Goal: Task Accomplishment & Management: Manage account settings

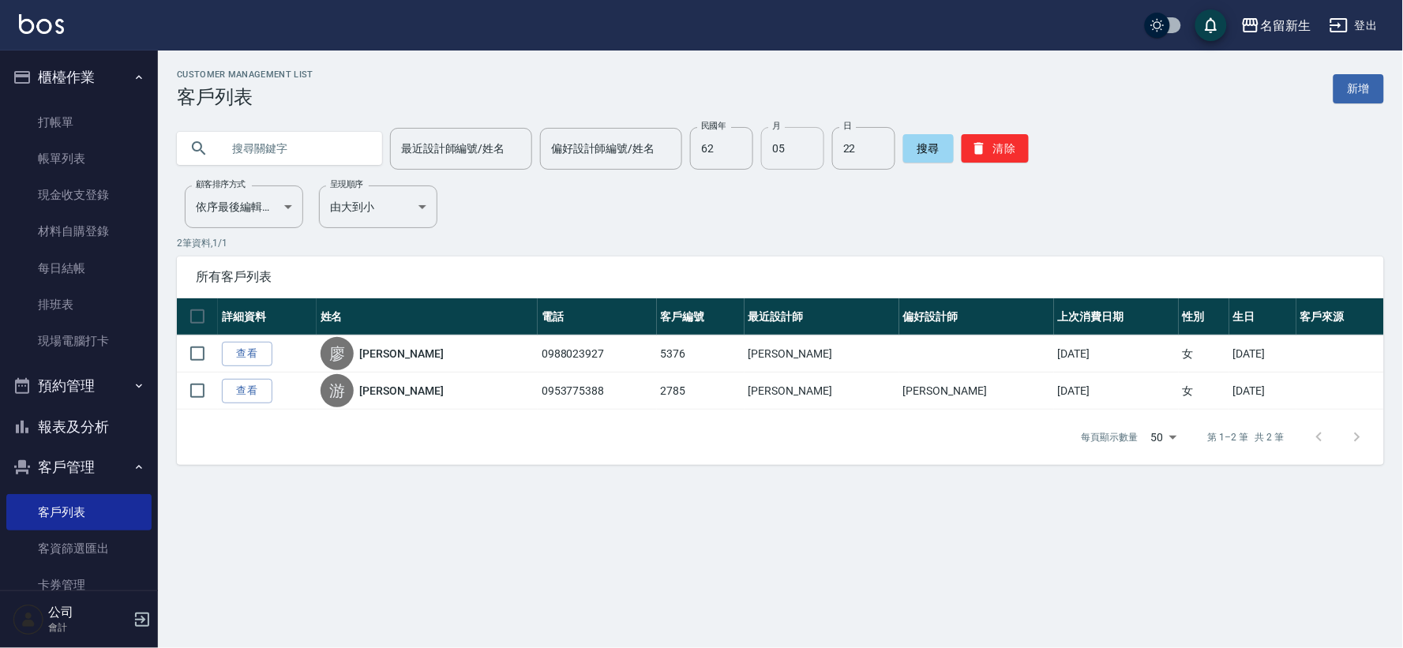
click at [797, 159] on input "05" at bounding box center [792, 148] width 63 height 43
click at [802, 162] on input "05" at bounding box center [792, 148] width 63 height 43
click at [792, 154] on input "05" at bounding box center [792, 148] width 63 height 43
type input "0"
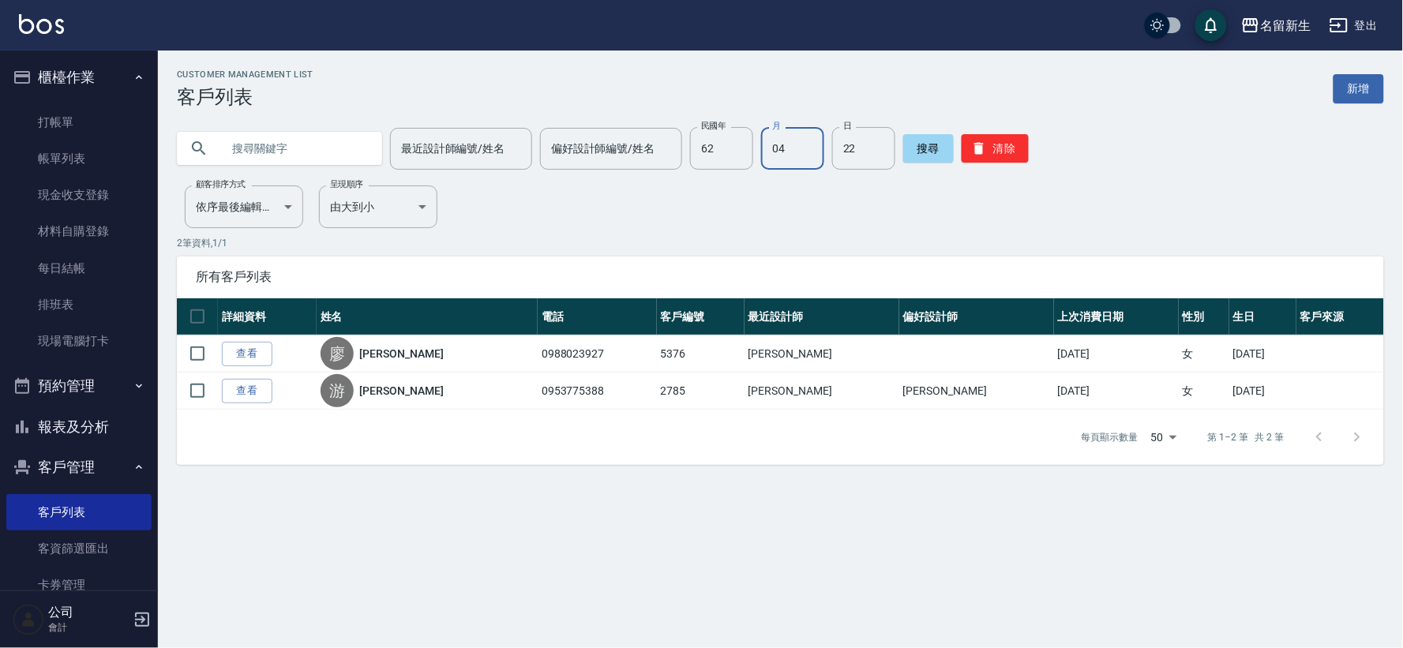
type input "04"
type input "09"
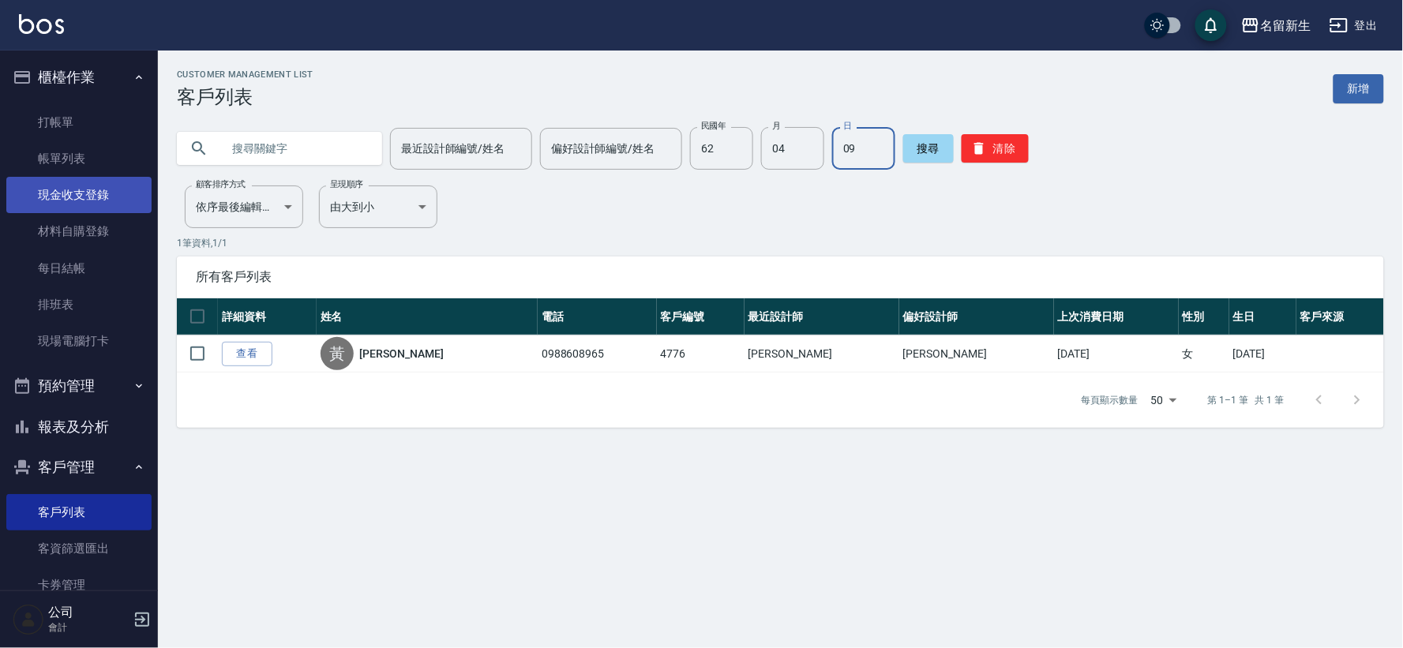
click at [113, 201] on link "現金收支登錄" at bounding box center [78, 195] width 145 height 36
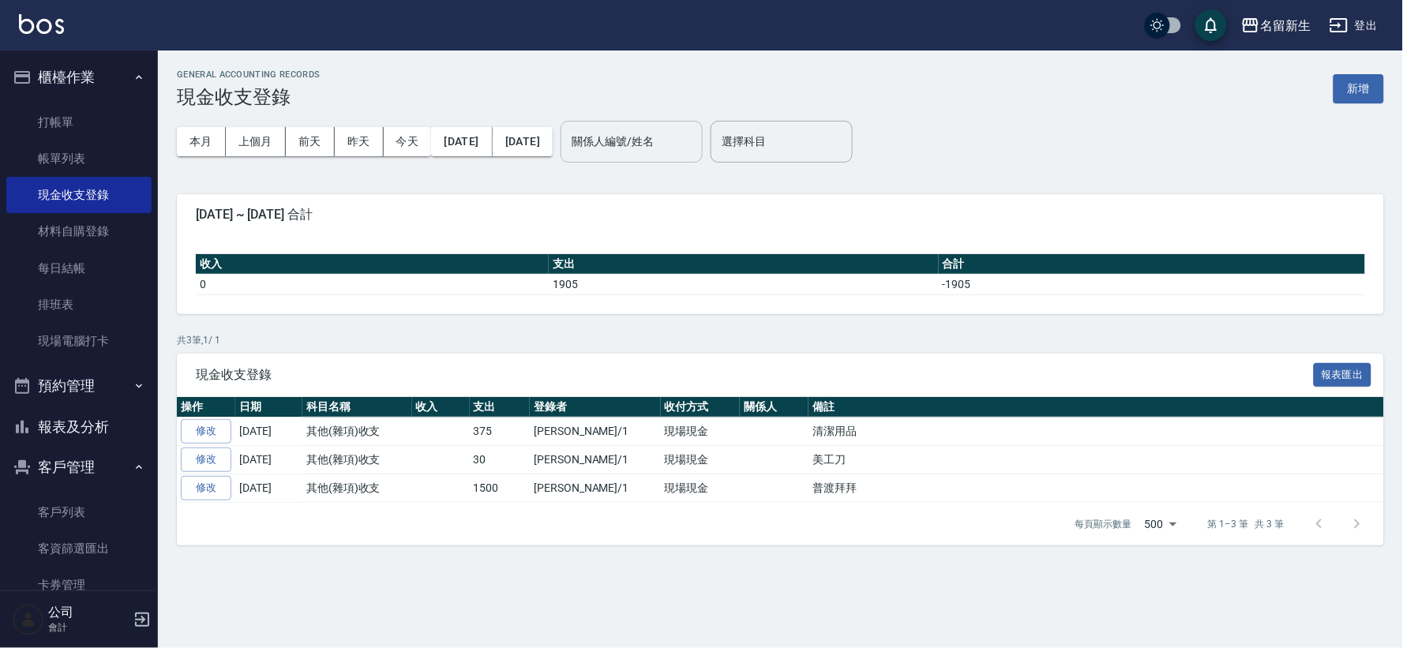
click at [695, 132] on input "關係人編號/姓名" at bounding box center [631, 142] width 128 height 28
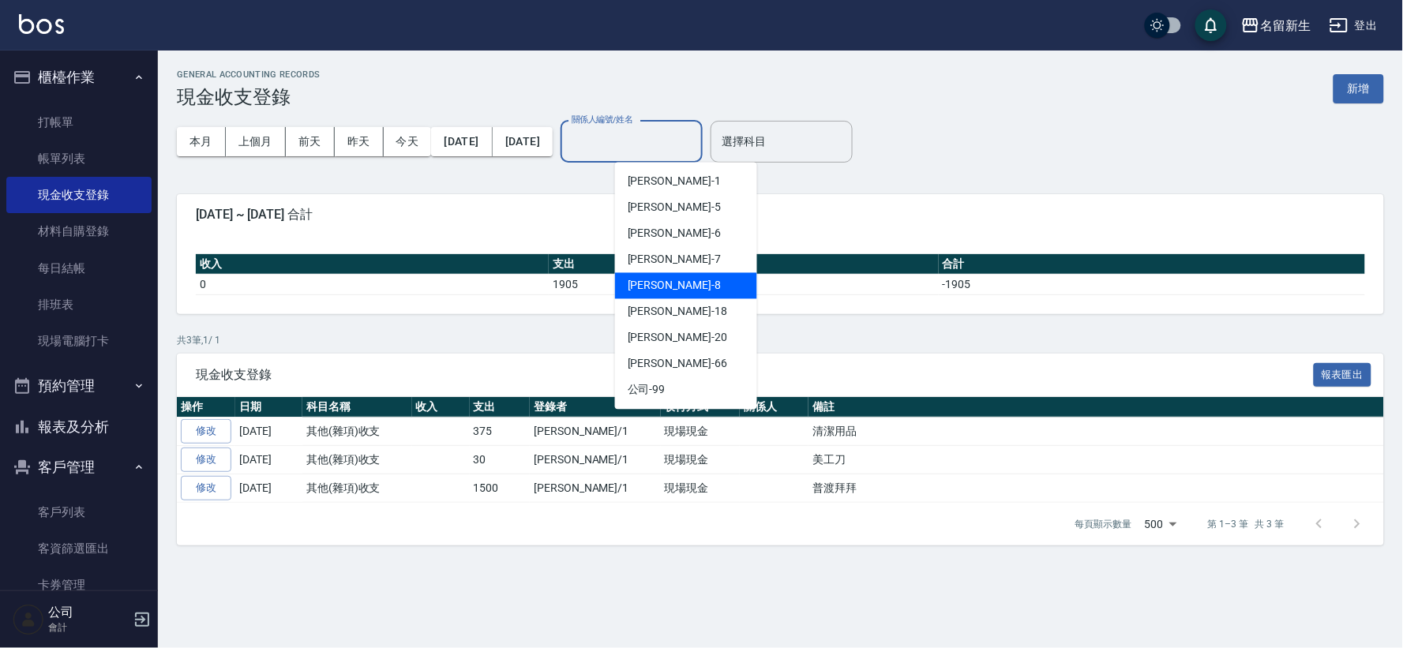
click at [674, 285] on div "陳欣如 -8" at bounding box center [686, 286] width 142 height 26
type input "陳欣如-8"
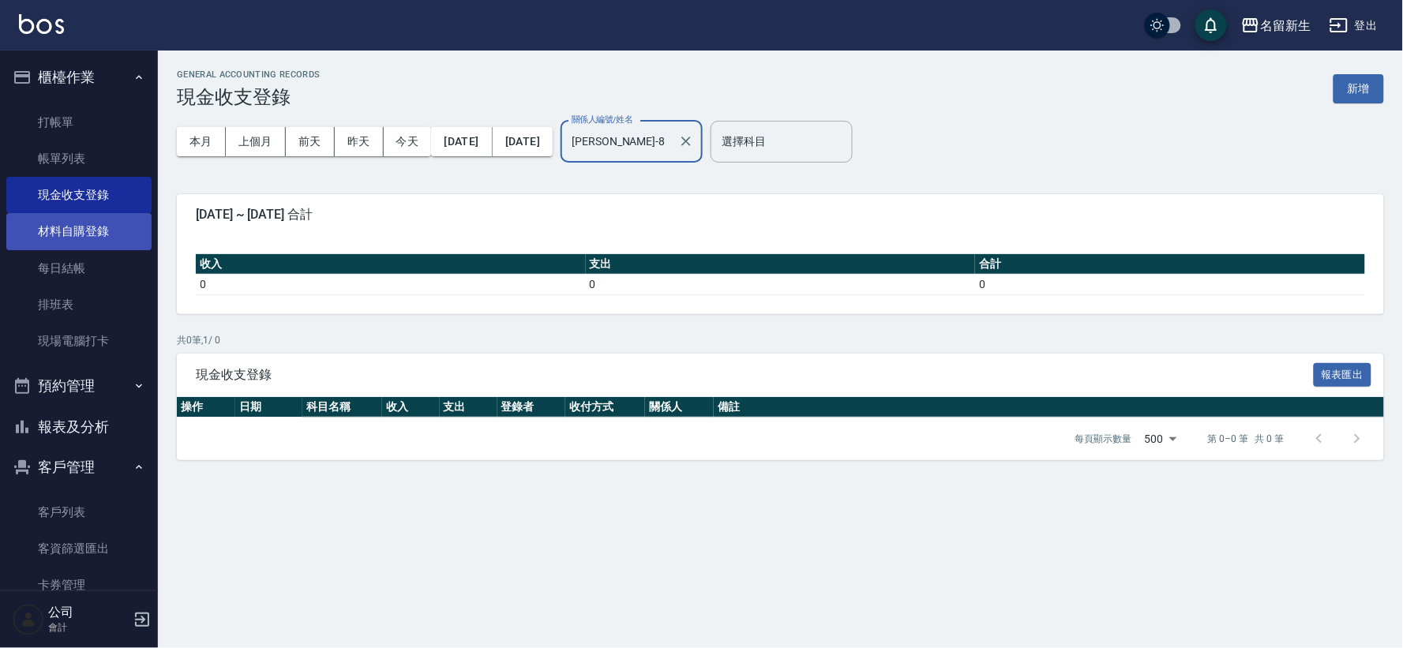
click at [20, 230] on link "材料自購登錄" at bounding box center [78, 231] width 145 height 36
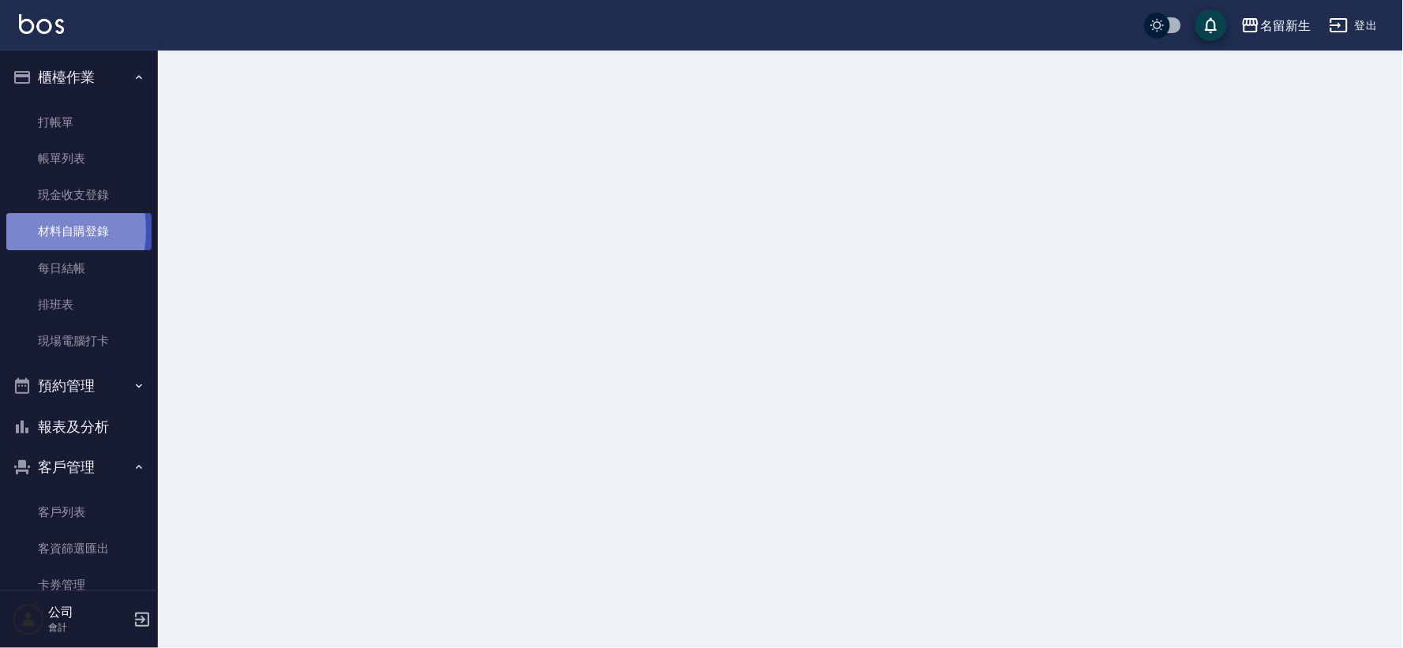
click at [20, 230] on link "材料自購登錄" at bounding box center [78, 231] width 145 height 36
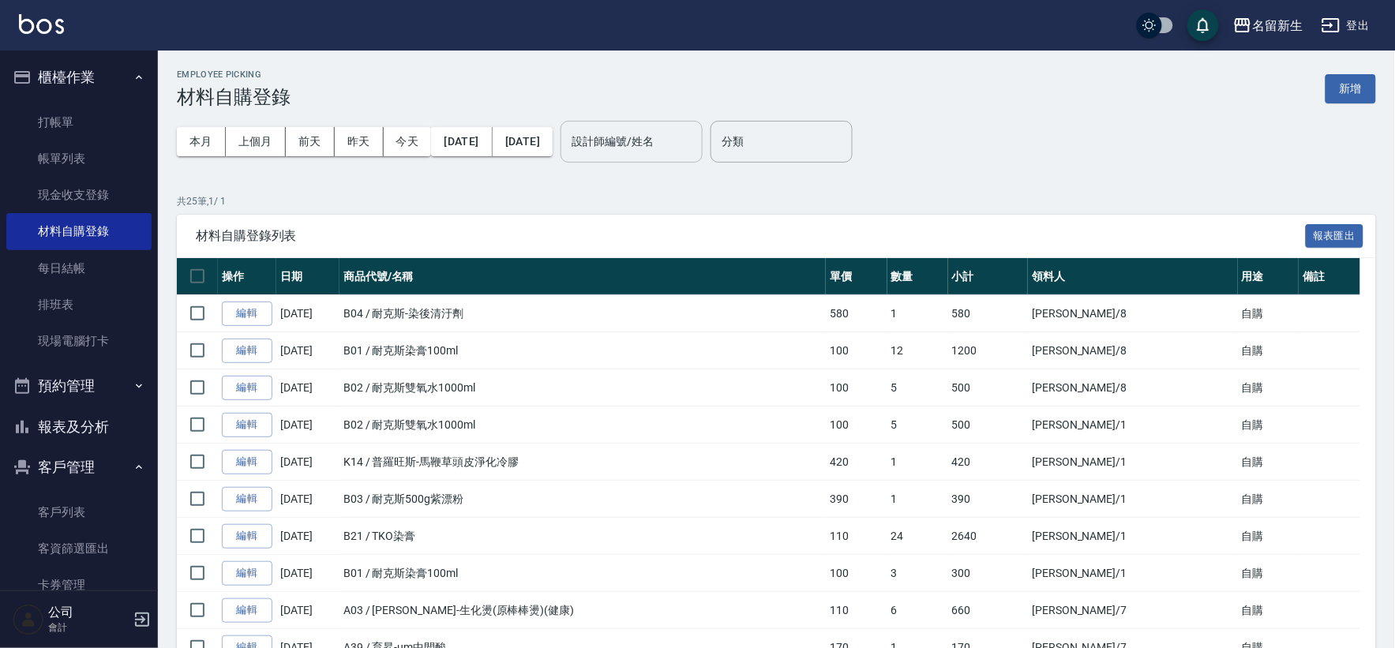
click at [691, 135] on input "設計師編號/姓名" at bounding box center [631, 142] width 128 height 28
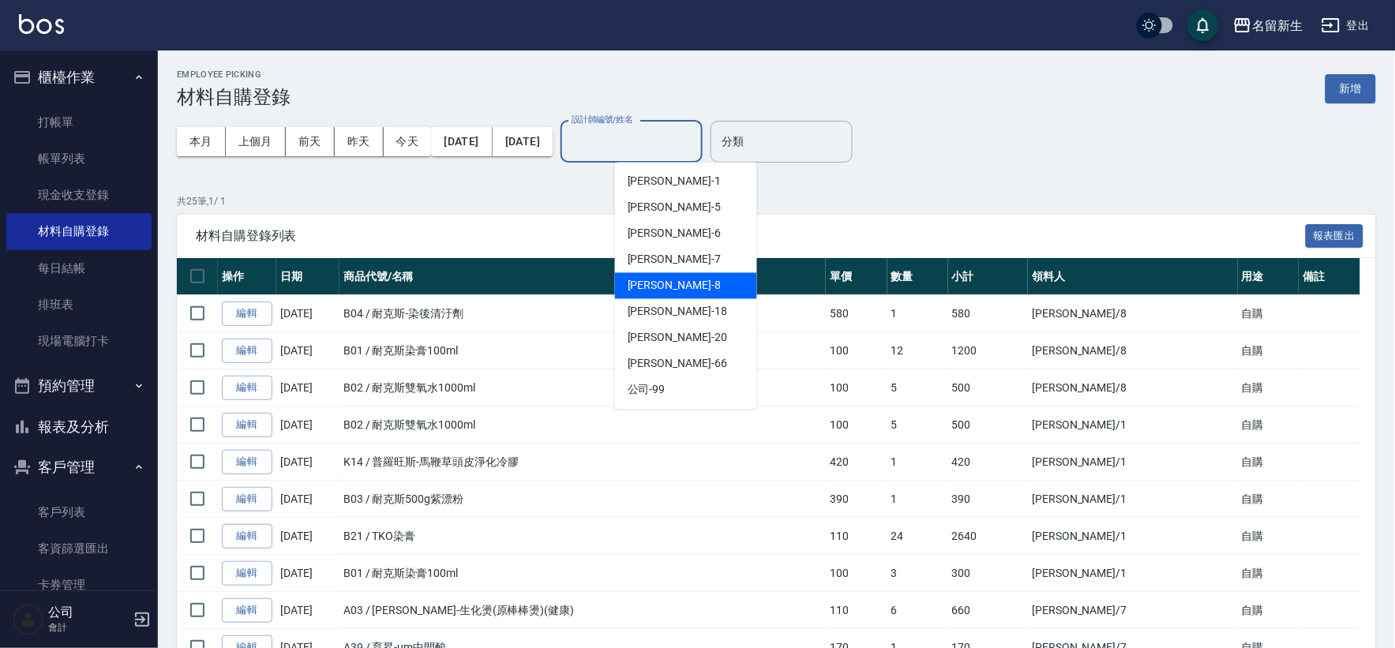
click at [672, 290] on div "陳欣如 -8" at bounding box center [686, 286] width 142 height 26
type input "陳欣如-8"
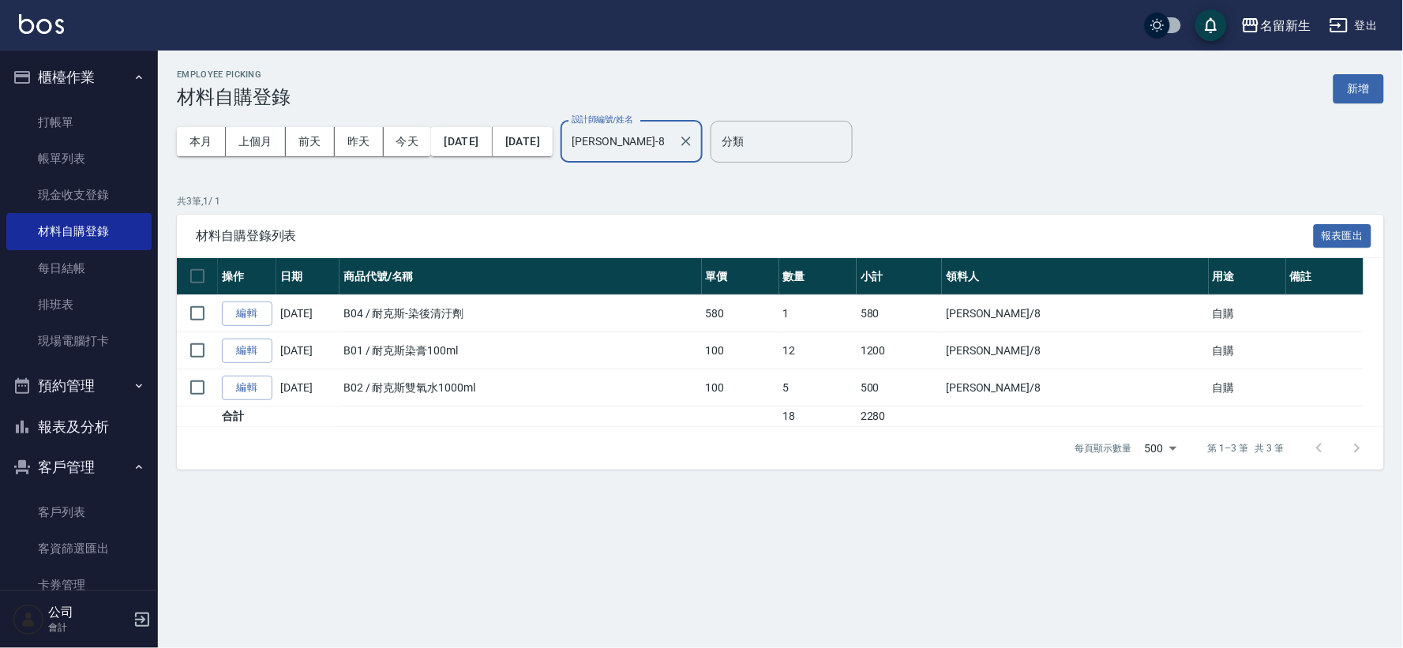
click at [1344, 84] on button "新增" at bounding box center [1358, 88] width 51 height 29
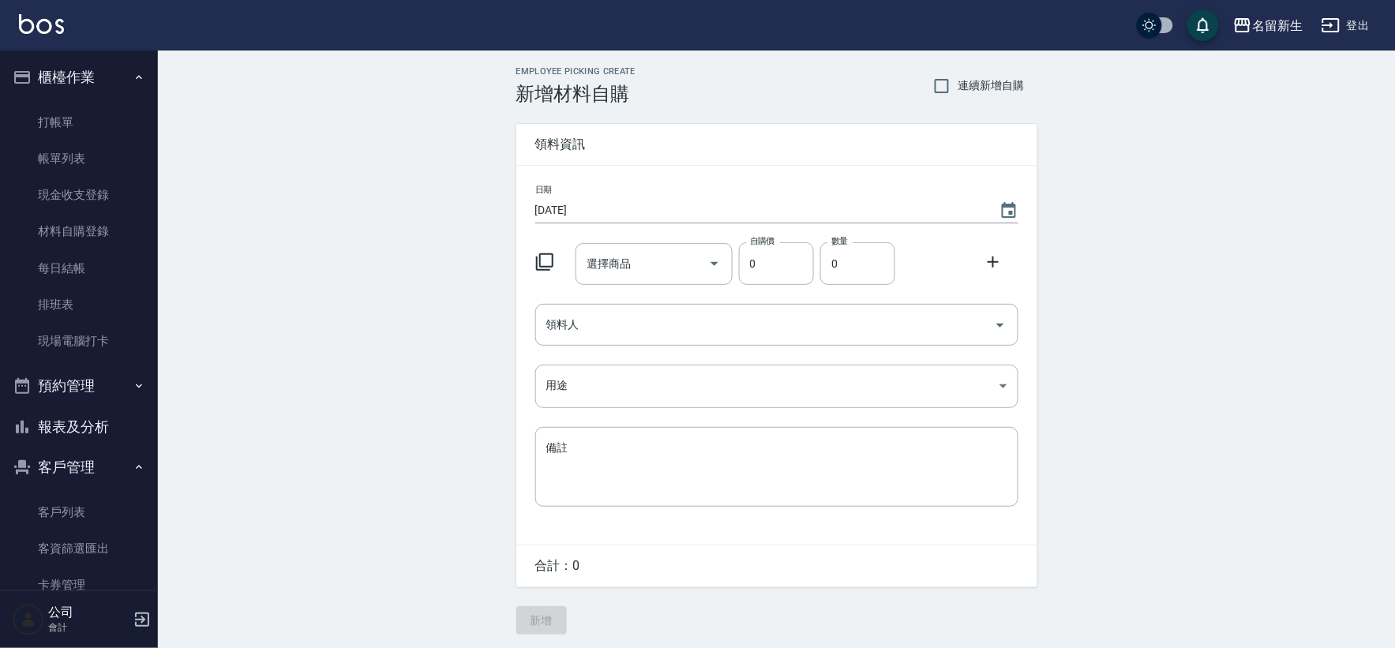
click at [547, 259] on icon at bounding box center [544, 262] width 19 height 19
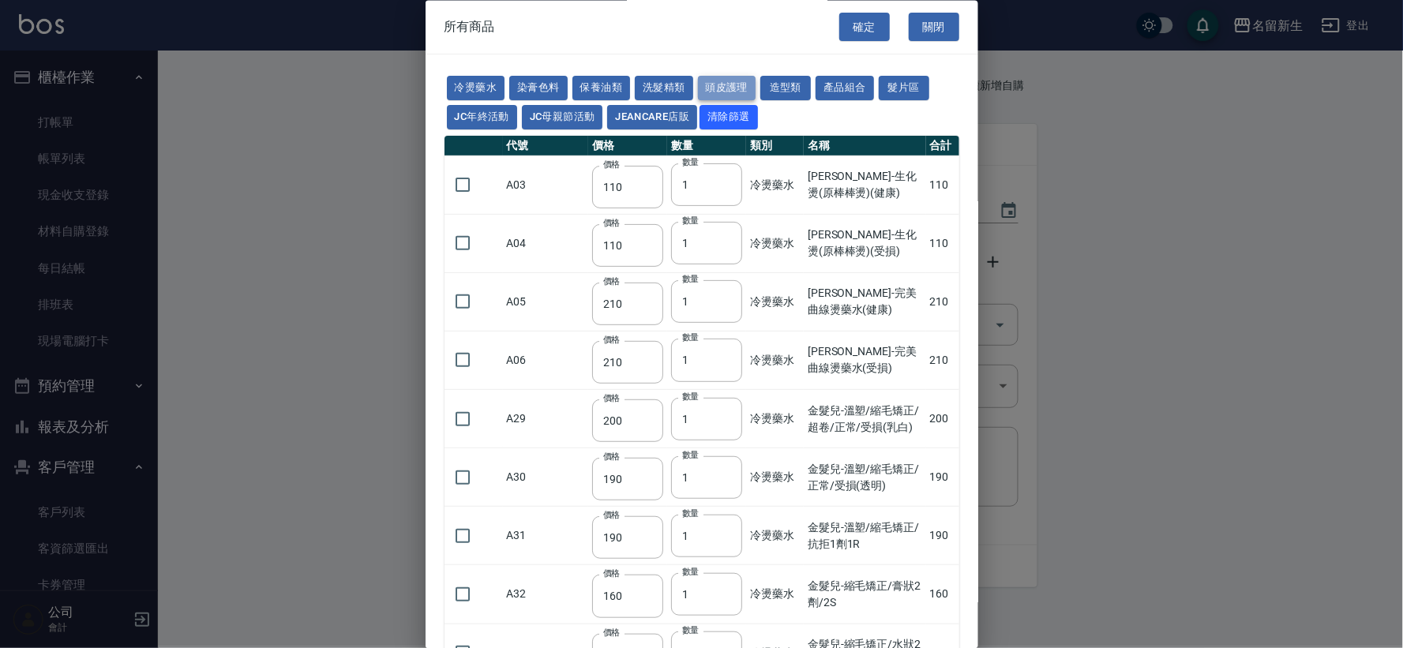
click at [716, 81] on button "頭皮護理" at bounding box center [727, 89] width 58 height 24
type input "315"
type input "273"
type input "1183"
type input "798"
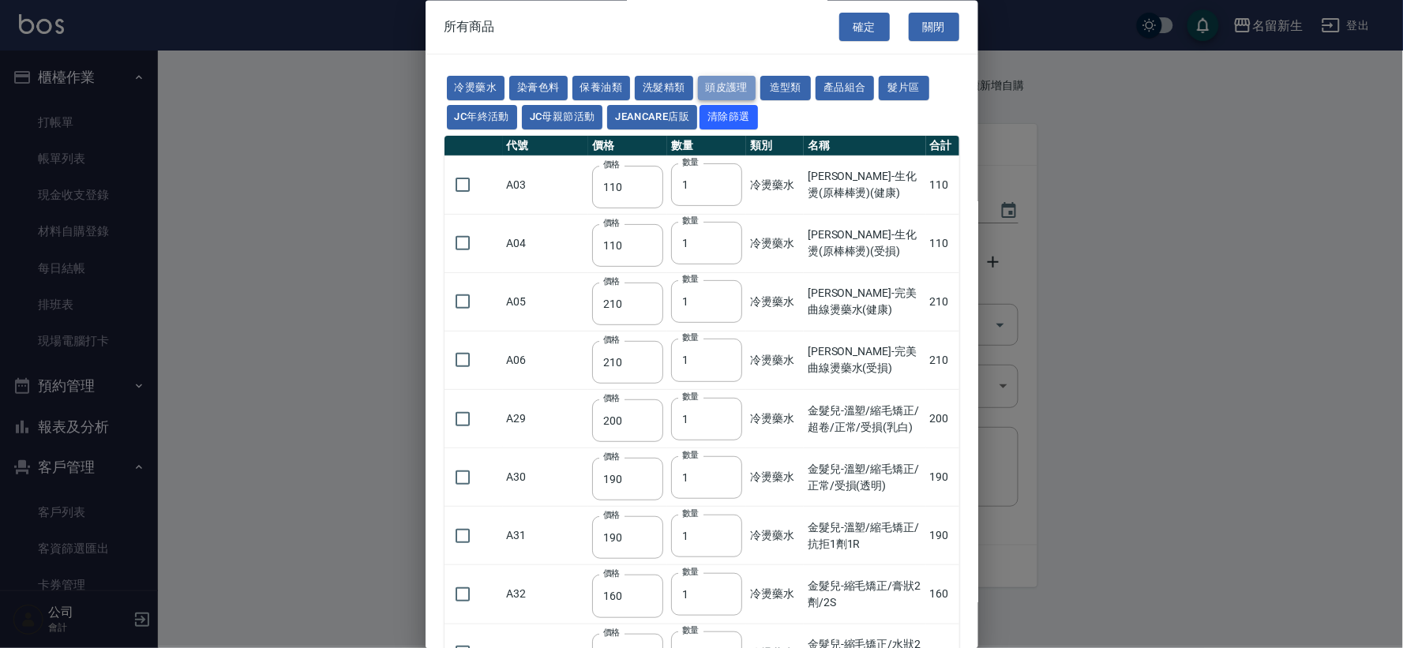
type input "481"
type input "640"
type input "308"
type input "245"
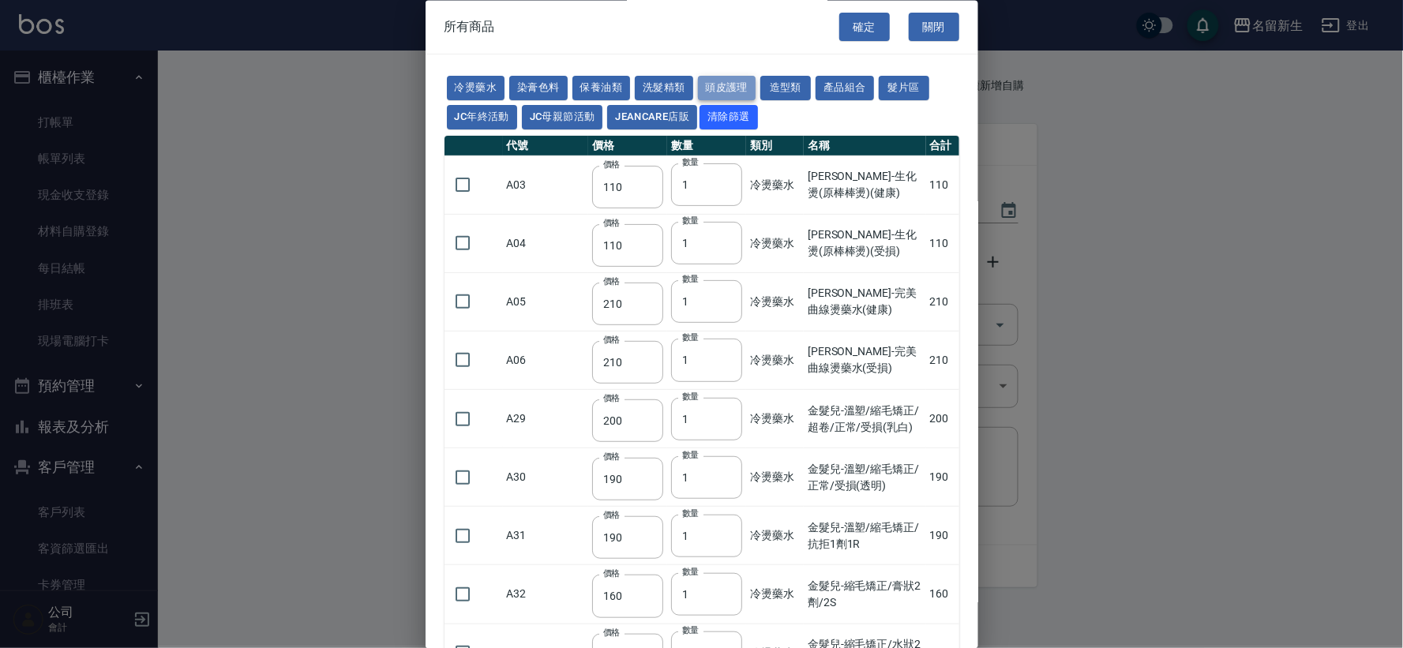
type input "350"
type input "1260"
type input "440"
type input "420"
type input "740"
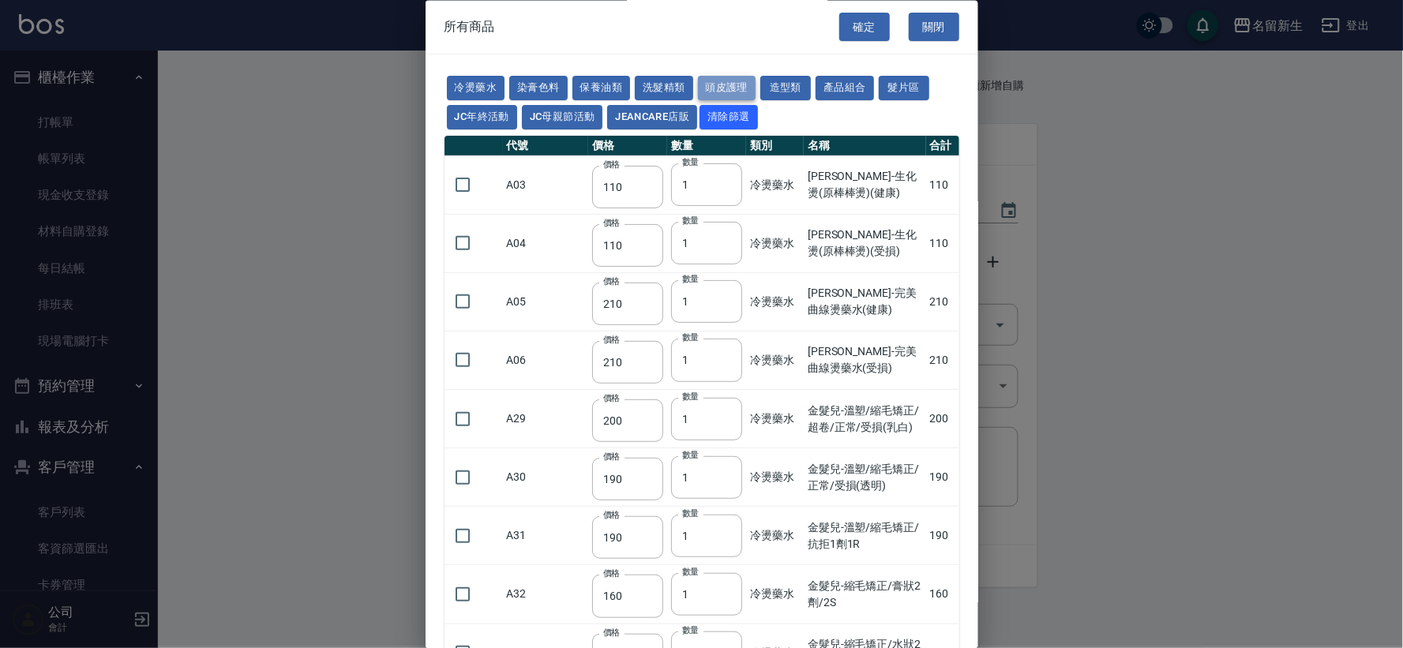
type input "500"
type input "690"
type input "650"
type input "600"
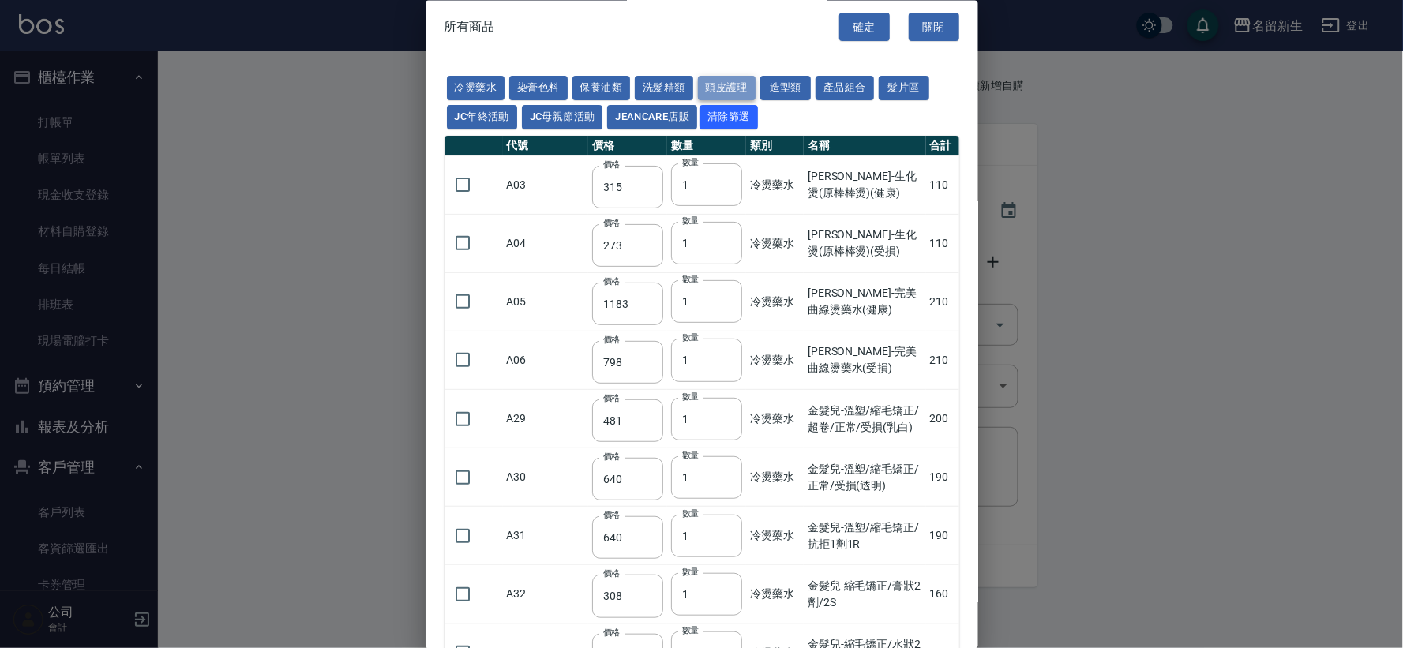
type input "450"
type input "500"
type input "540"
type input "420"
type input "50"
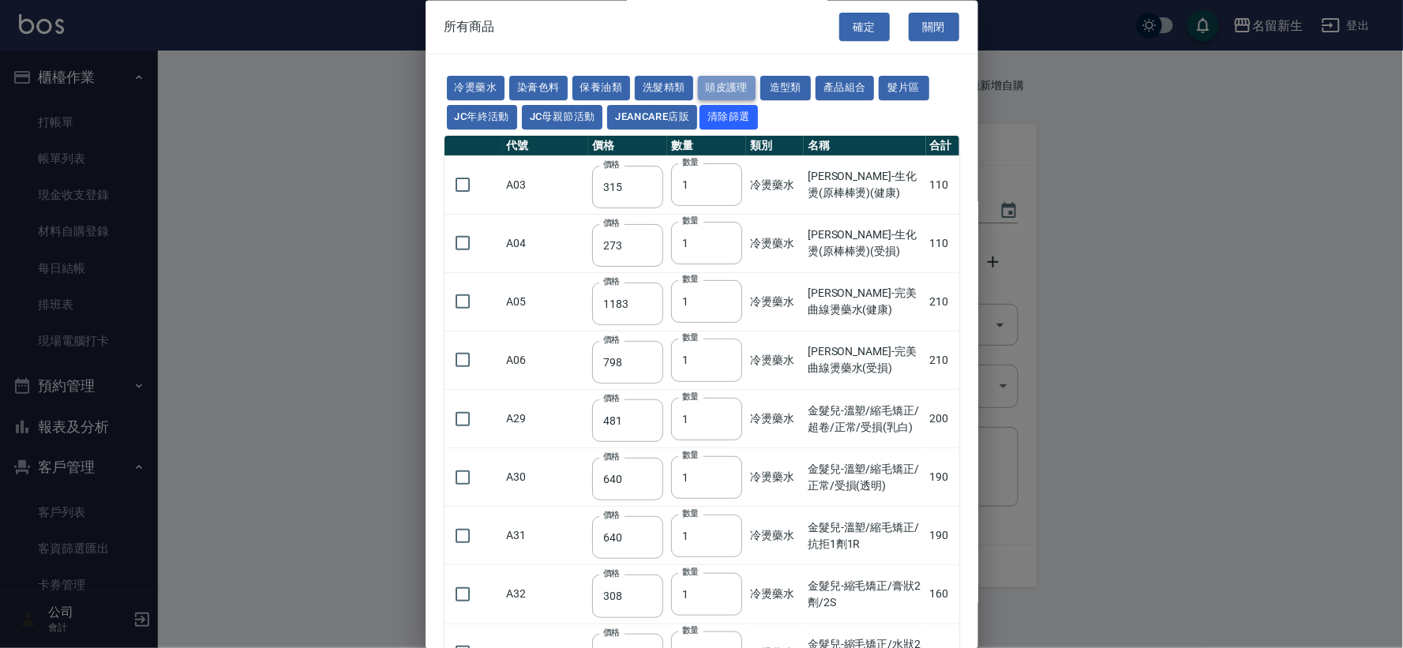
type input "300"
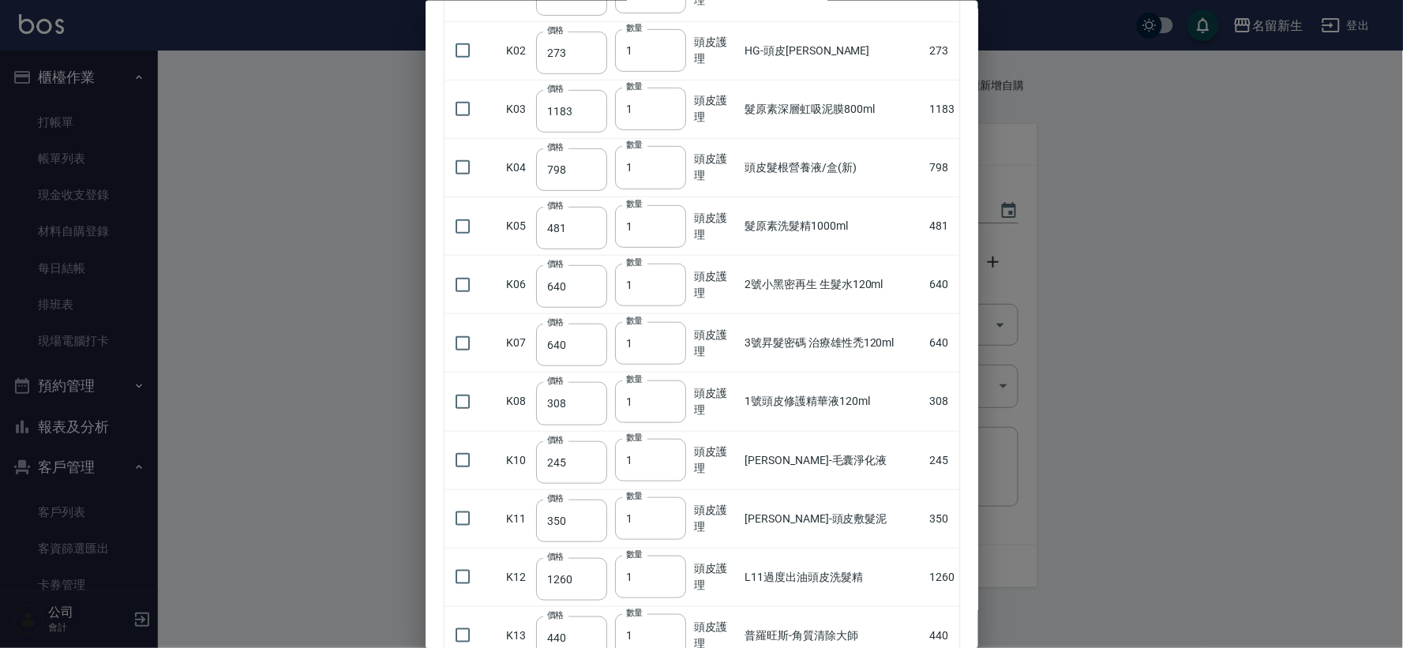
scroll to position [106, 0]
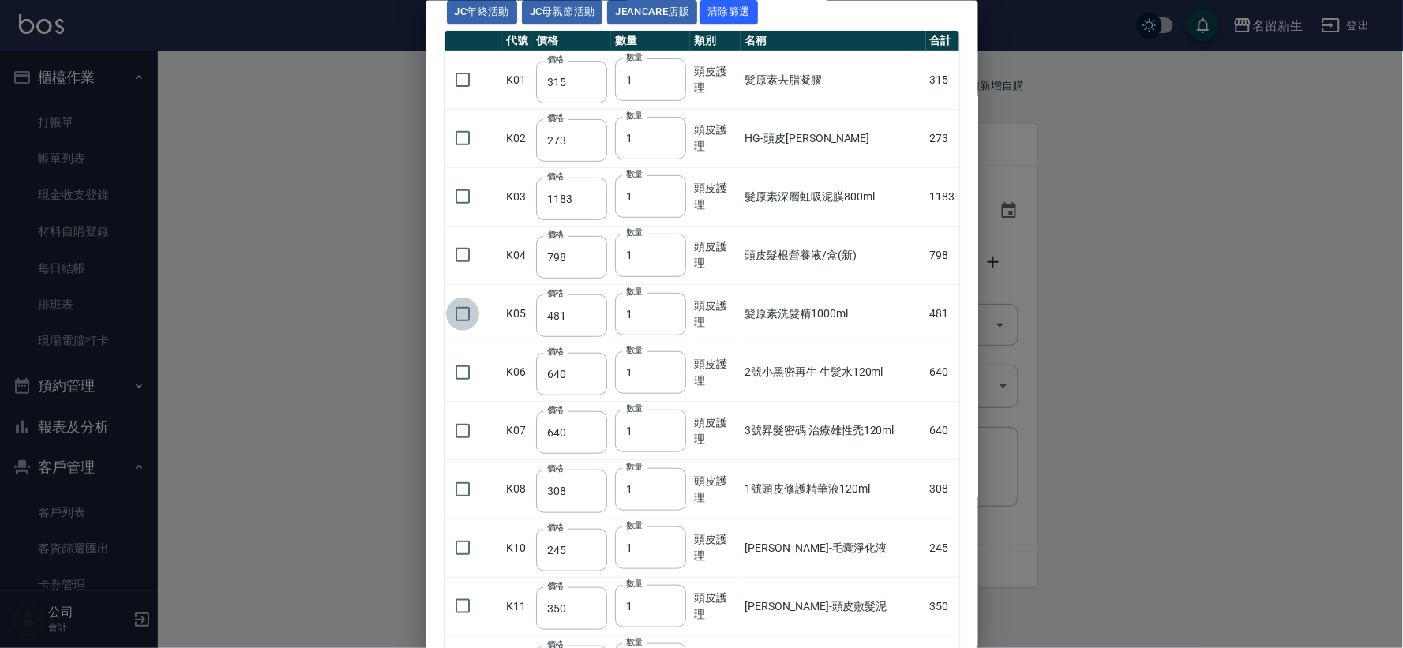
click at [467, 313] on input "checkbox" at bounding box center [462, 313] width 33 height 33
checkbox input "true"
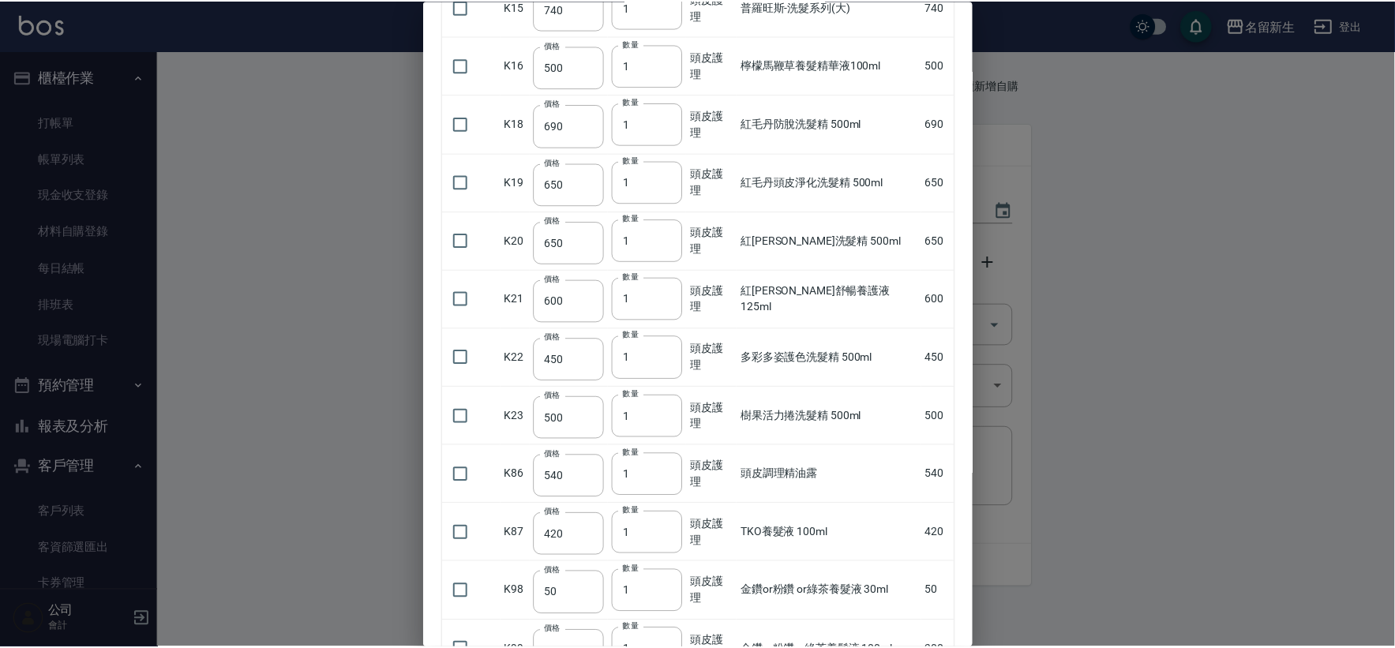
scroll to position [1070, 0]
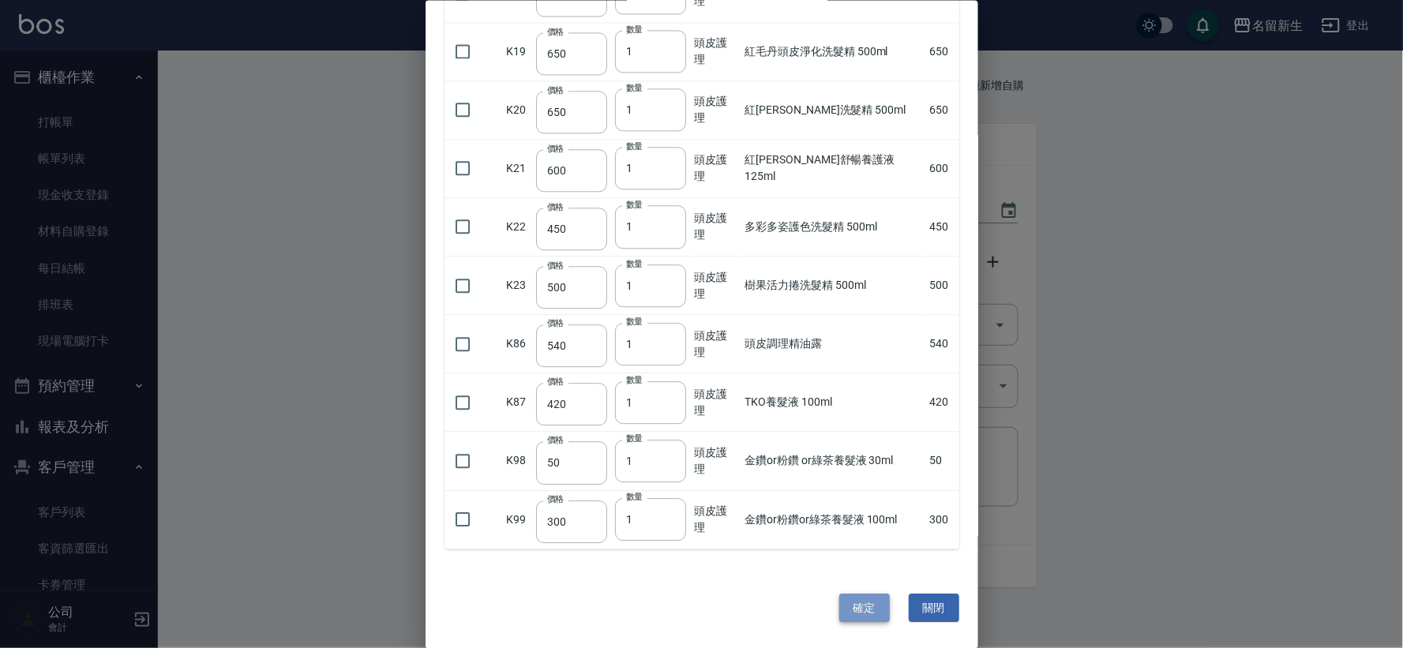
click at [839, 611] on button "確定" at bounding box center [864, 608] width 51 height 29
type input "髮原素洗髮精1000ml"
type input "481"
type input "1"
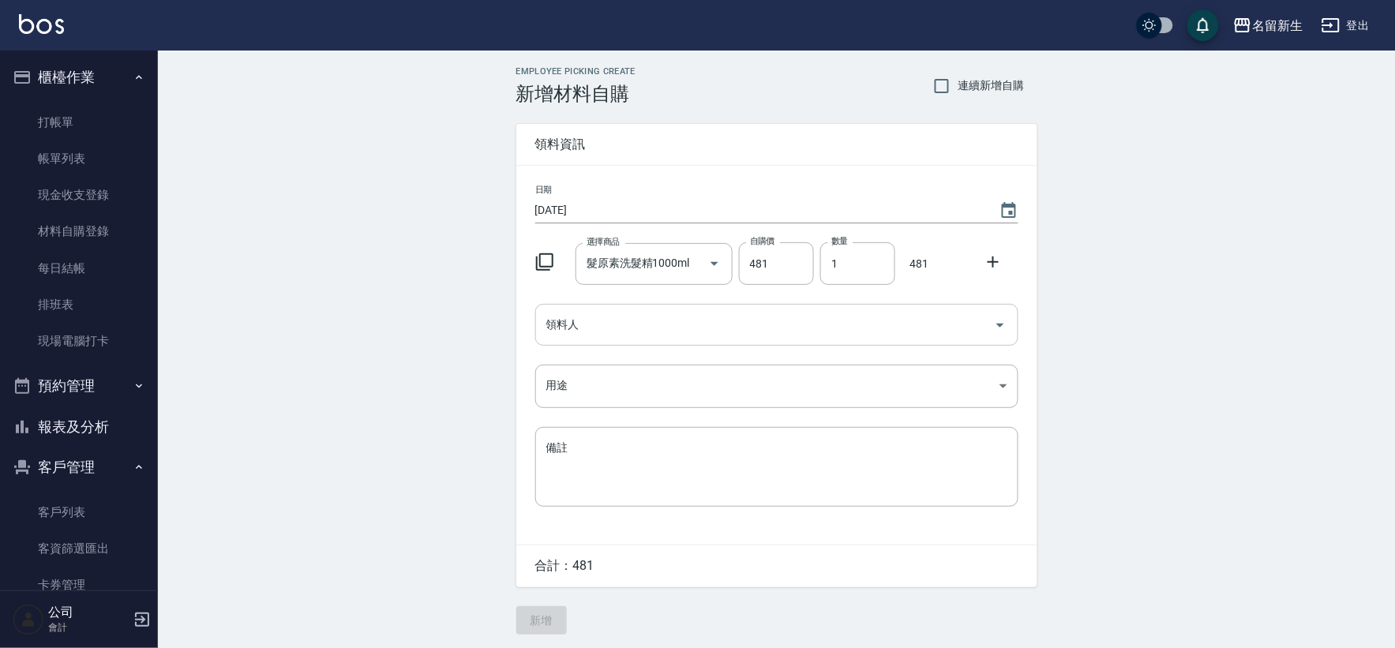
click at [551, 333] on input "領料人" at bounding box center [764, 325] width 445 height 28
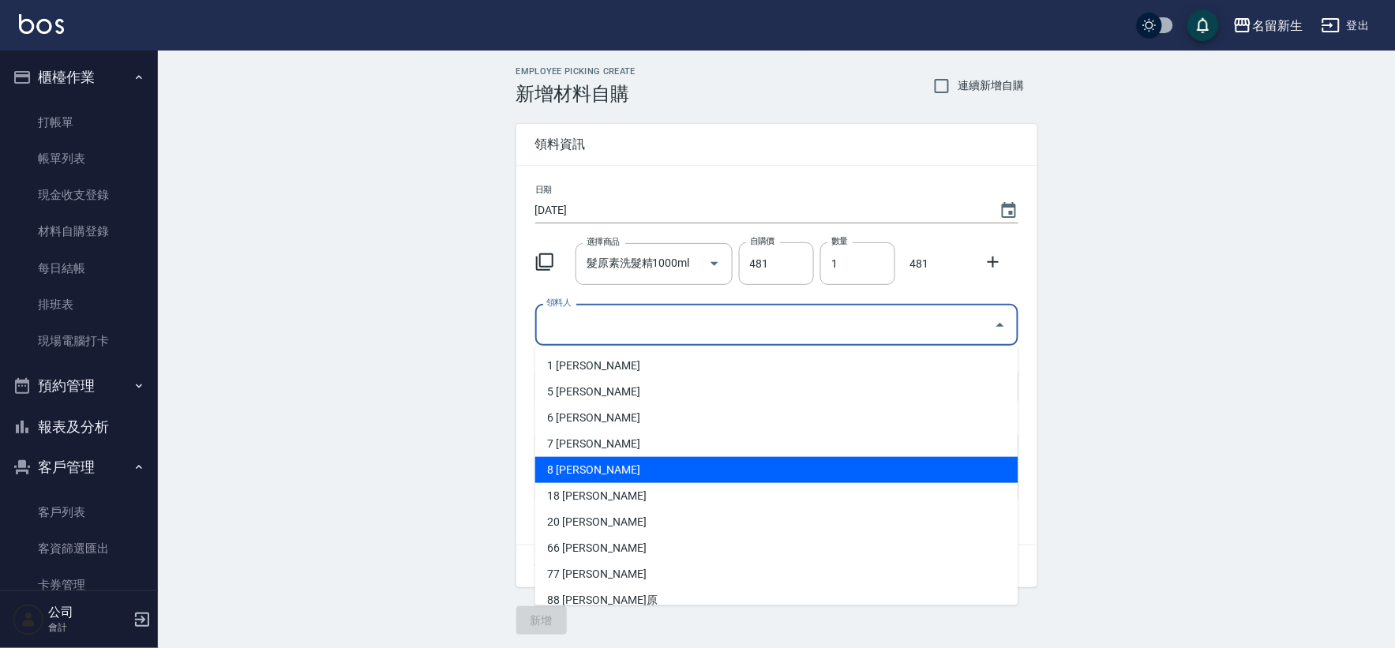
click at [578, 468] on li "8 陳欣如" at bounding box center [776, 470] width 483 height 26
type input "陳欣如"
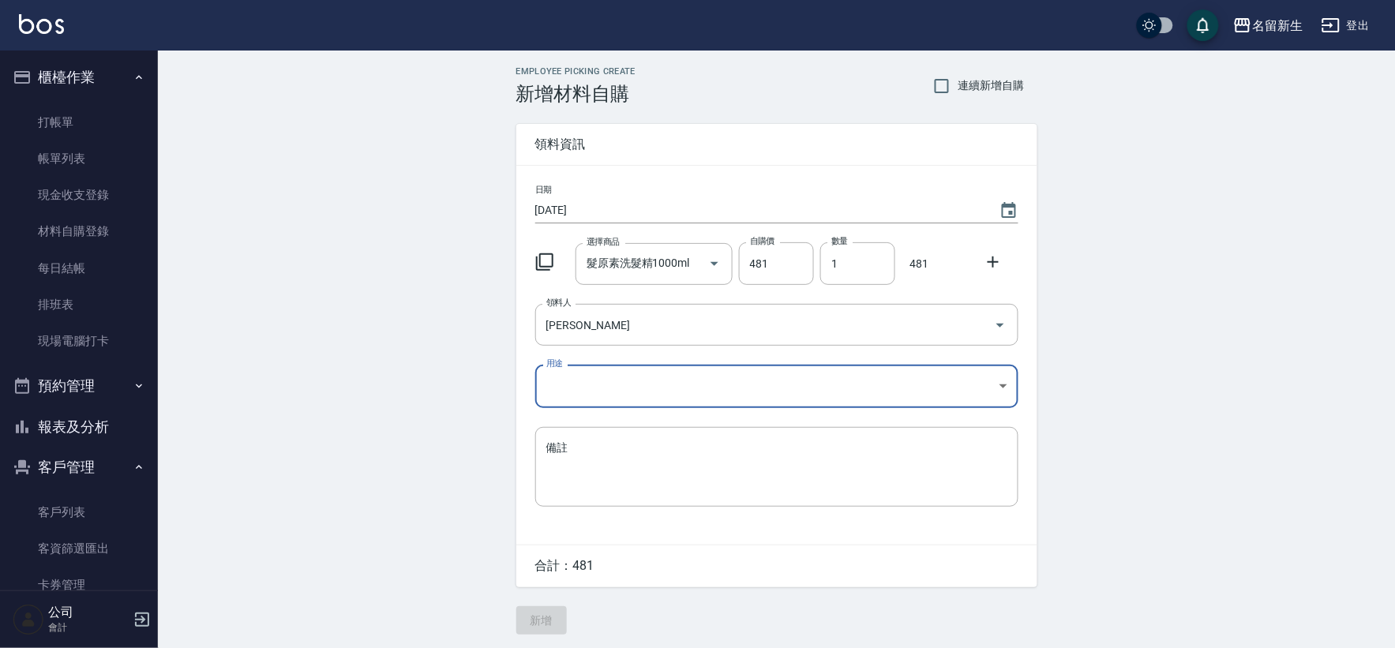
click at [584, 374] on body "名留新生 登出 櫃檯作業 打帳單 帳單列表 現金收支登錄 材料自購登錄 每日結帳 排班表 現場電腦打卡 預約管理 預約管理 單日預約紀錄 單週預約紀錄 報表及…" at bounding box center [697, 325] width 1395 height 650
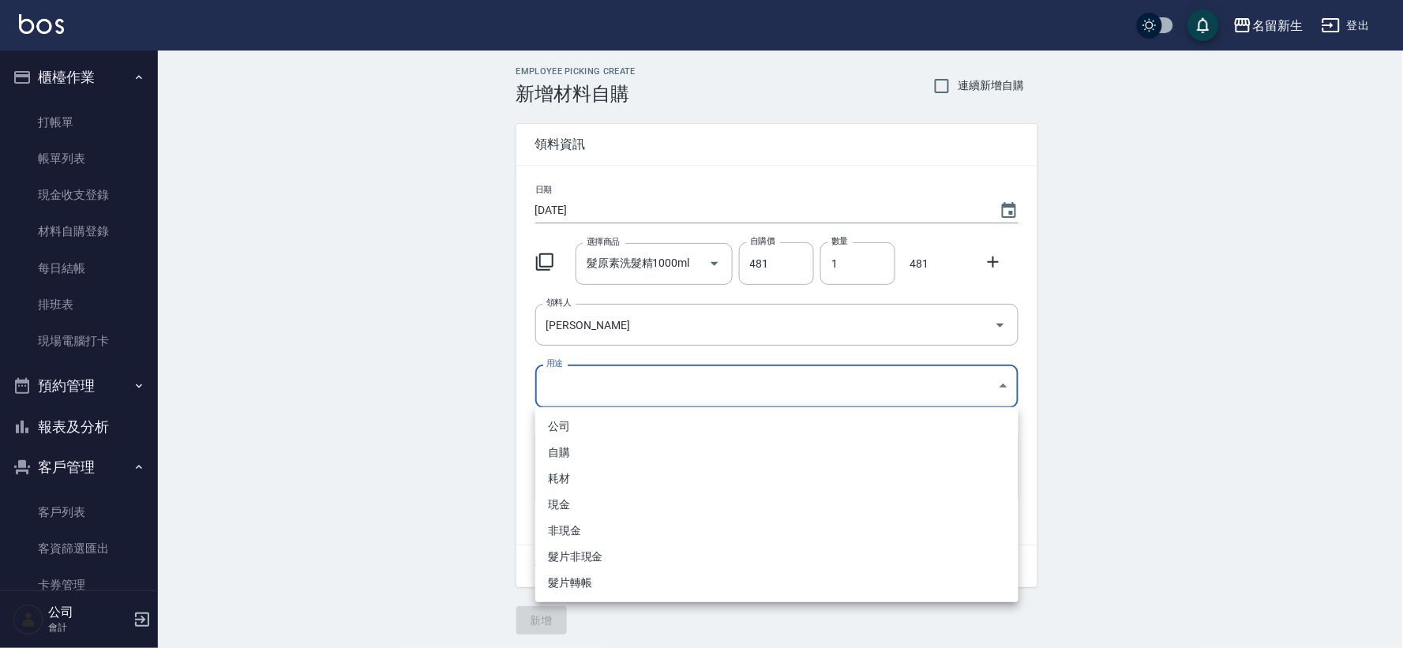
click at [582, 451] on li "自購" at bounding box center [776, 453] width 483 height 26
type input "自購"
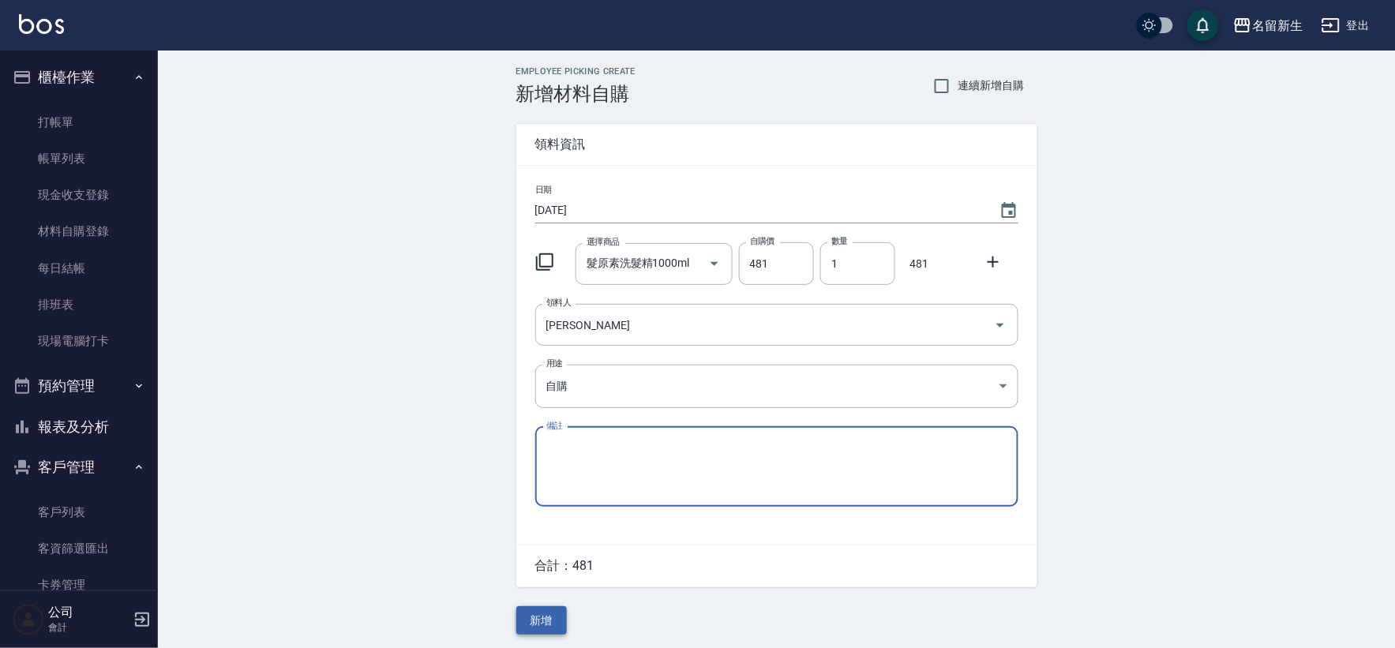
click at [540, 620] on button "新增" at bounding box center [541, 620] width 51 height 29
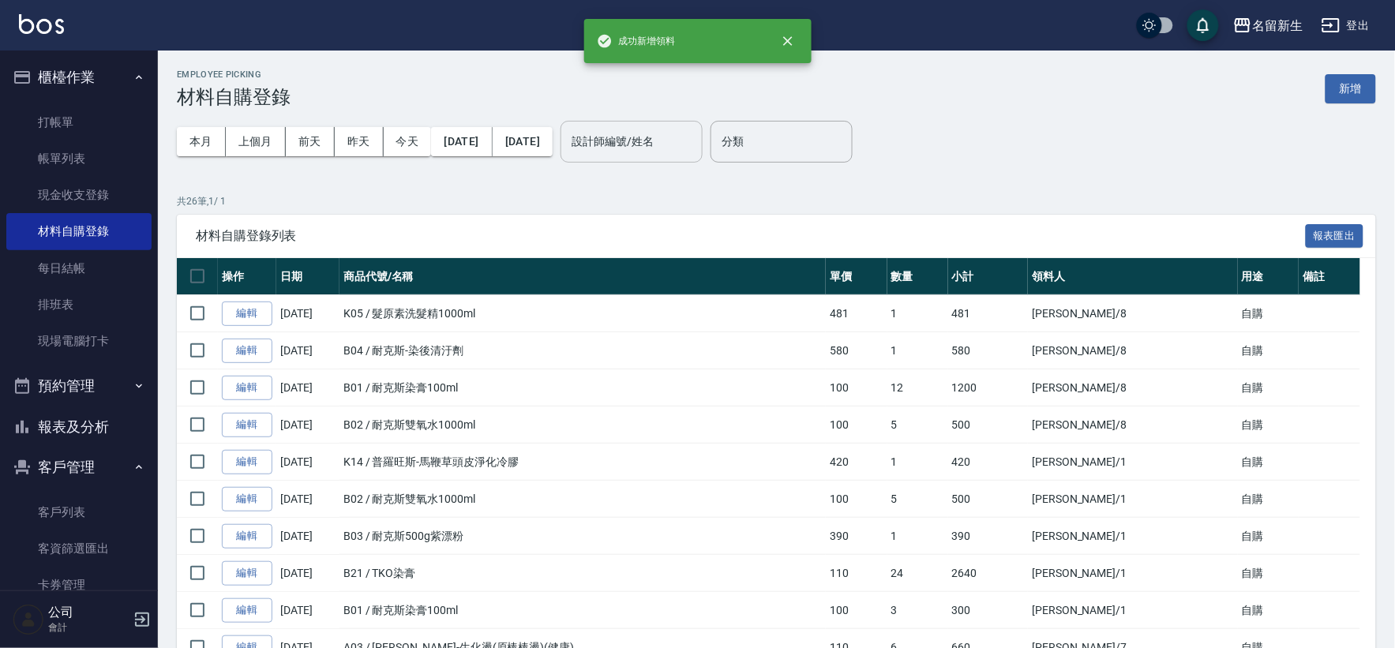
click at [679, 134] on div "設計師編號/姓名 設計師編號/姓名" at bounding box center [631, 142] width 142 height 42
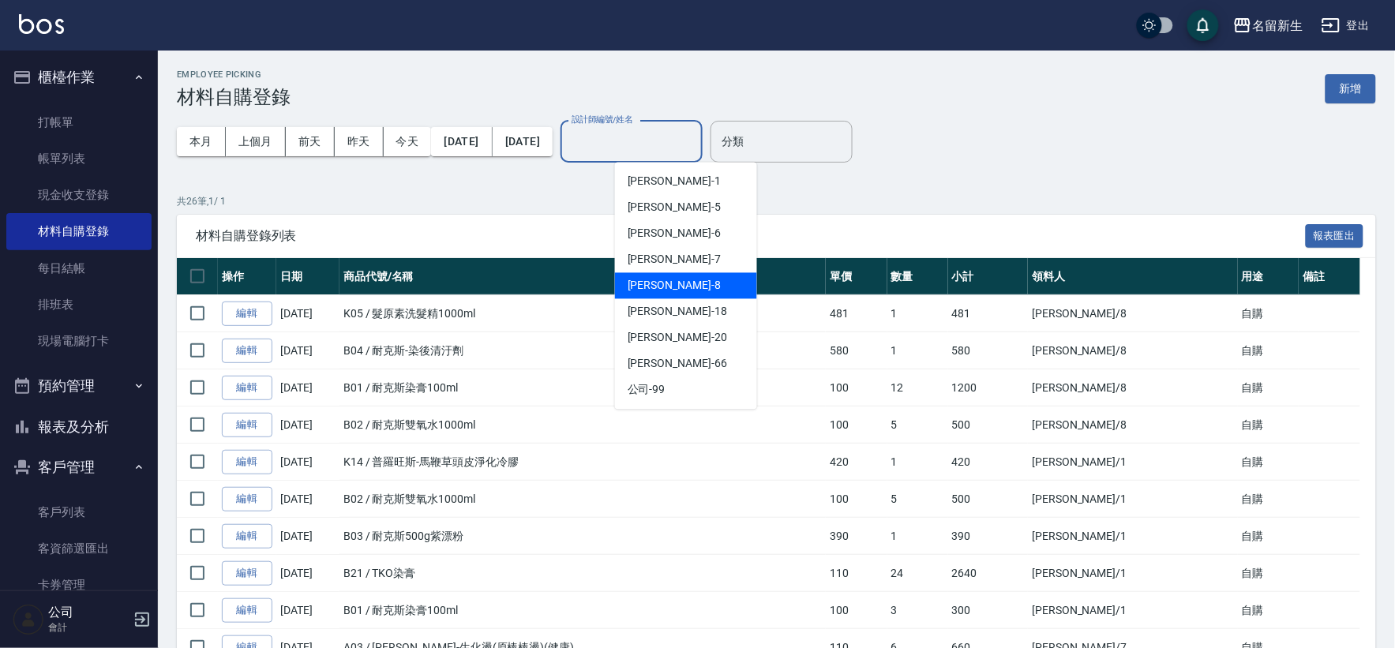
click at [666, 284] on span "陳欣如 -8" at bounding box center [673, 286] width 93 height 17
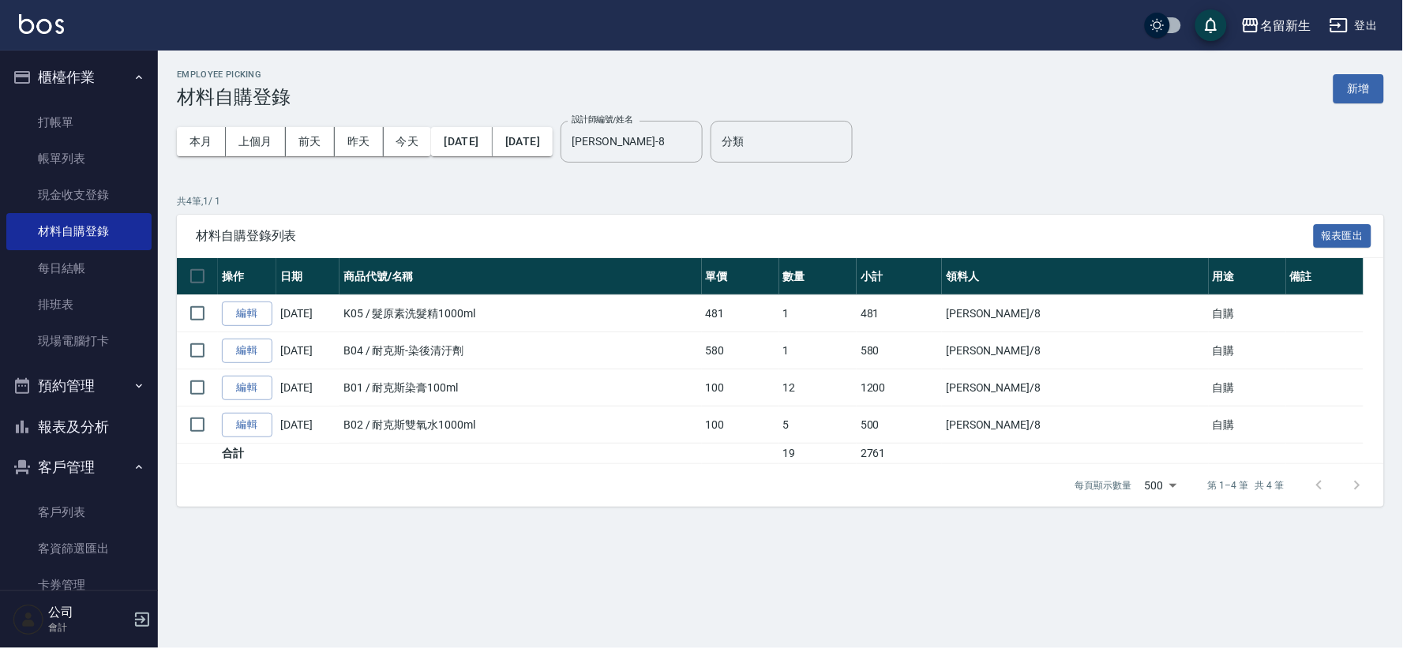
click at [693, 114] on div "本月 上個月 前天 昨天 今天 2025/09/01 2025/09/07 設計師編號/姓名 陳欣如-8 設計師編號/姓名" at bounding box center [440, 141] width 526 height 67
click at [672, 132] on input "陳欣如-8" at bounding box center [619, 142] width 104 height 28
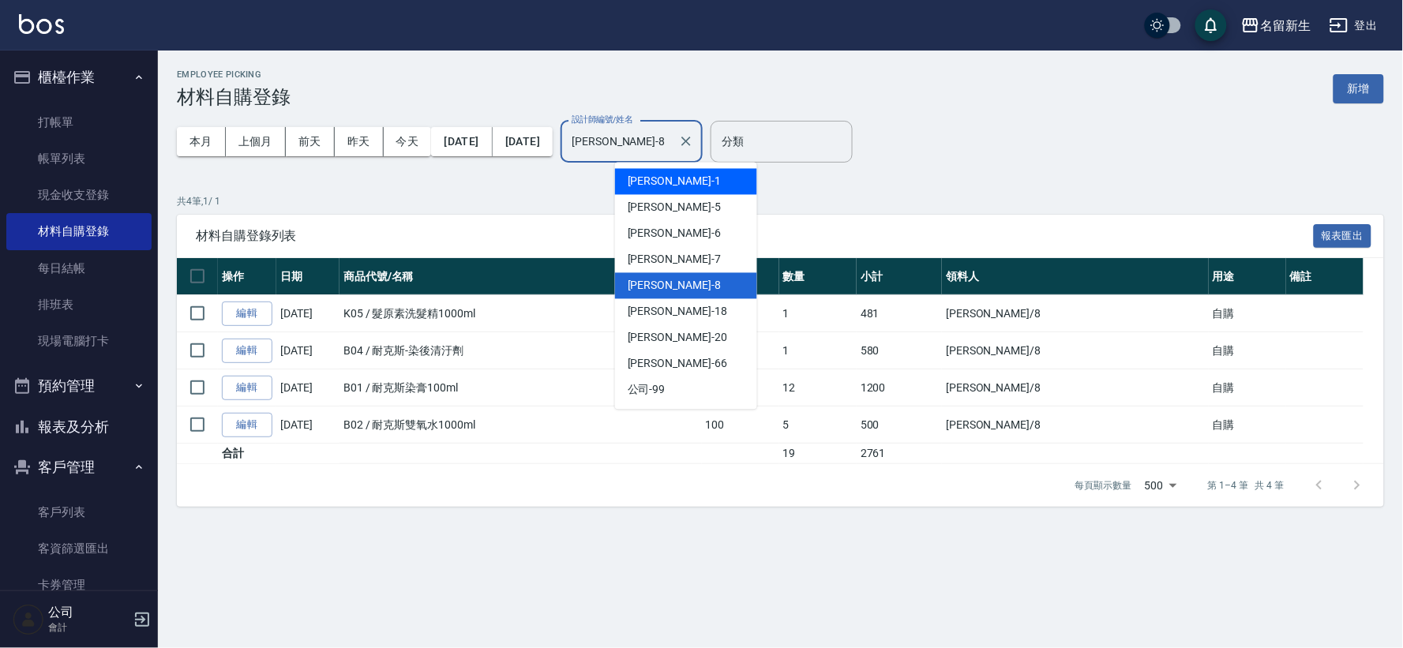
click at [695, 178] on div "王玉芳 -1" at bounding box center [686, 182] width 142 height 26
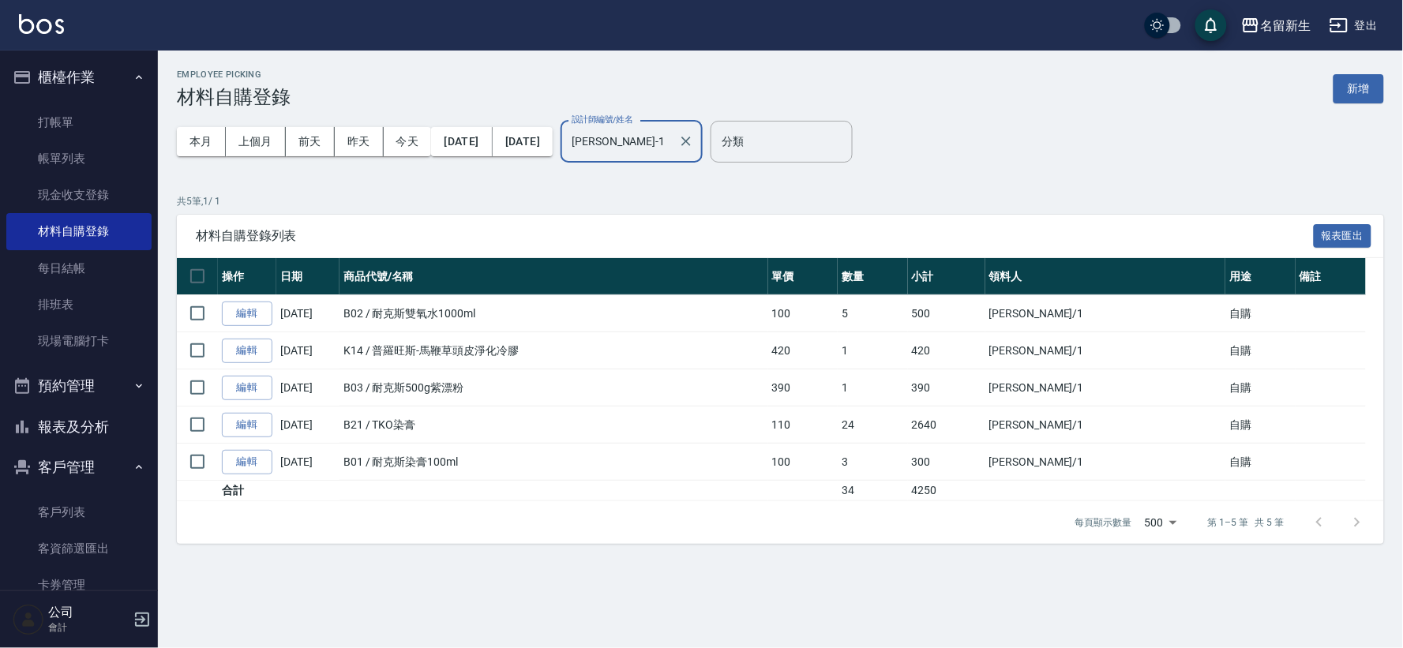
click at [672, 135] on input "王玉芳-1" at bounding box center [619, 142] width 104 height 28
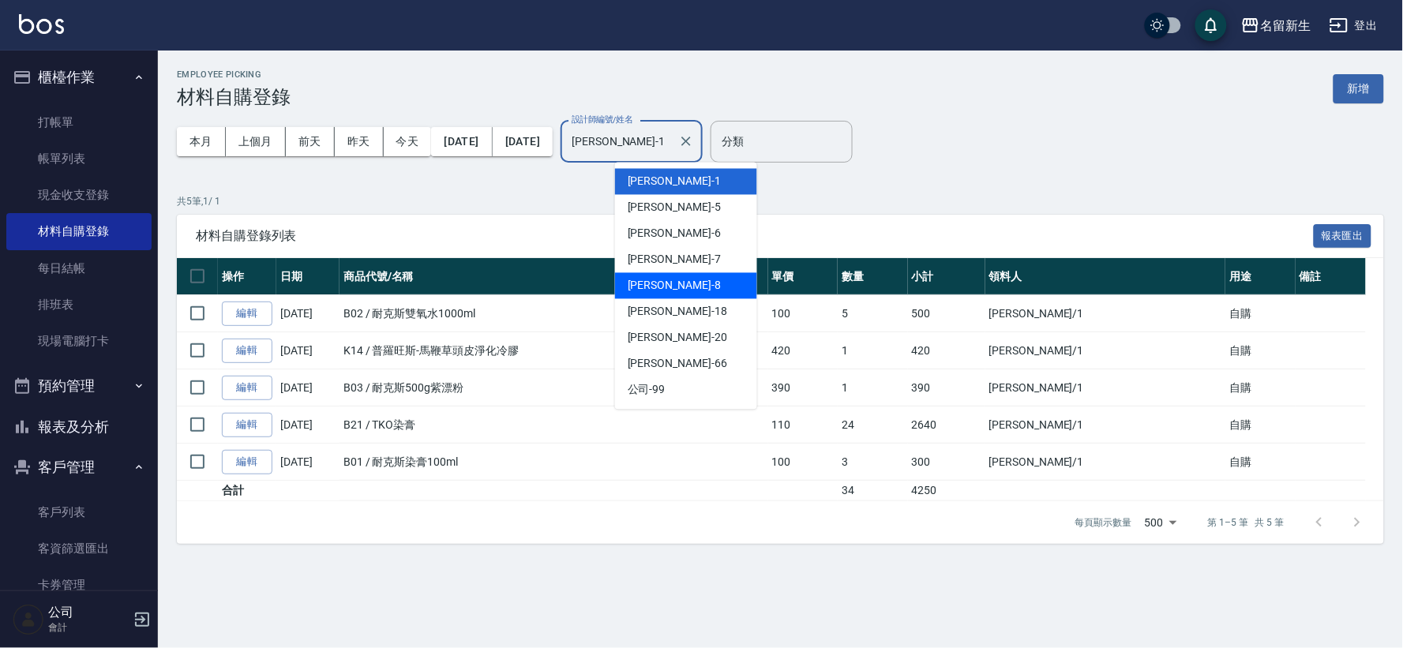
click at [682, 290] on div "陳欣如 -8" at bounding box center [686, 286] width 142 height 26
type input "陳欣如-8"
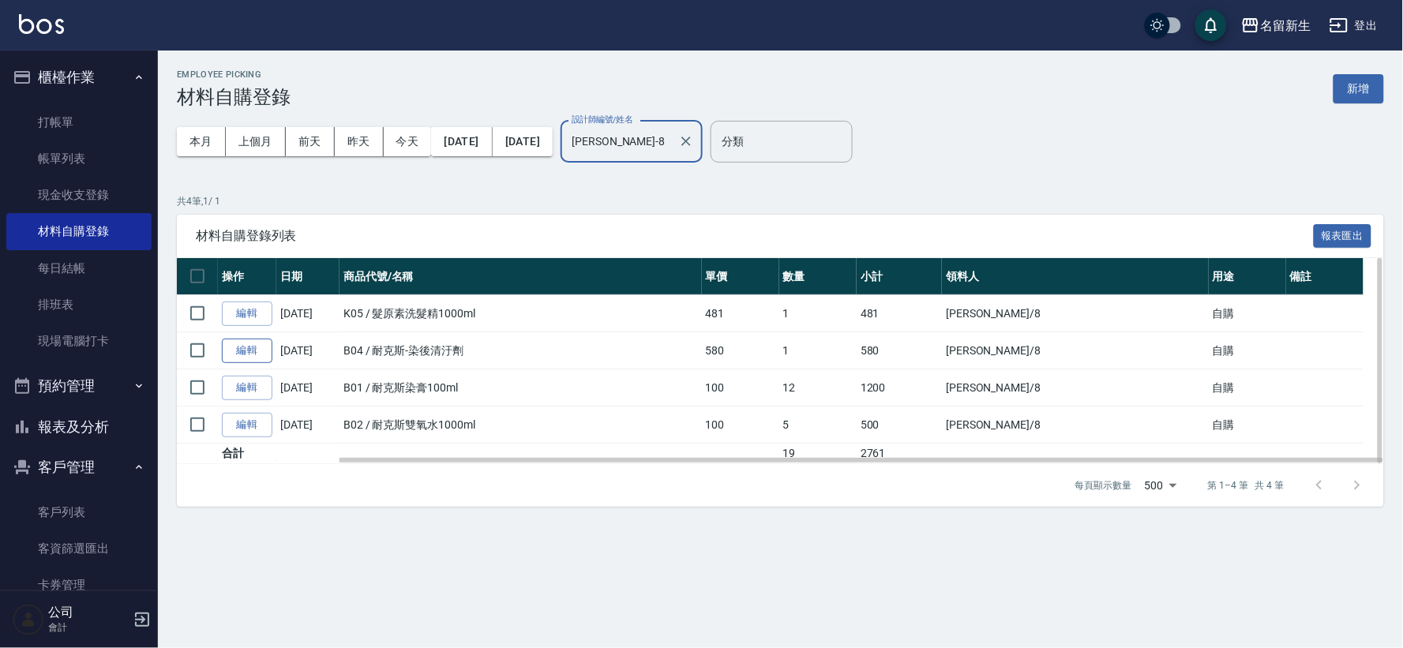
click at [245, 356] on link "編輯" at bounding box center [247, 351] width 51 height 24
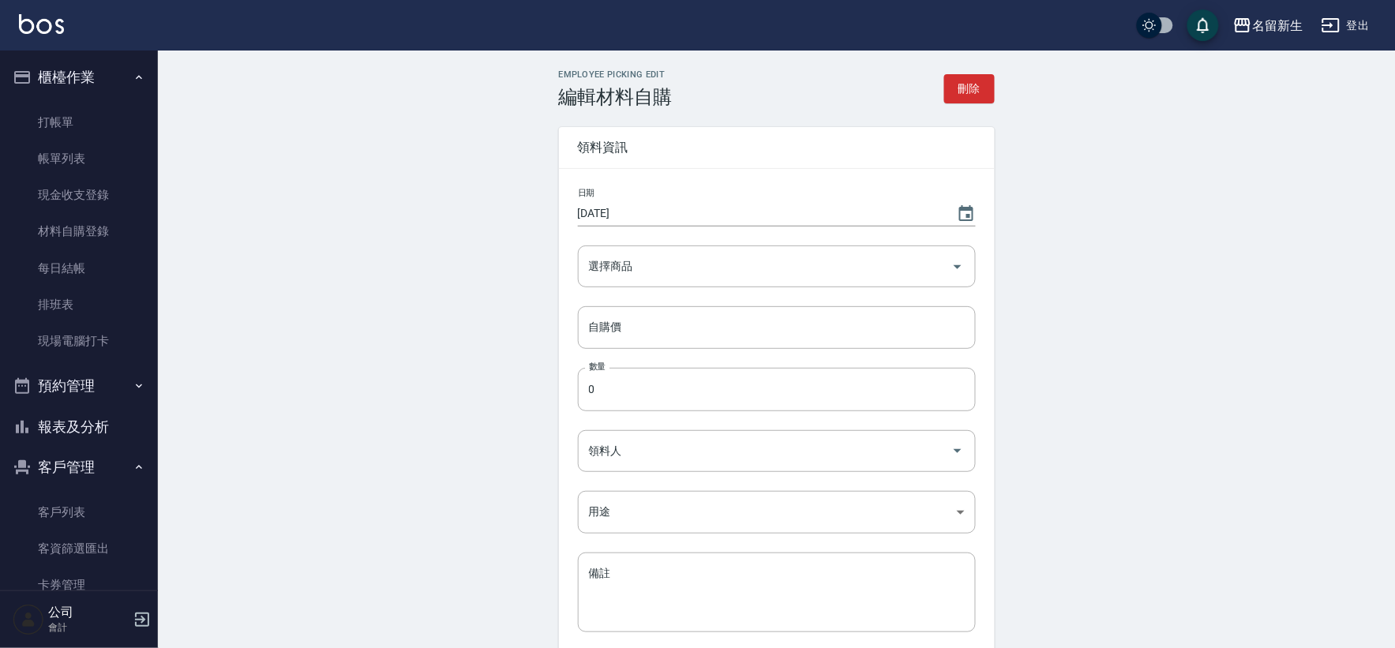
type input "[DATE]"
type input "耐克斯-染後清汙劑"
type input "580"
type input "1"
type input "陳欣如"
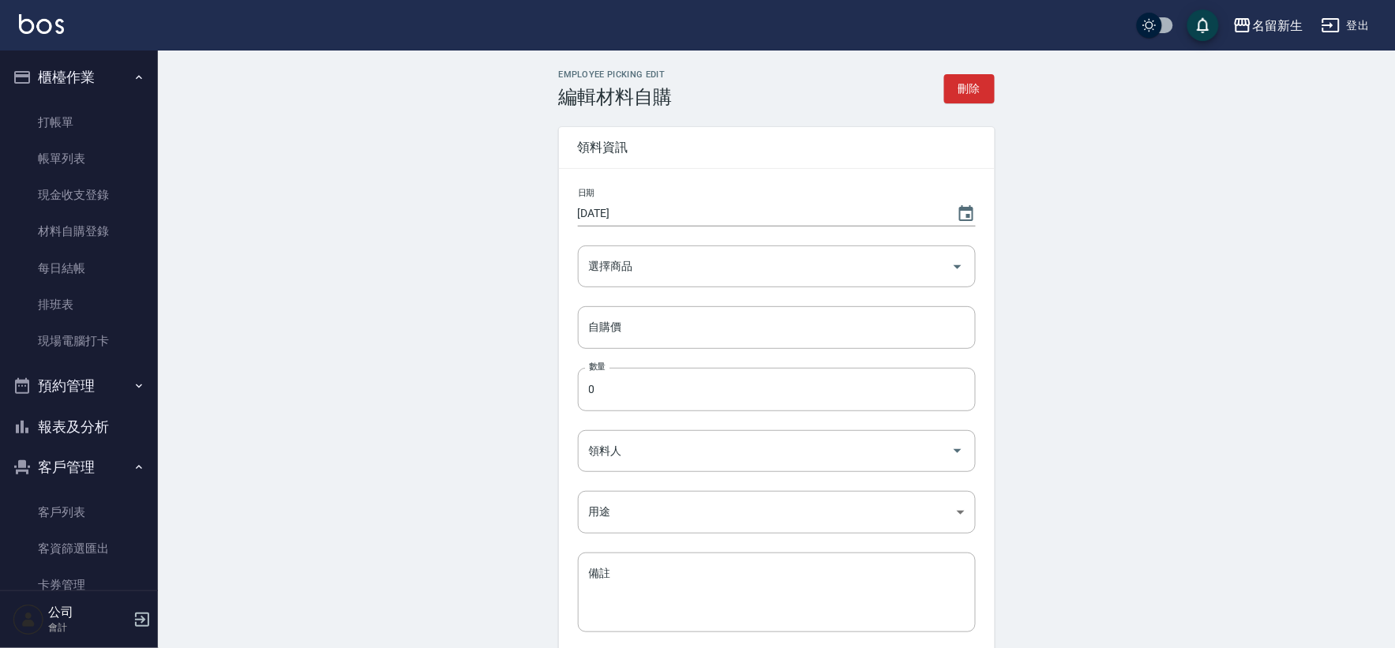
type input "自購"
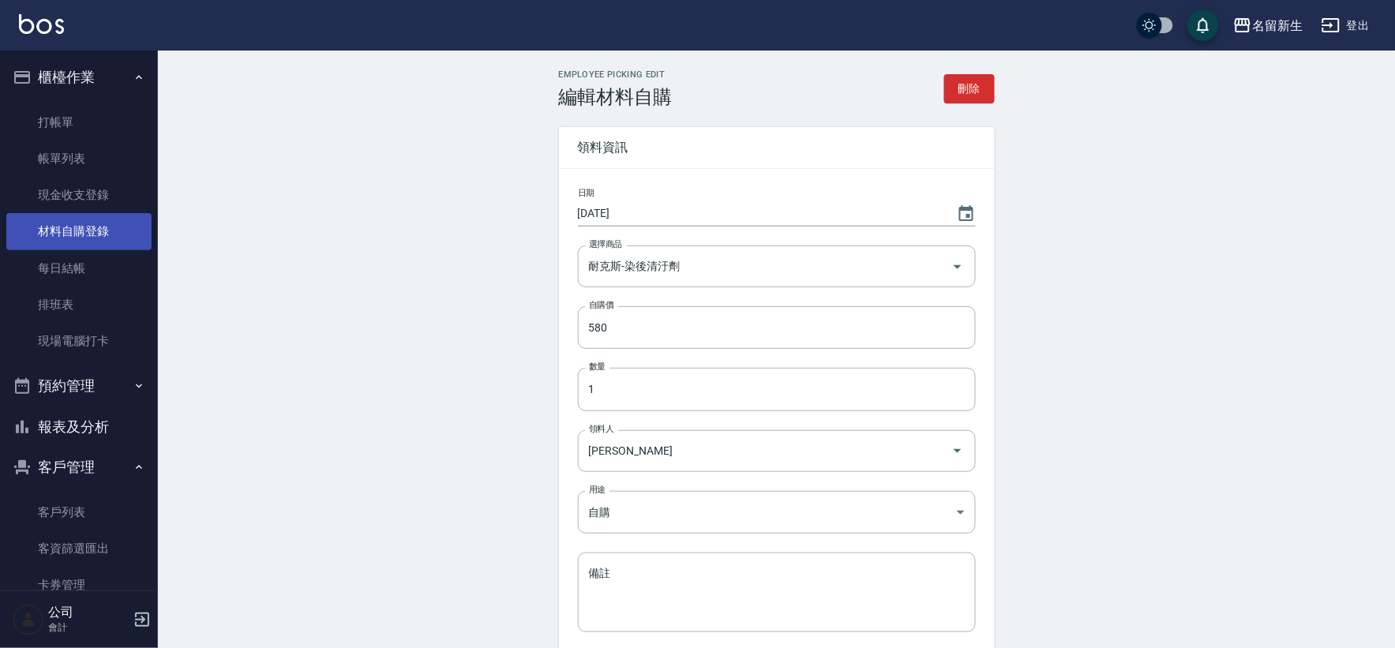
click at [105, 234] on link "材料自購登錄" at bounding box center [78, 231] width 145 height 36
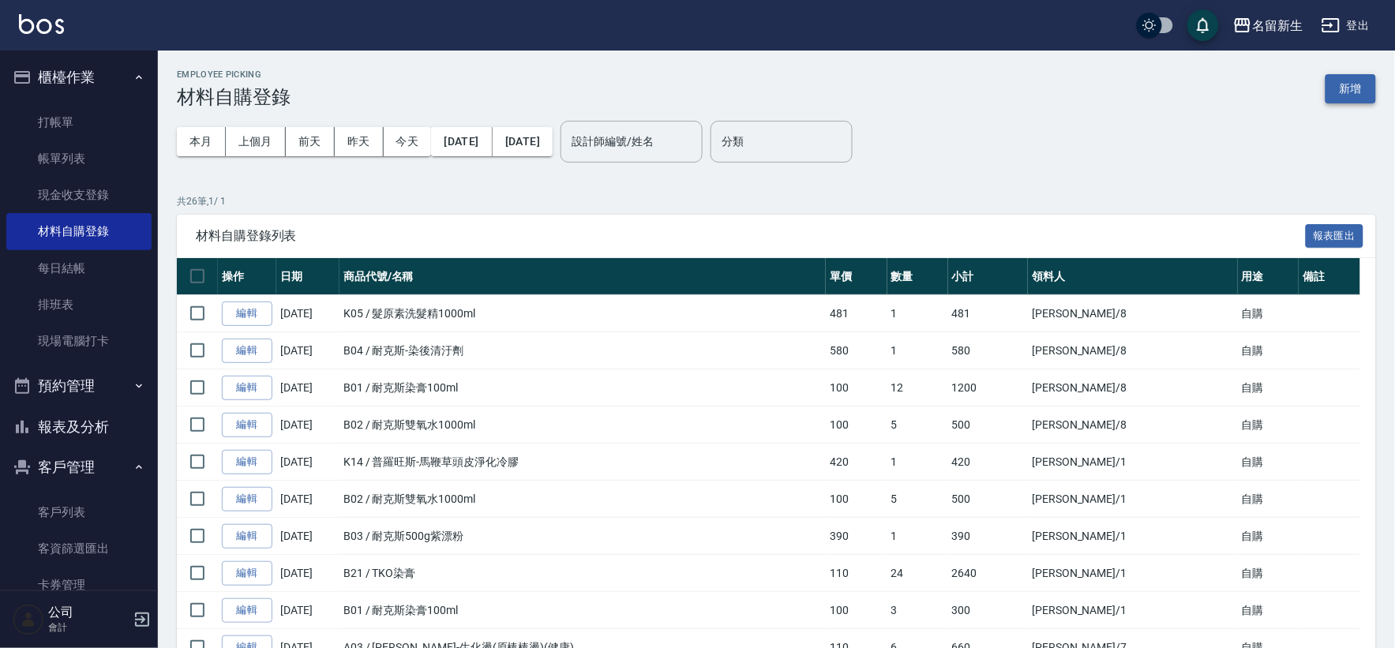
click at [1345, 81] on button "新增" at bounding box center [1350, 88] width 51 height 29
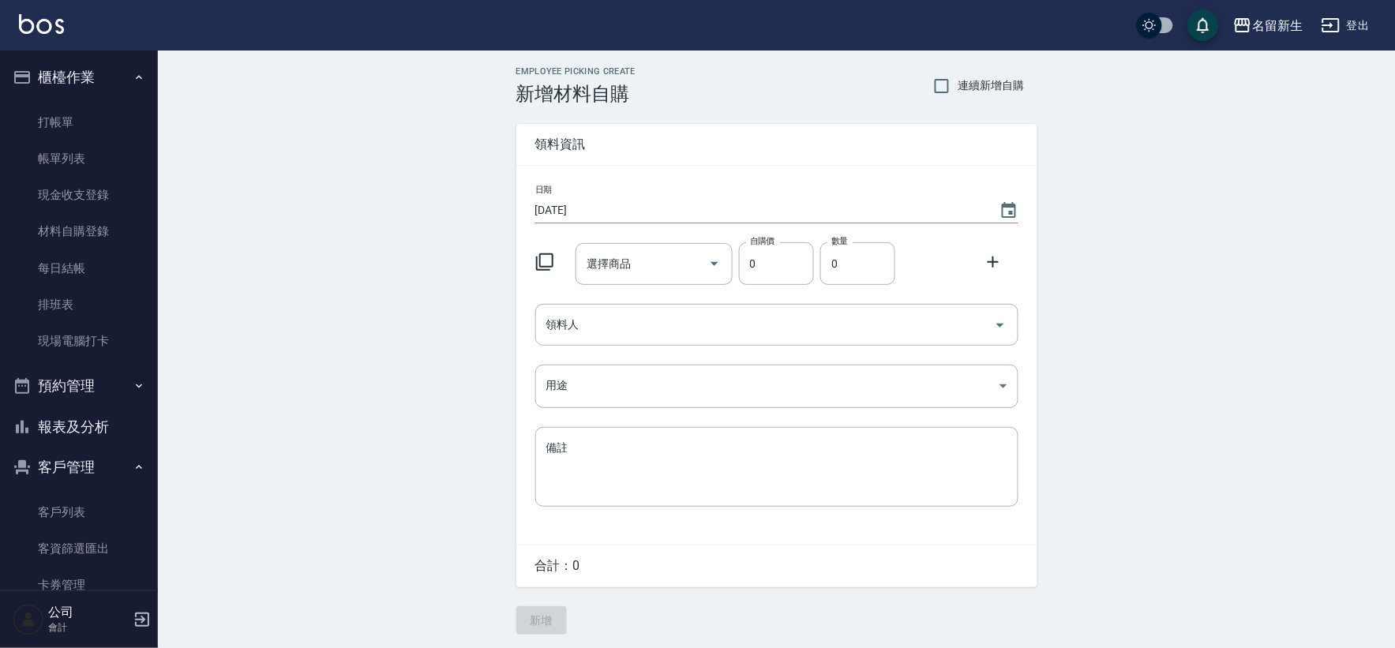
click at [543, 262] on icon at bounding box center [544, 262] width 19 height 19
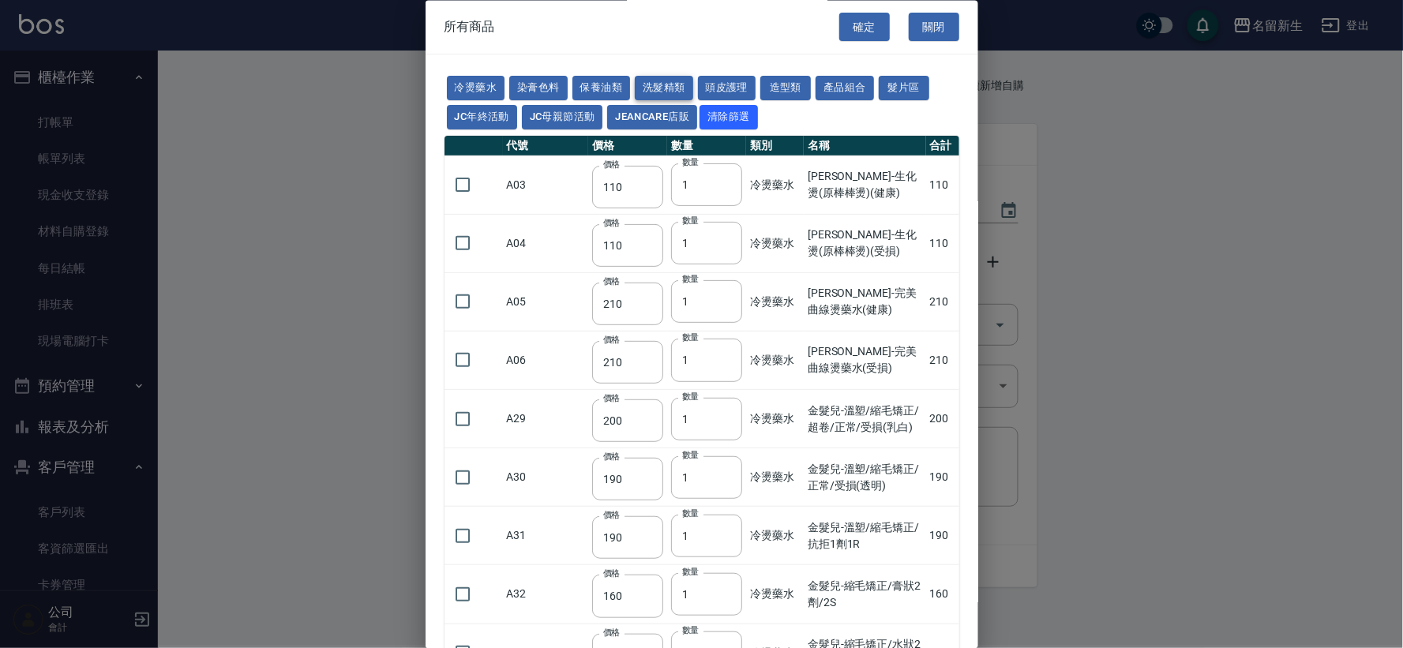
click at [669, 85] on button "洗髮精類" at bounding box center [664, 89] width 58 height 24
type input "170"
type input "180"
type input "190"
type input "230"
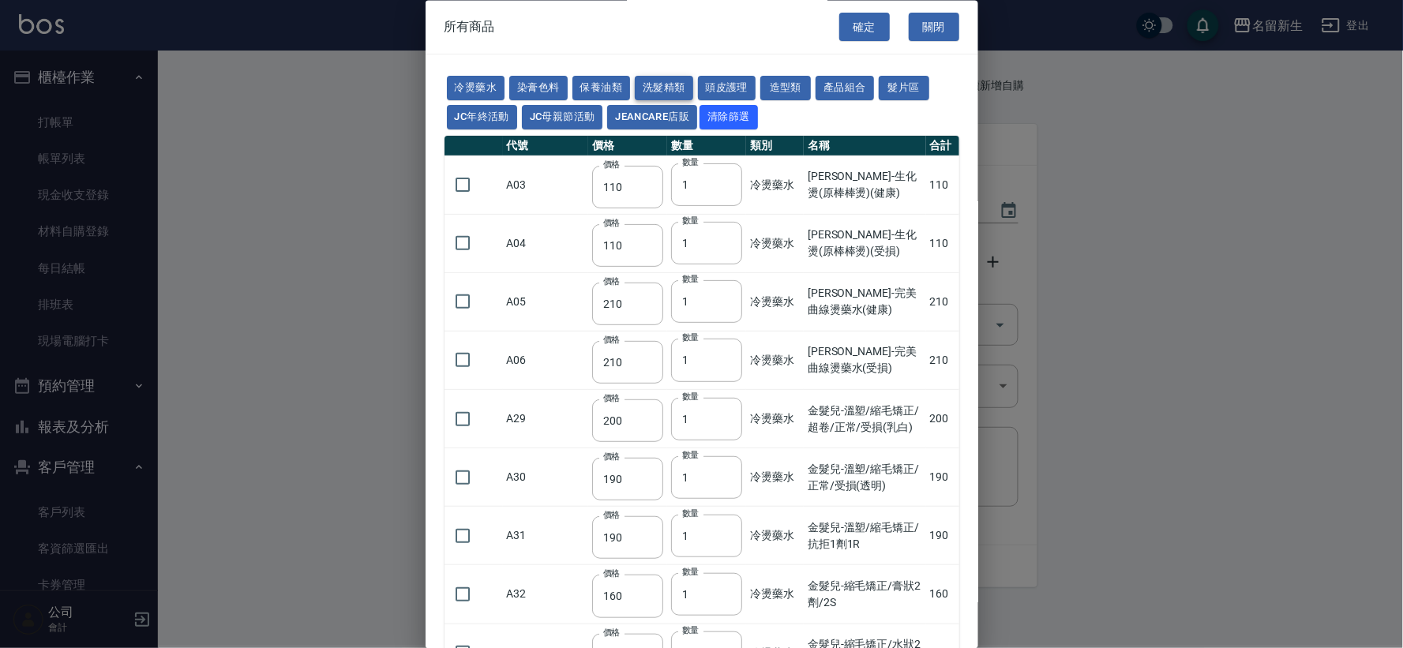
type input "175"
type input "455"
type input "440"
type input "200"
type input "420"
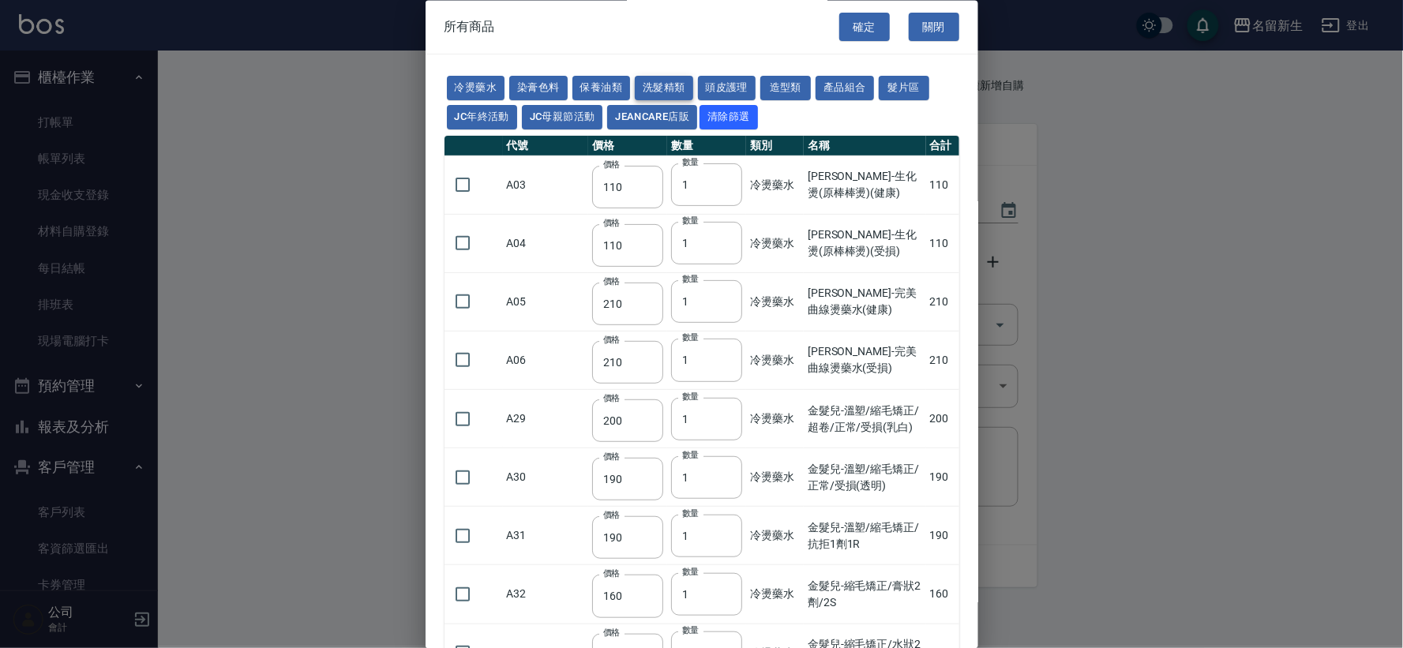
type input "300"
type input "750"
type input "300"
type input "330"
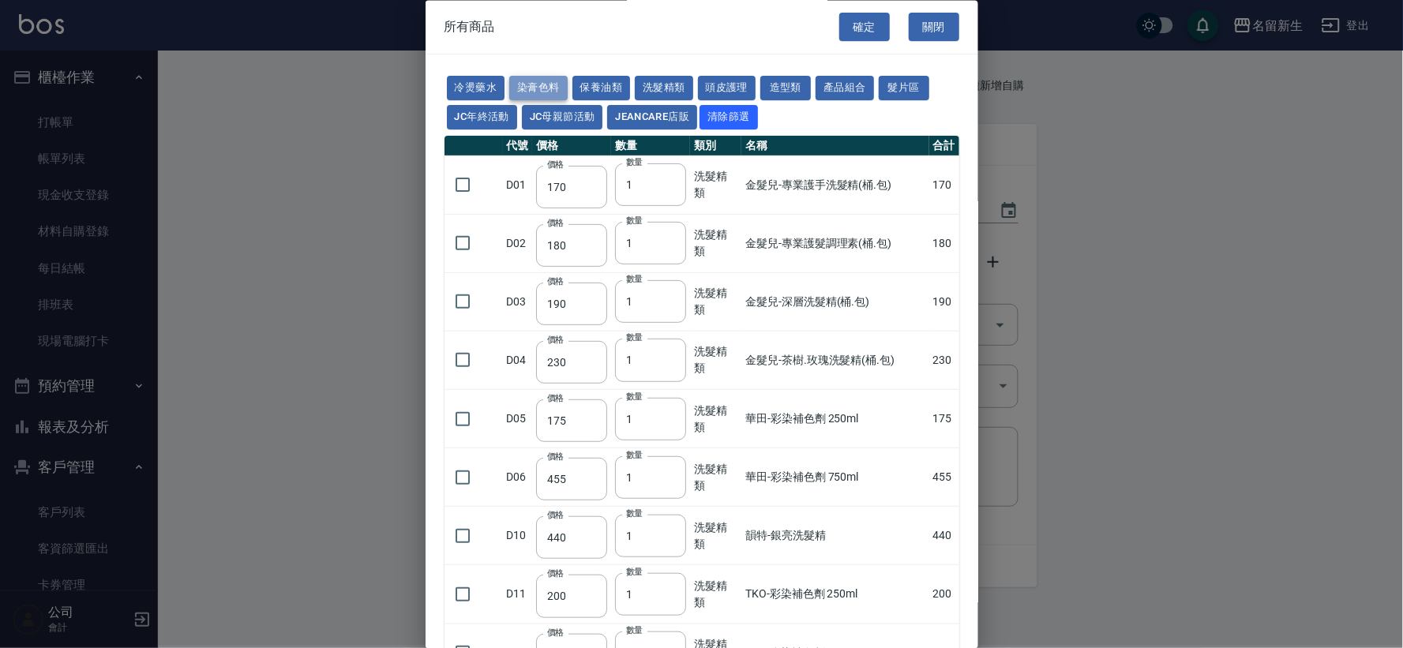
click at [534, 88] on button "染膏色料" at bounding box center [538, 89] width 58 height 24
type input "100"
type input "390"
type input "580"
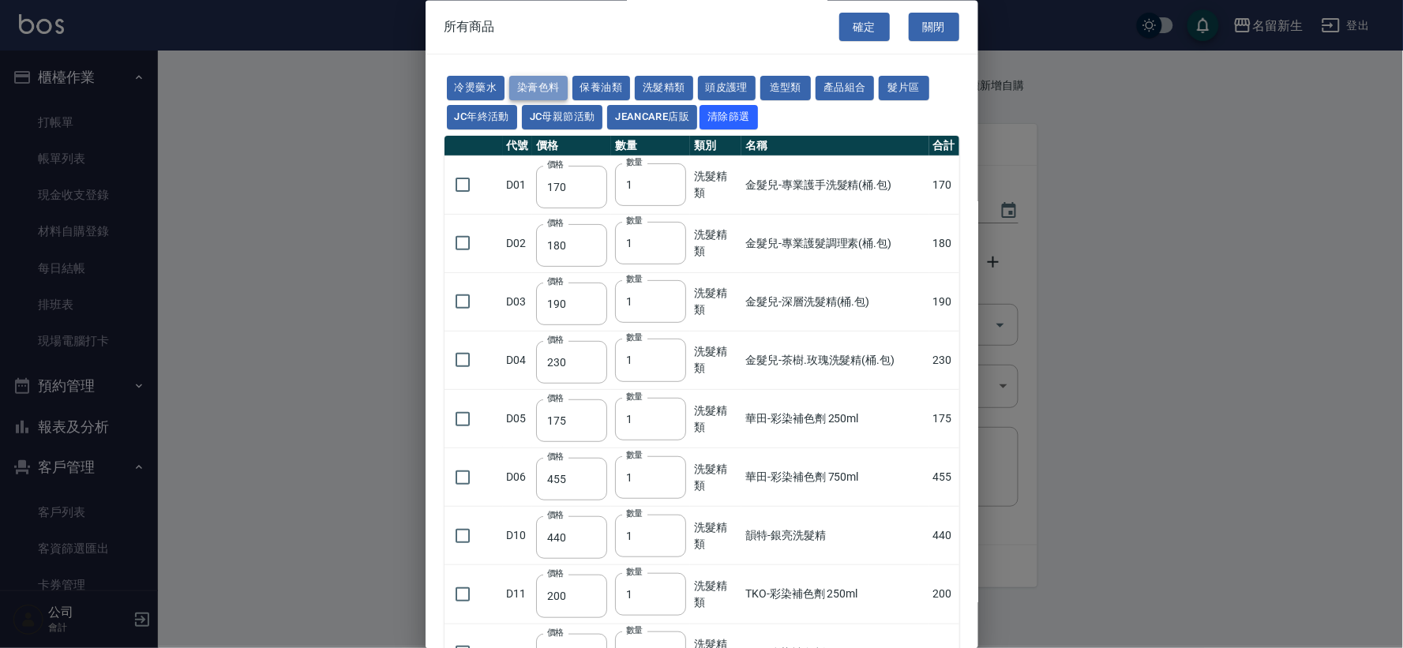
type input "105"
type input "406"
type input "105"
type input "102"
type input "137"
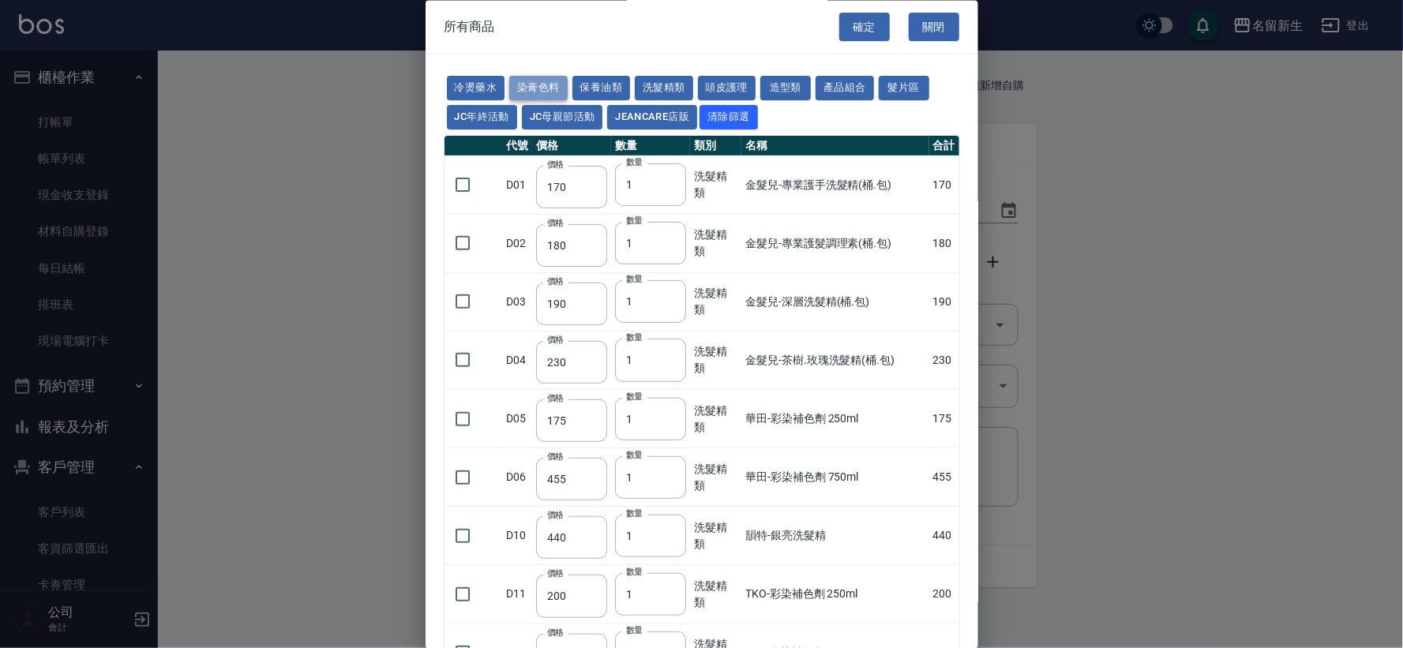
type input "110"
type input "130"
type input "133"
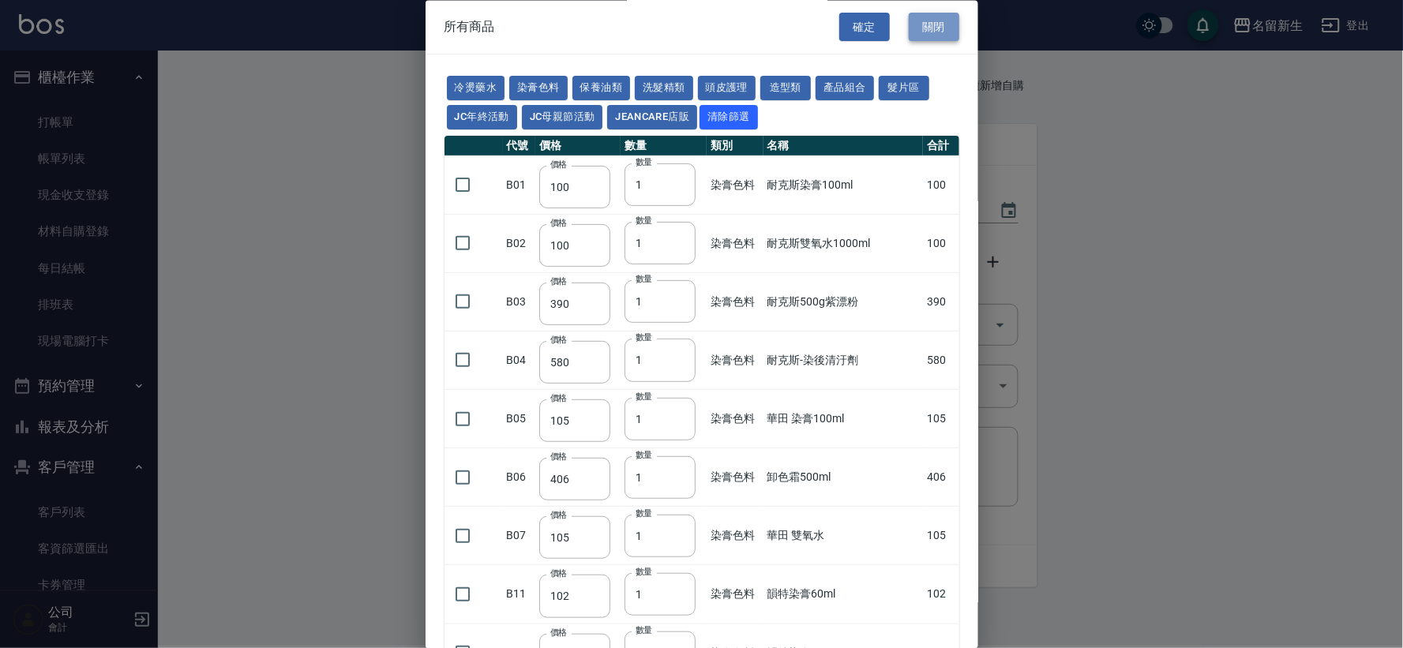
click at [936, 29] on button "關閉" at bounding box center [933, 27] width 51 height 29
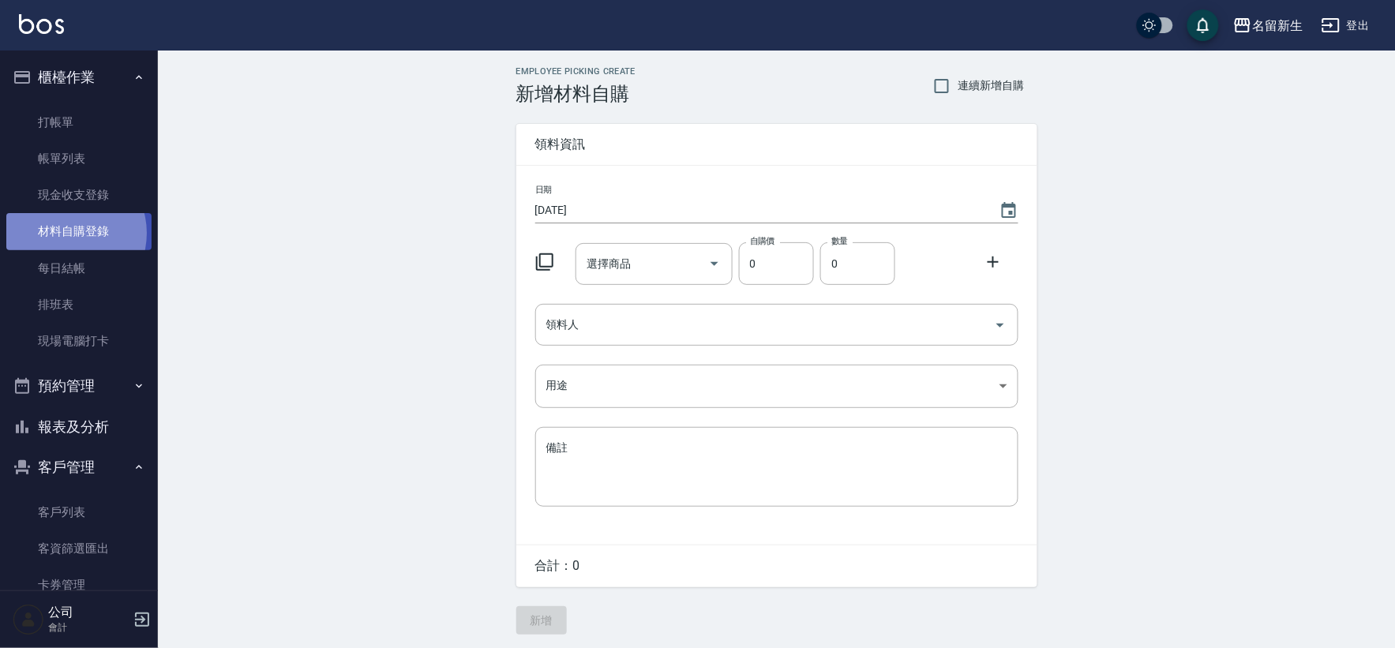
click at [69, 233] on link "材料自購登錄" at bounding box center [78, 231] width 145 height 36
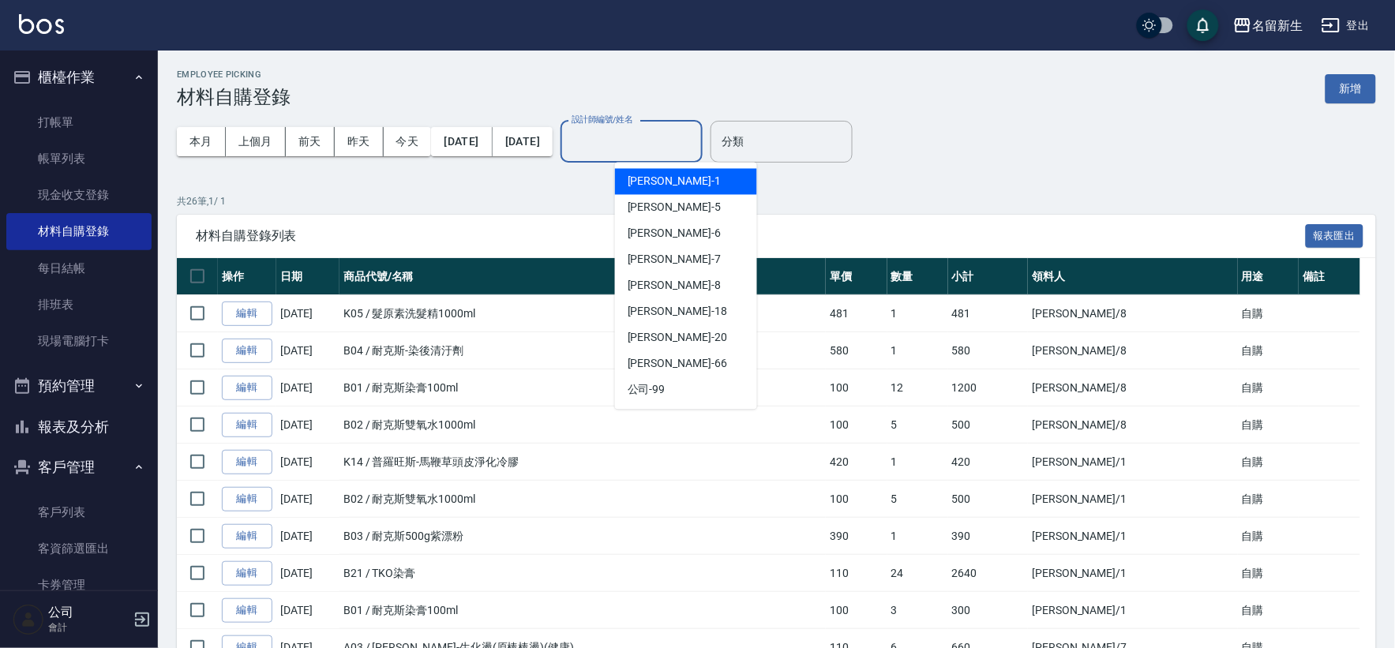
click at [693, 148] on input "設計師編號/姓名" at bounding box center [631, 142] width 128 height 28
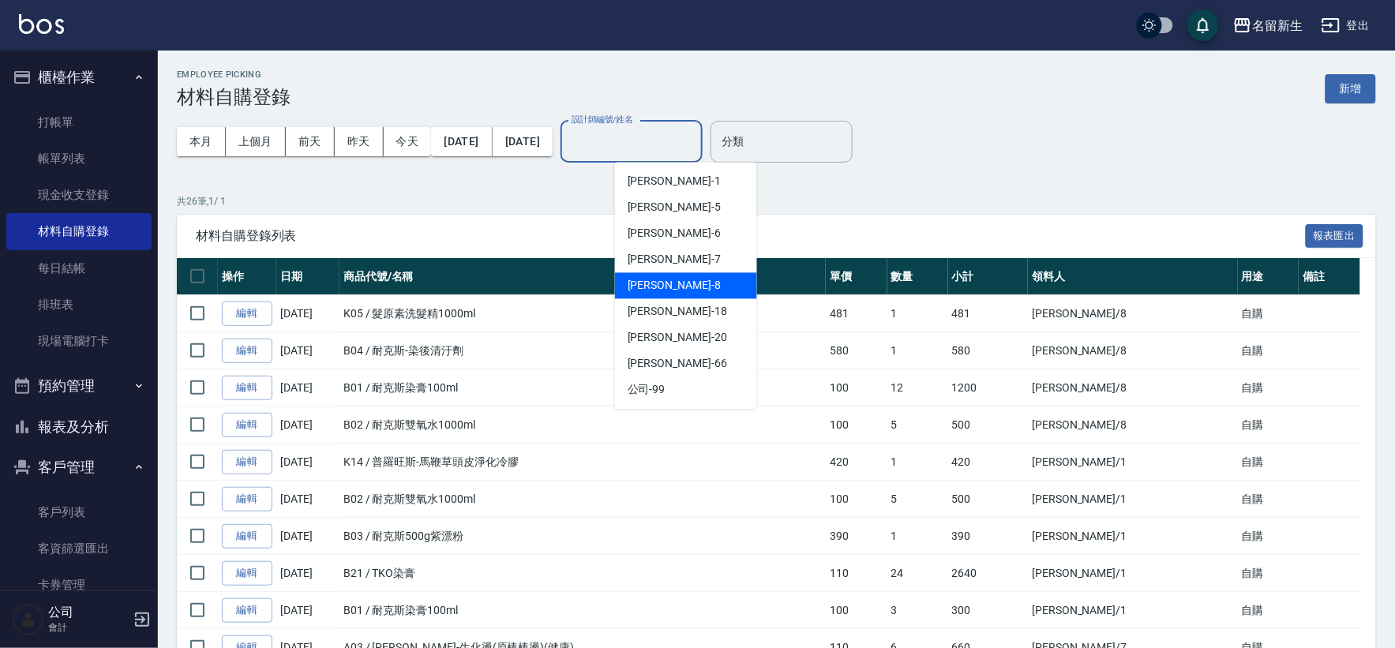
click at [681, 290] on div "陳欣如 -8" at bounding box center [686, 286] width 142 height 26
type input "陳欣如-8"
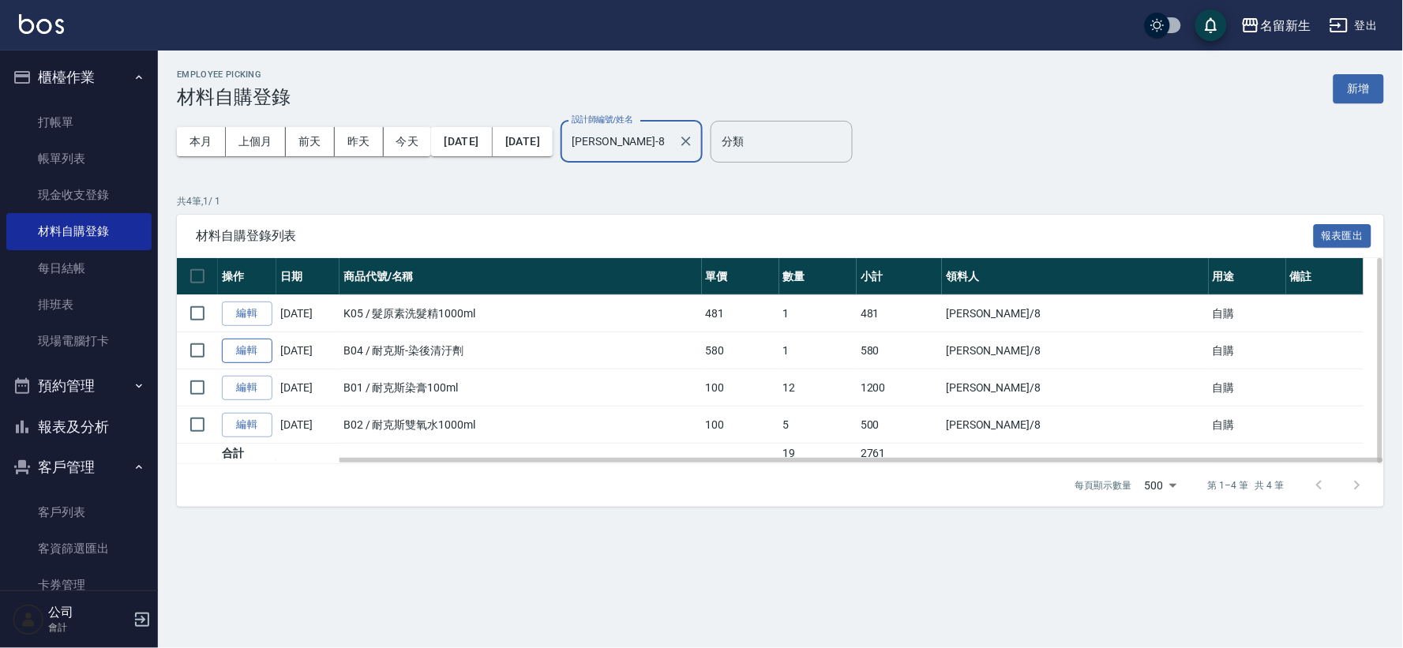
click at [243, 349] on link "編輯" at bounding box center [247, 351] width 51 height 24
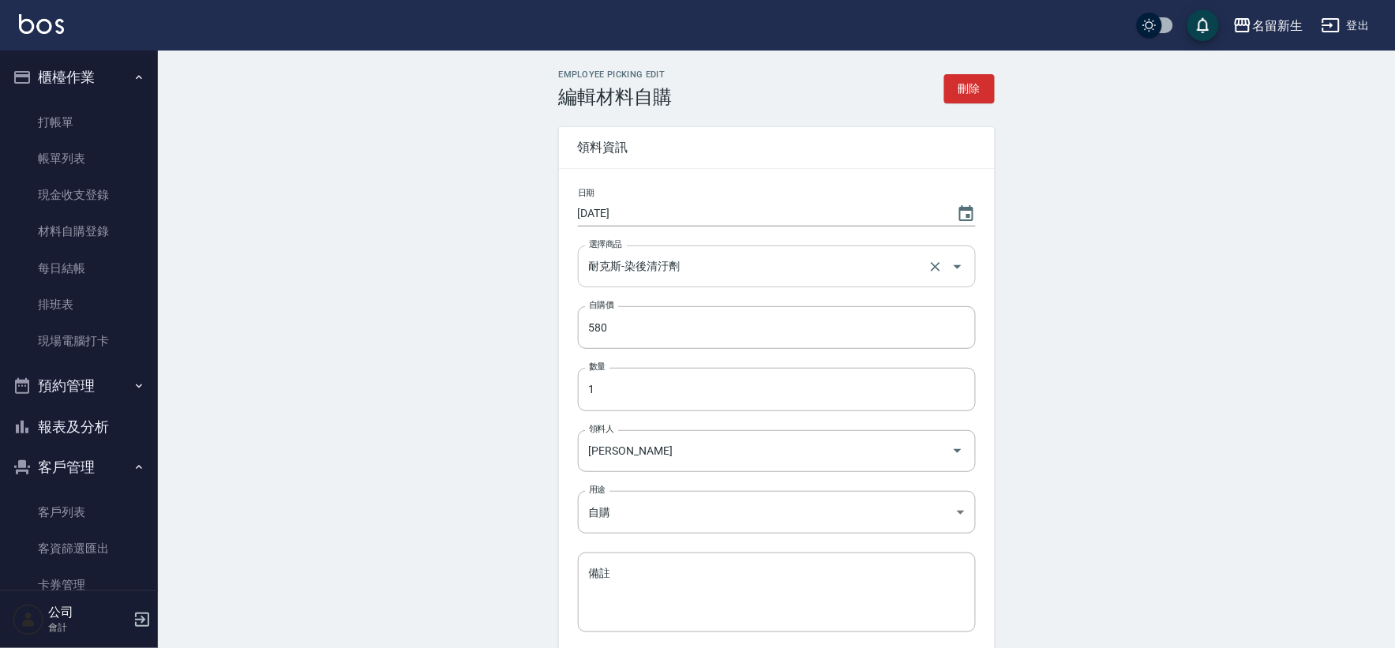
click at [666, 267] on input "耐克斯-染後清汙劑" at bounding box center [754, 267] width 339 height 28
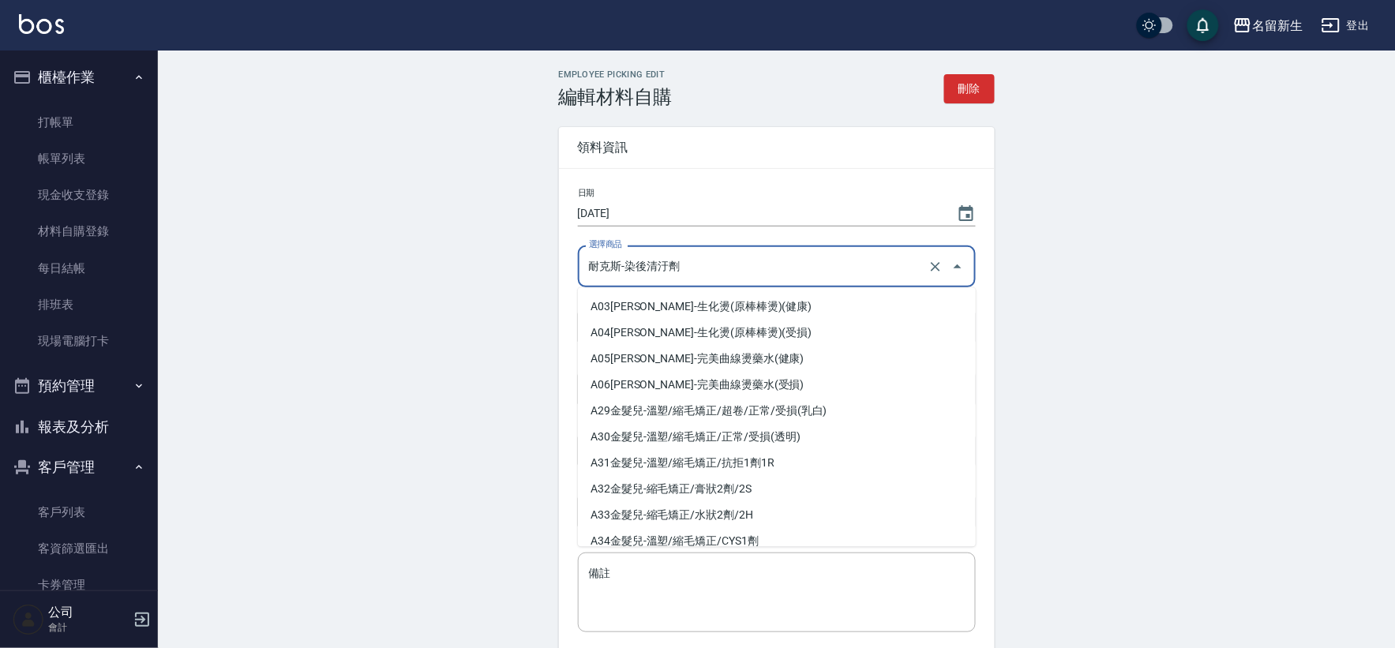
scroll to position [346, 0]
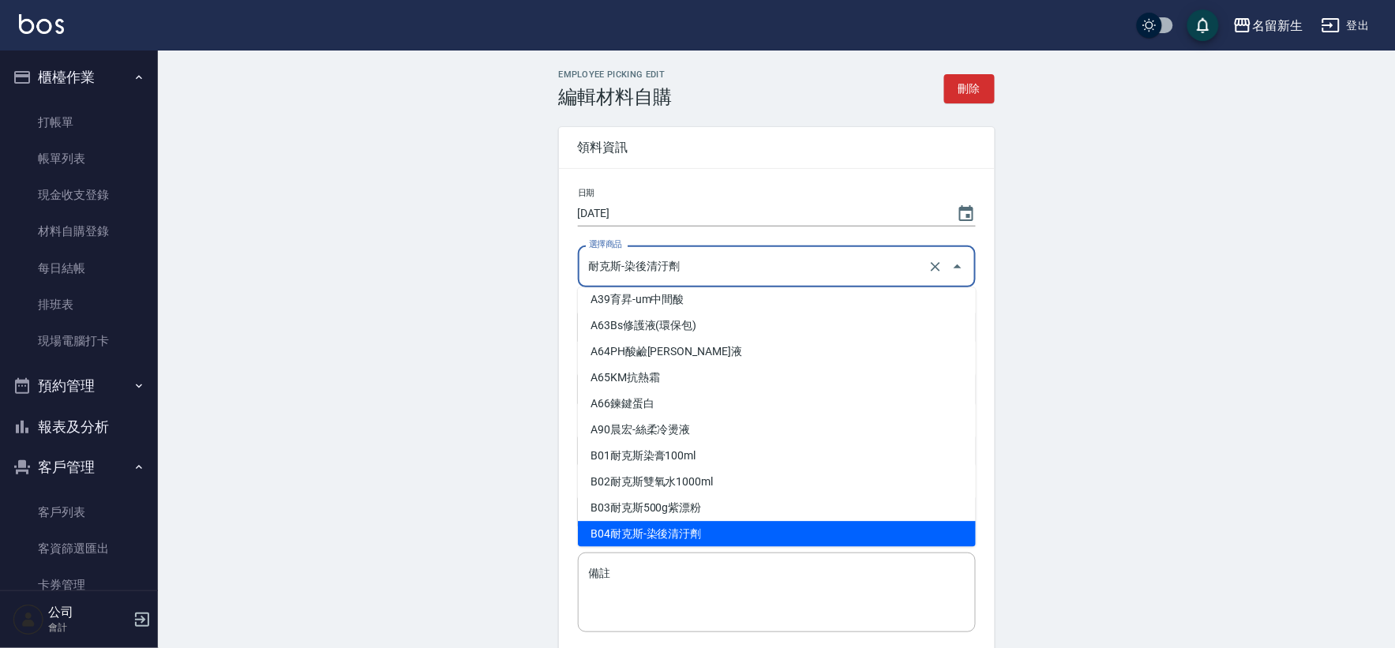
click at [666, 267] on input "耐克斯-染後清汙劑" at bounding box center [754, 267] width 339 height 28
click at [1012, 240] on div "Employee Picking Edit 編輯材料自購 刪除 領料資訊 日期 2025/09/05 選擇商品 耐克斯-染後清汙劑 選擇商品 自購價 580 …" at bounding box center [777, 414] width 474 height 691
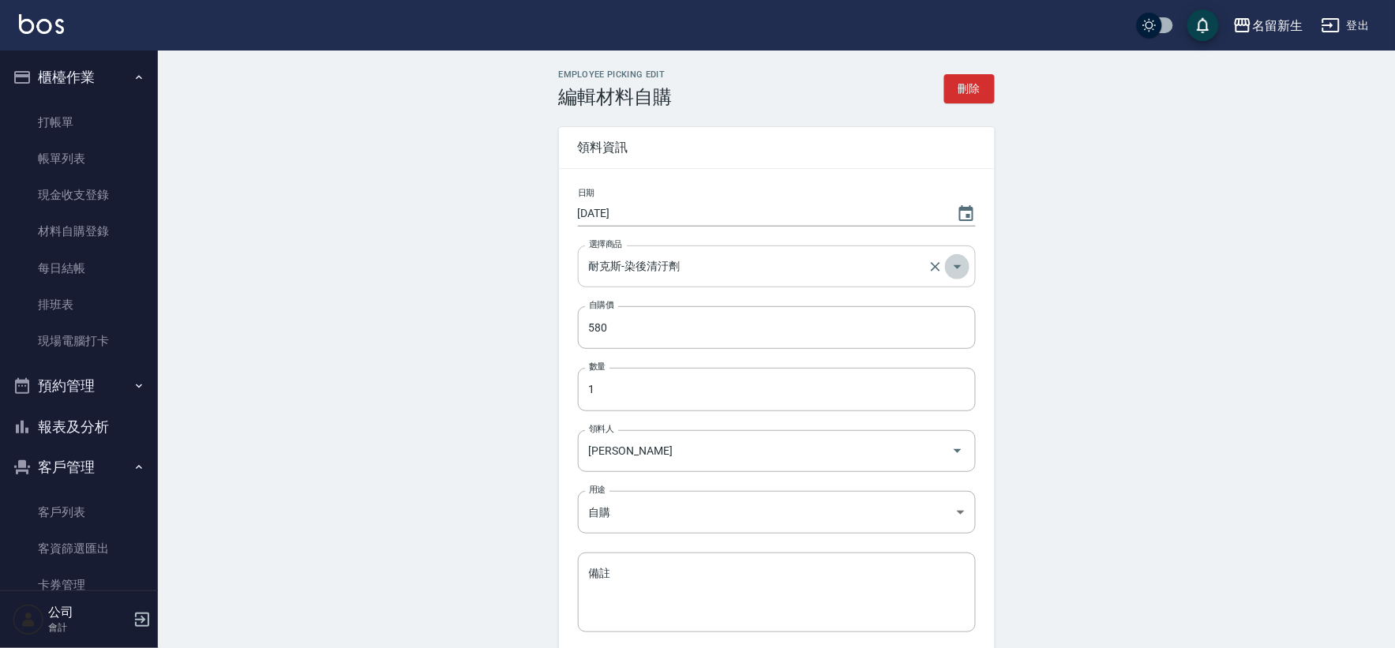
click at [965, 270] on icon "Open" at bounding box center [957, 266] width 19 height 19
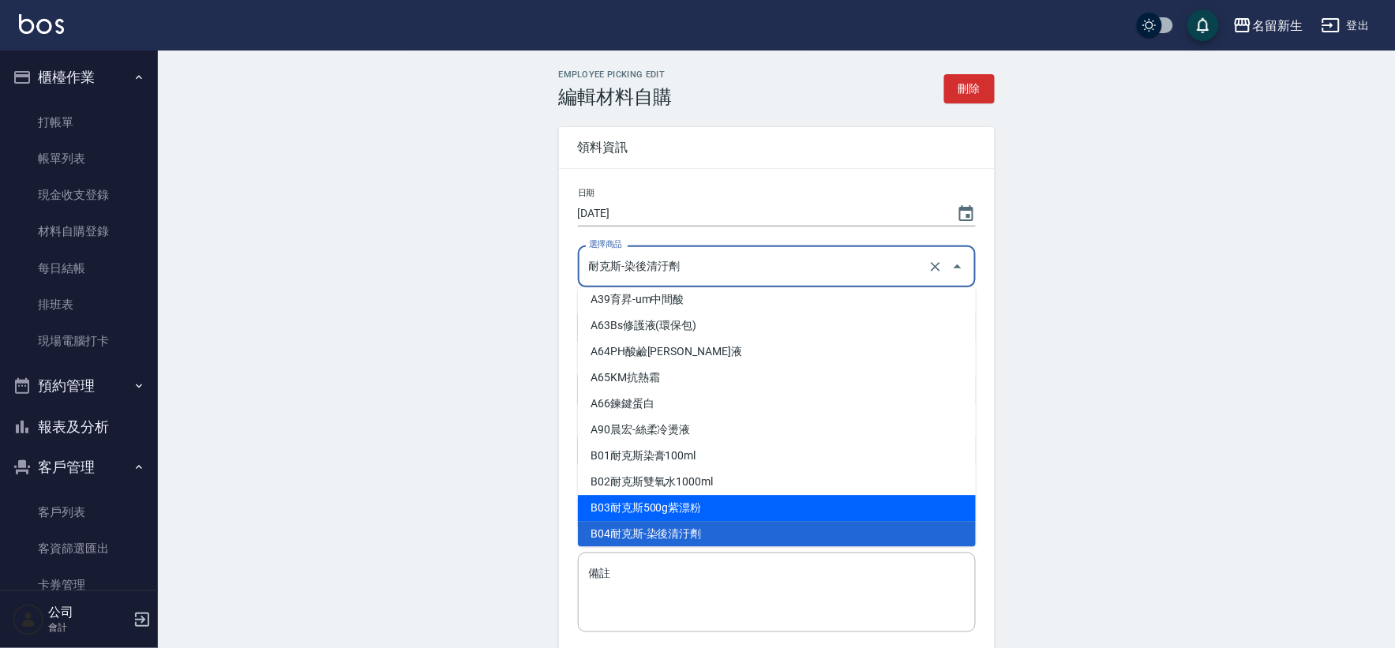
click at [744, 508] on li "B03 耐克斯500g紫漂粉" at bounding box center [777, 508] width 398 height 26
type input "耐克斯500g紫漂粉"
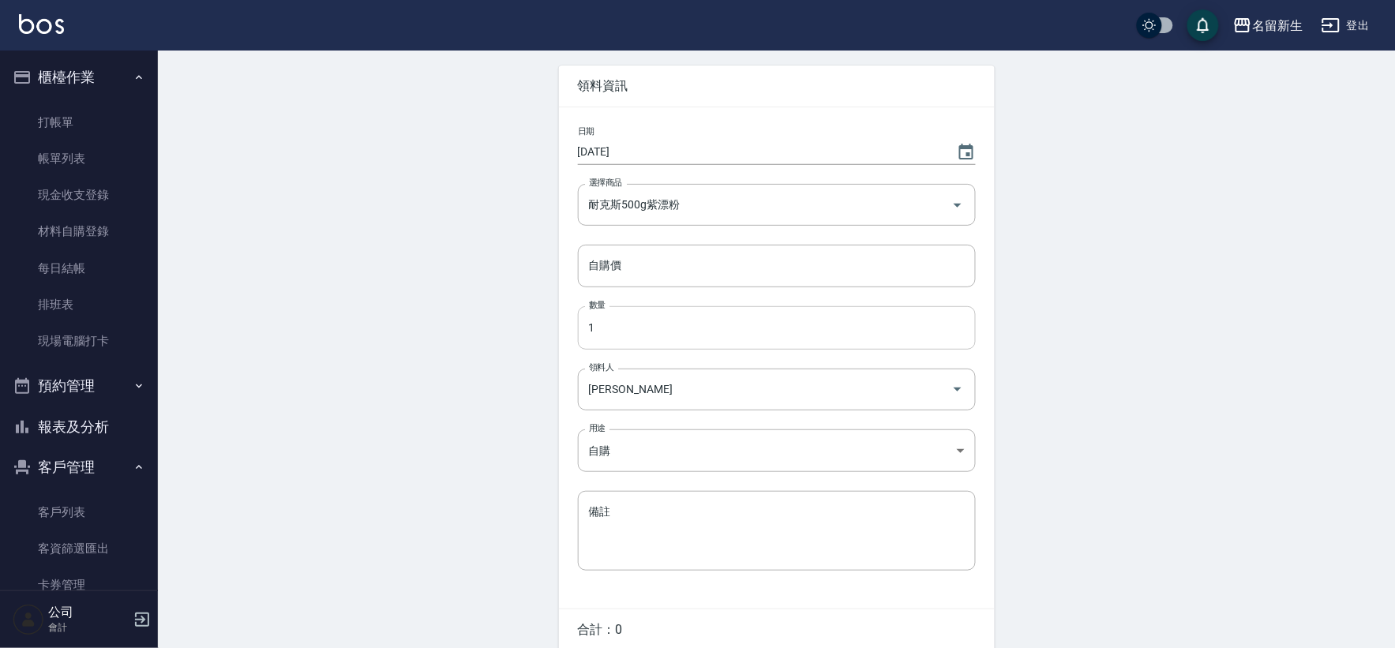
scroll to position [133, 0]
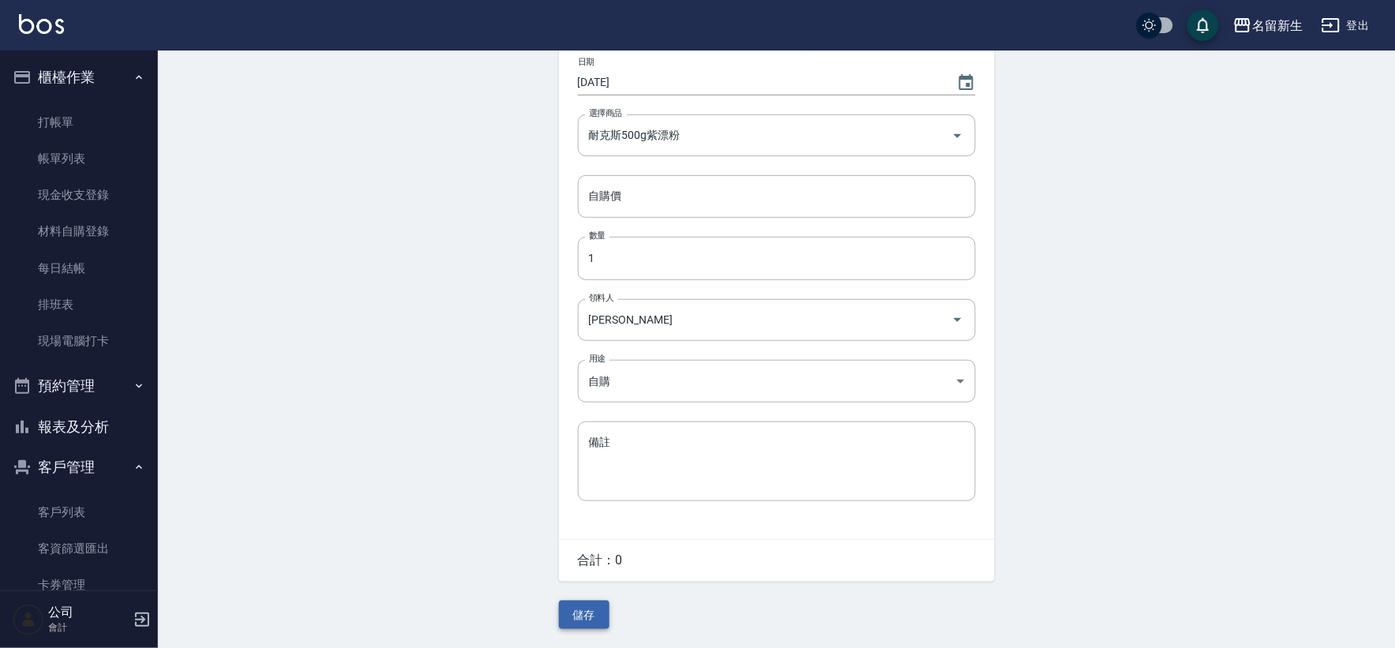
click at [600, 612] on button "儲存" at bounding box center [584, 615] width 51 height 29
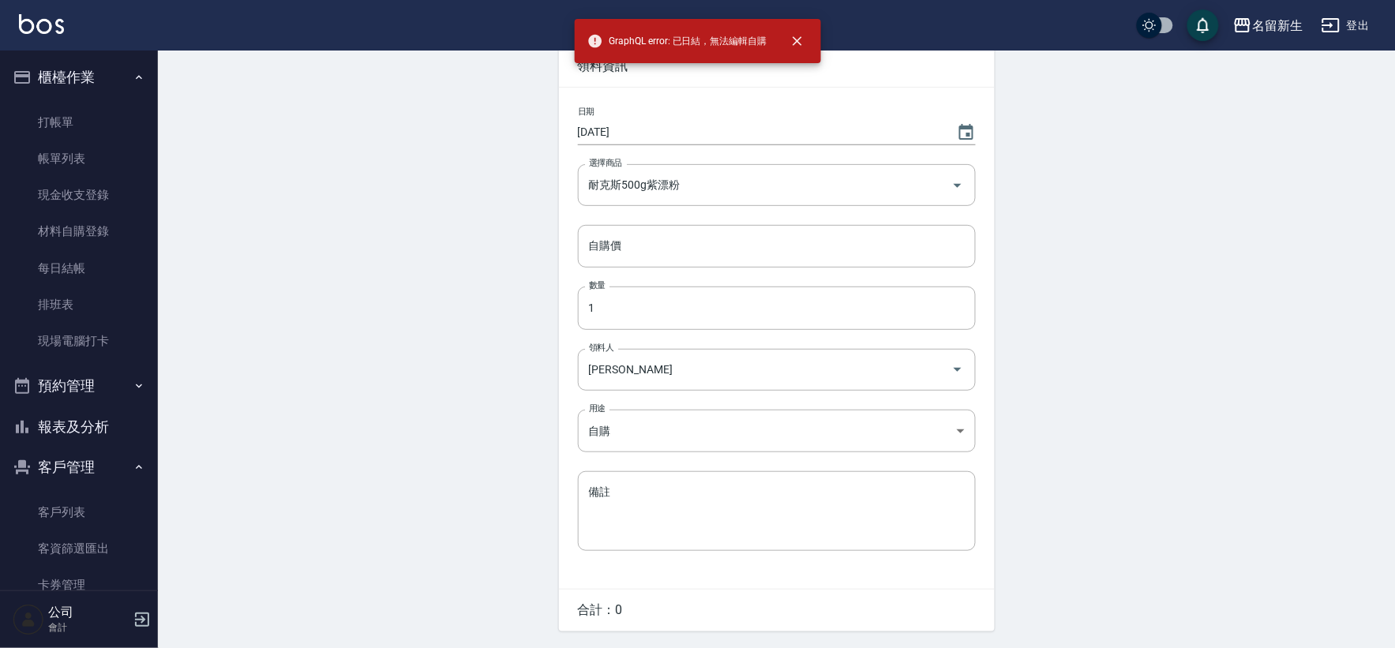
scroll to position [0, 0]
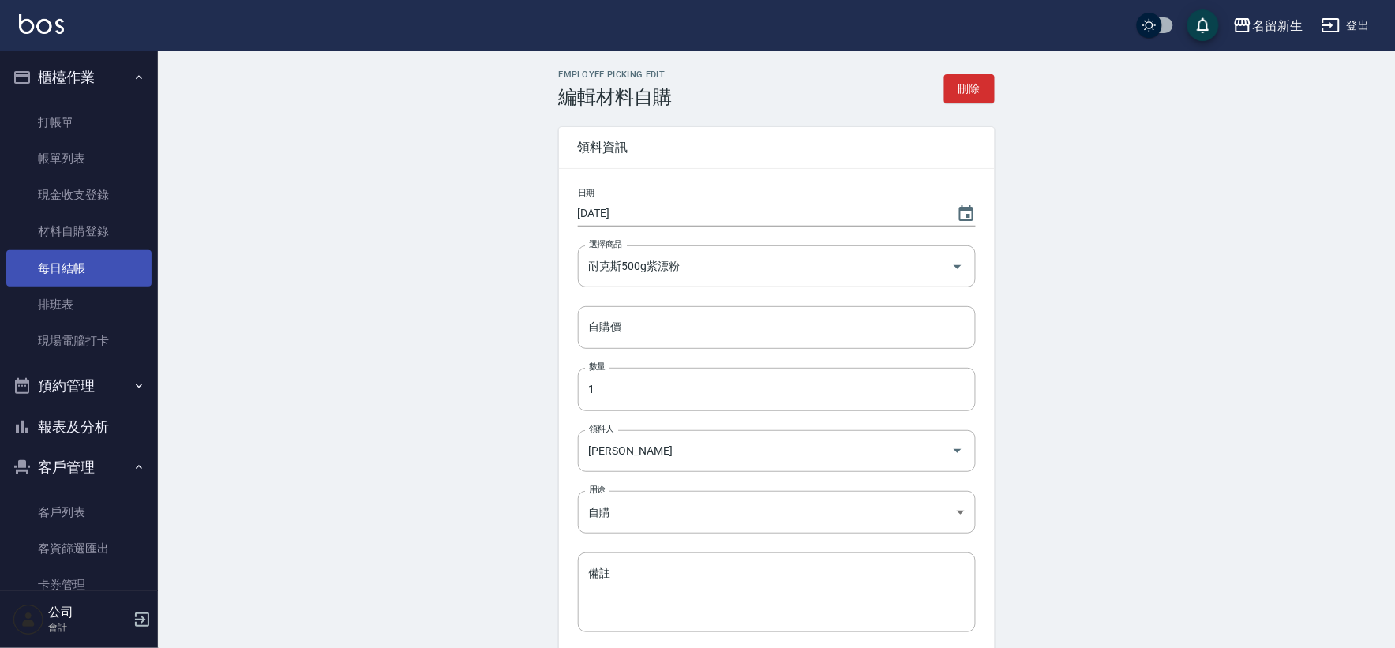
click at [77, 257] on link "每日結帳" at bounding box center [78, 268] width 145 height 36
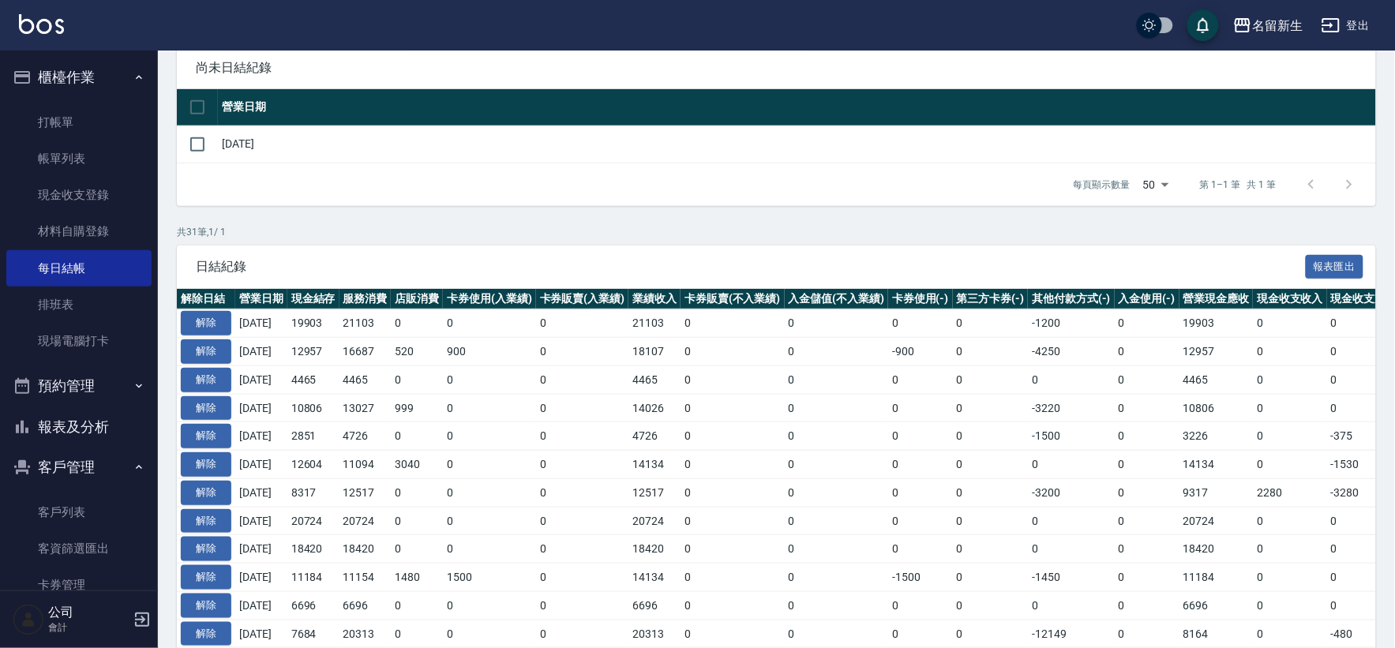
scroll to position [350, 0]
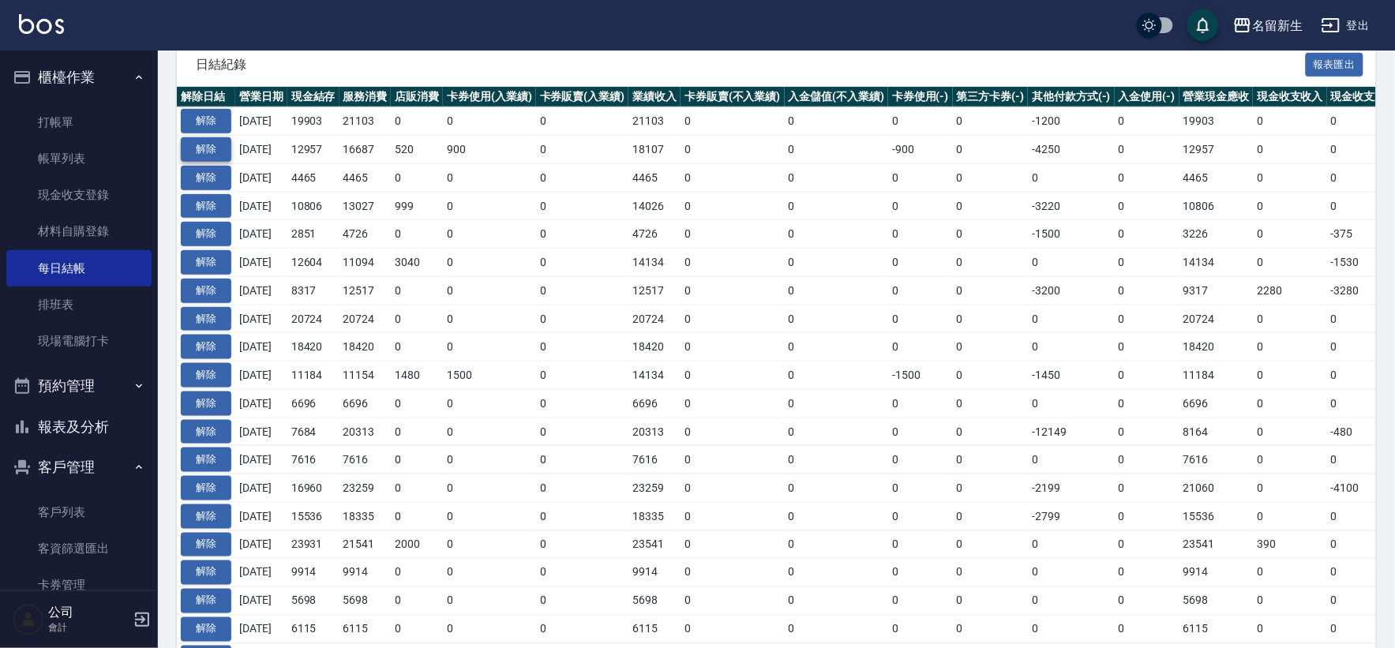
click at [226, 140] on button "解除" at bounding box center [206, 149] width 51 height 24
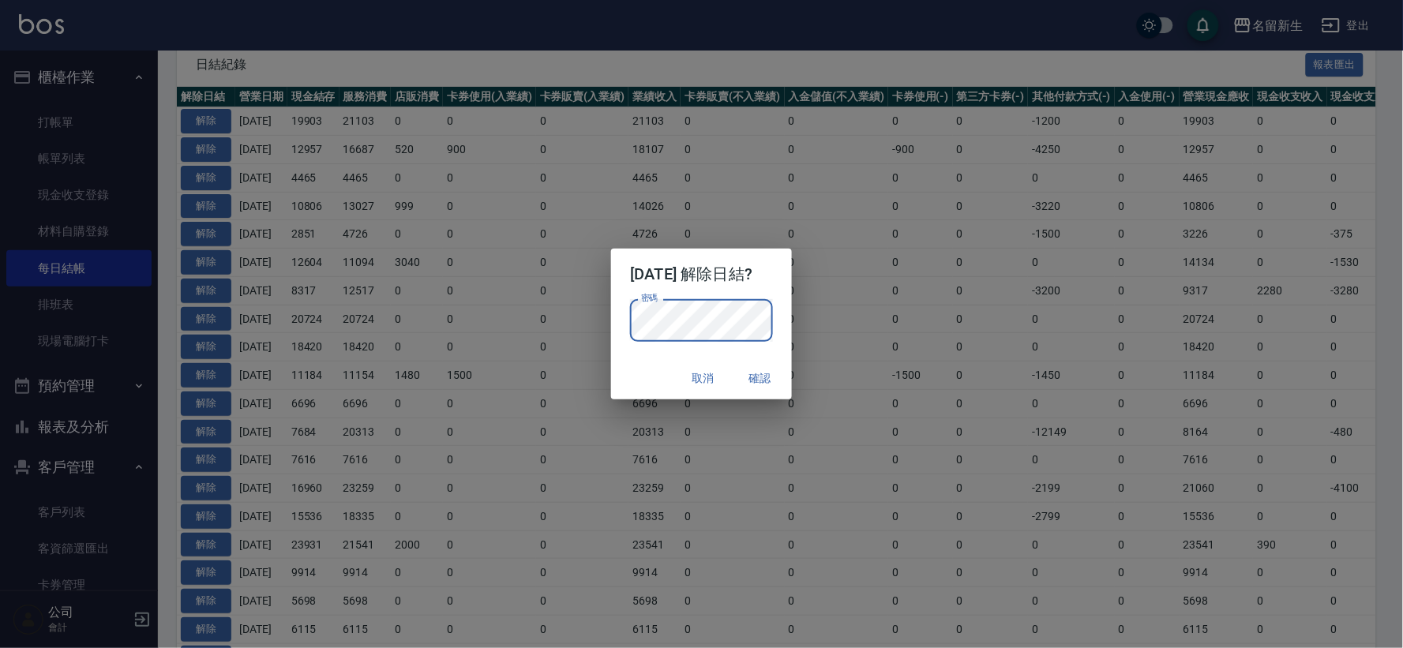
click at [750, 384] on button "確認" at bounding box center [760, 378] width 51 height 29
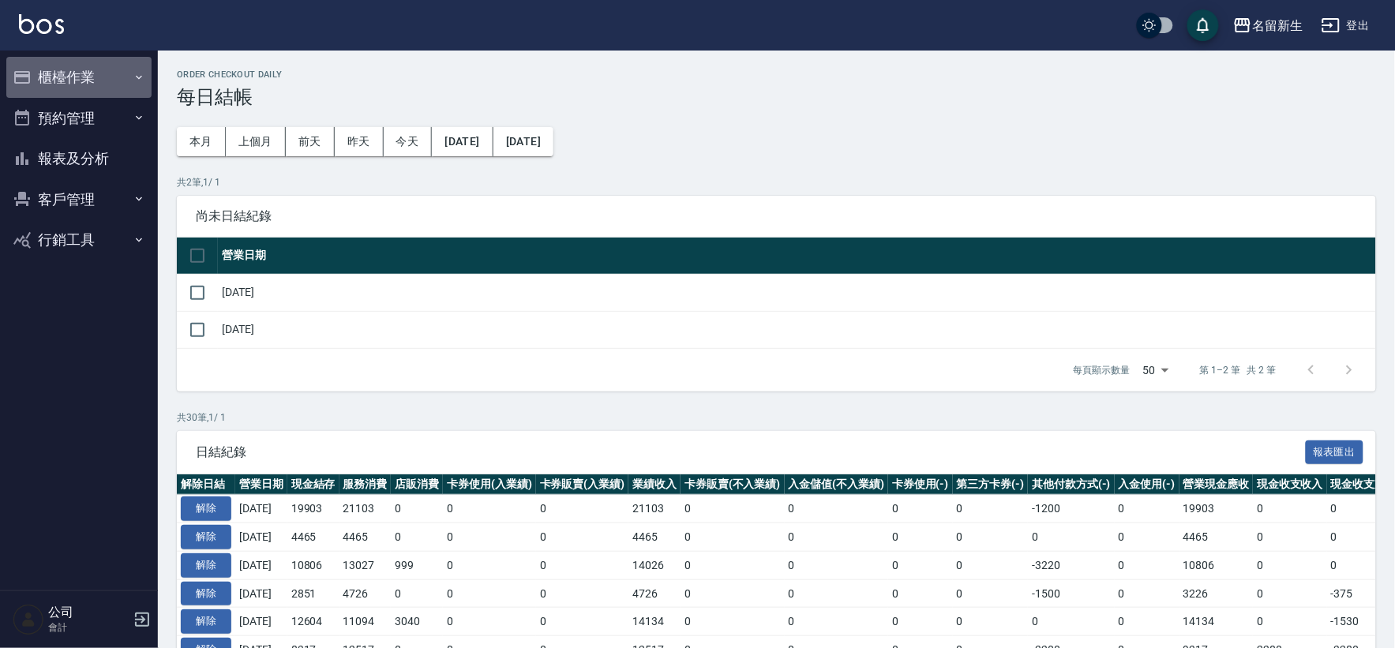
click at [106, 61] on button "櫃檯作業" at bounding box center [78, 77] width 145 height 41
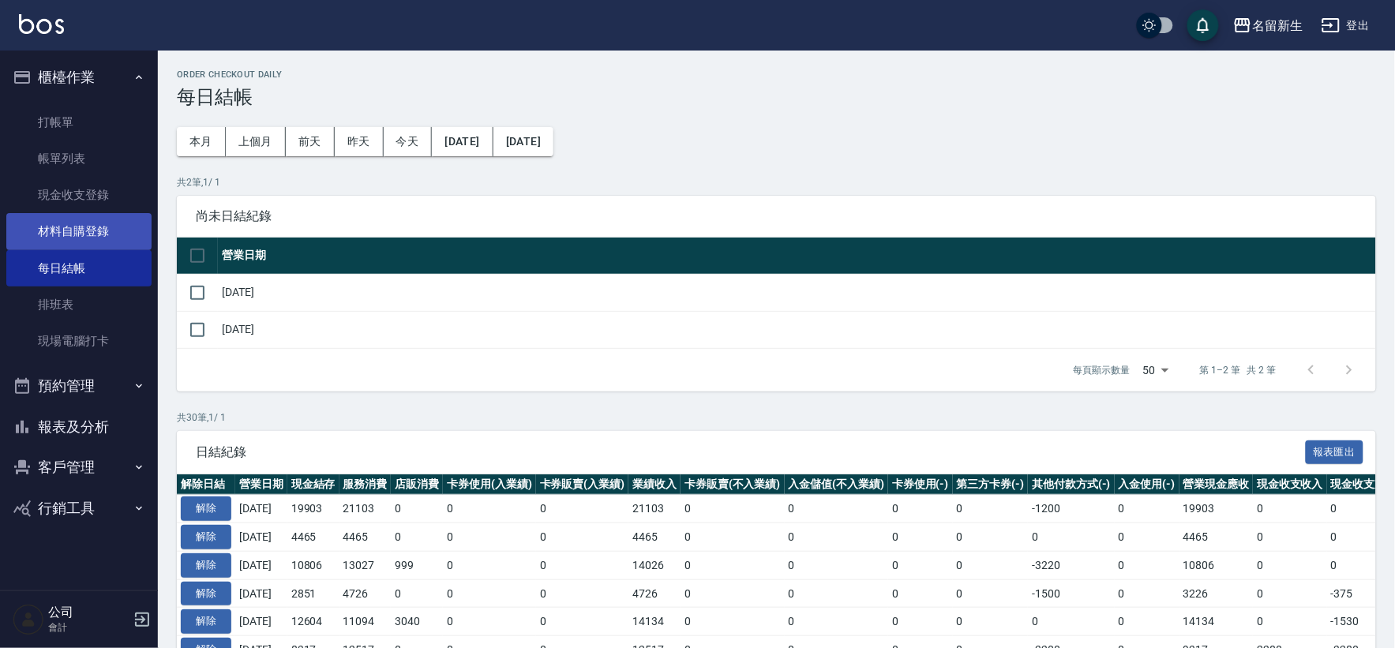
click at [85, 225] on link "材料自購登錄" at bounding box center [78, 231] width 145 height 36
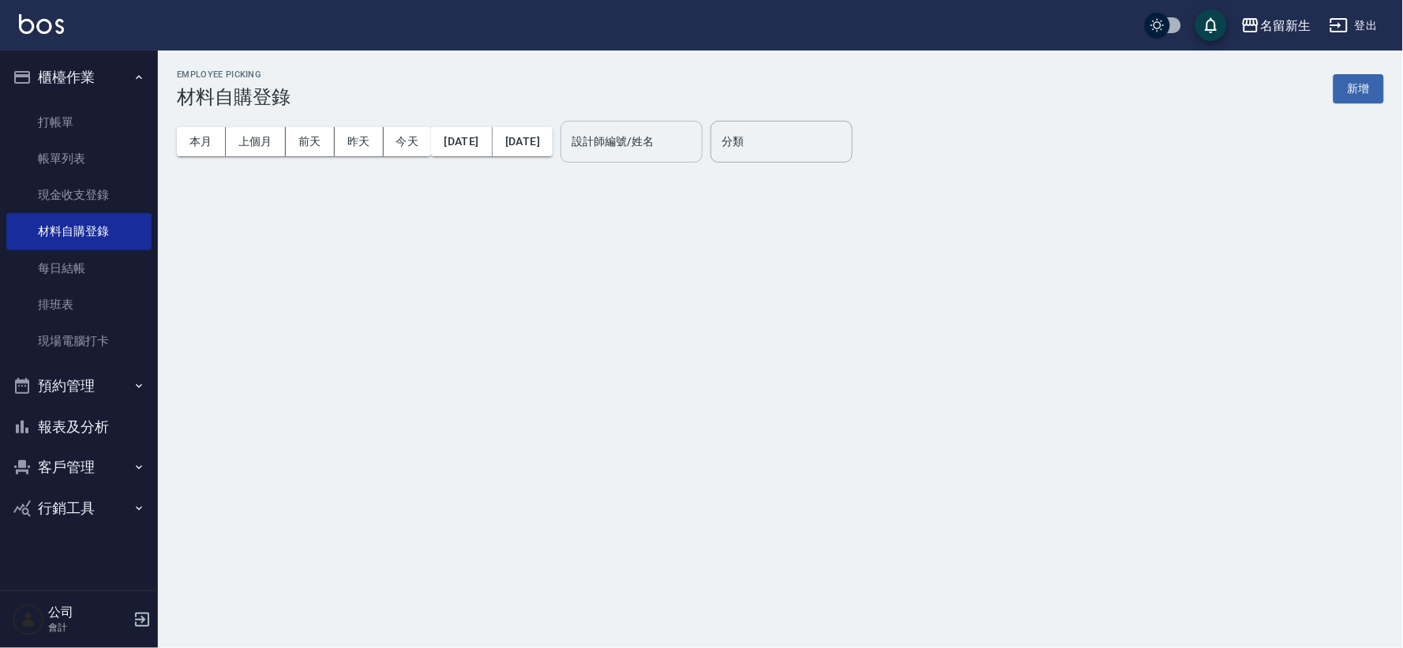
click at [661, 134] on div "設計師編號/姓名 設計師編號/姓名" at bounding box center [631, 142] width 142 height 42
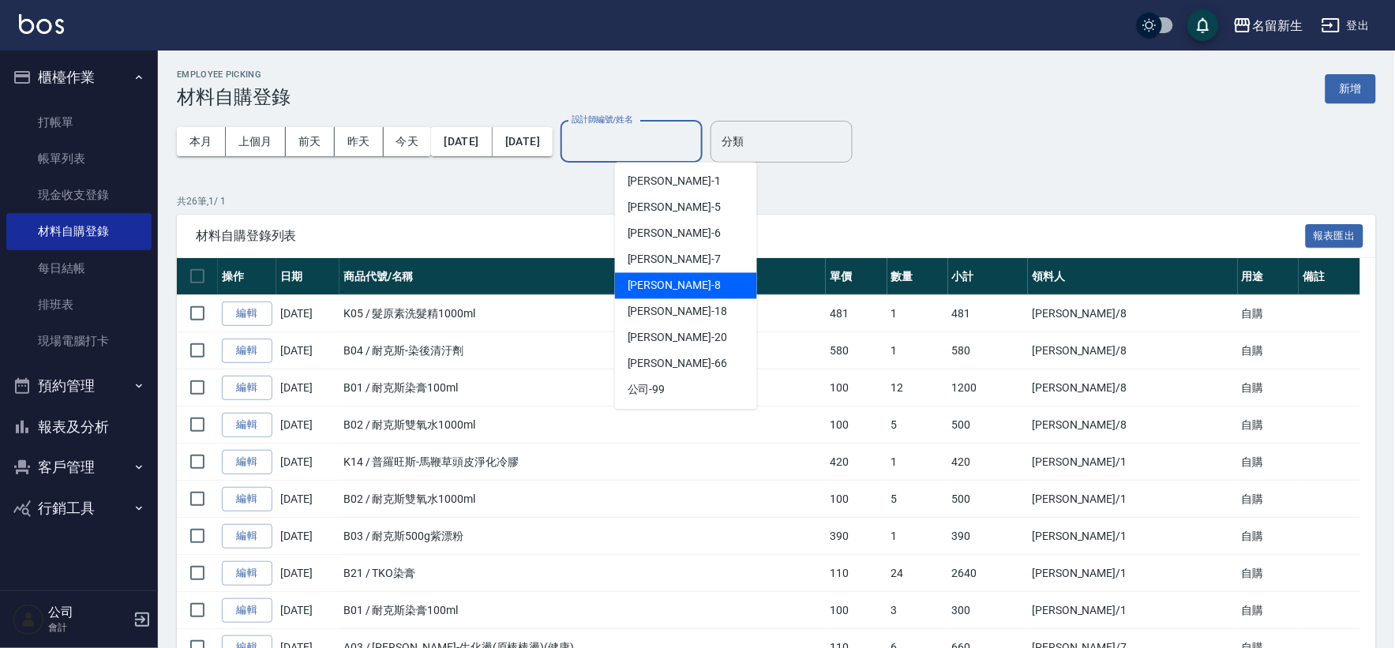
click at [690, 280] on div "陳欣如 -8" at bounding box center [686, 286] width 142 height 26
type input "陳欣如-8"
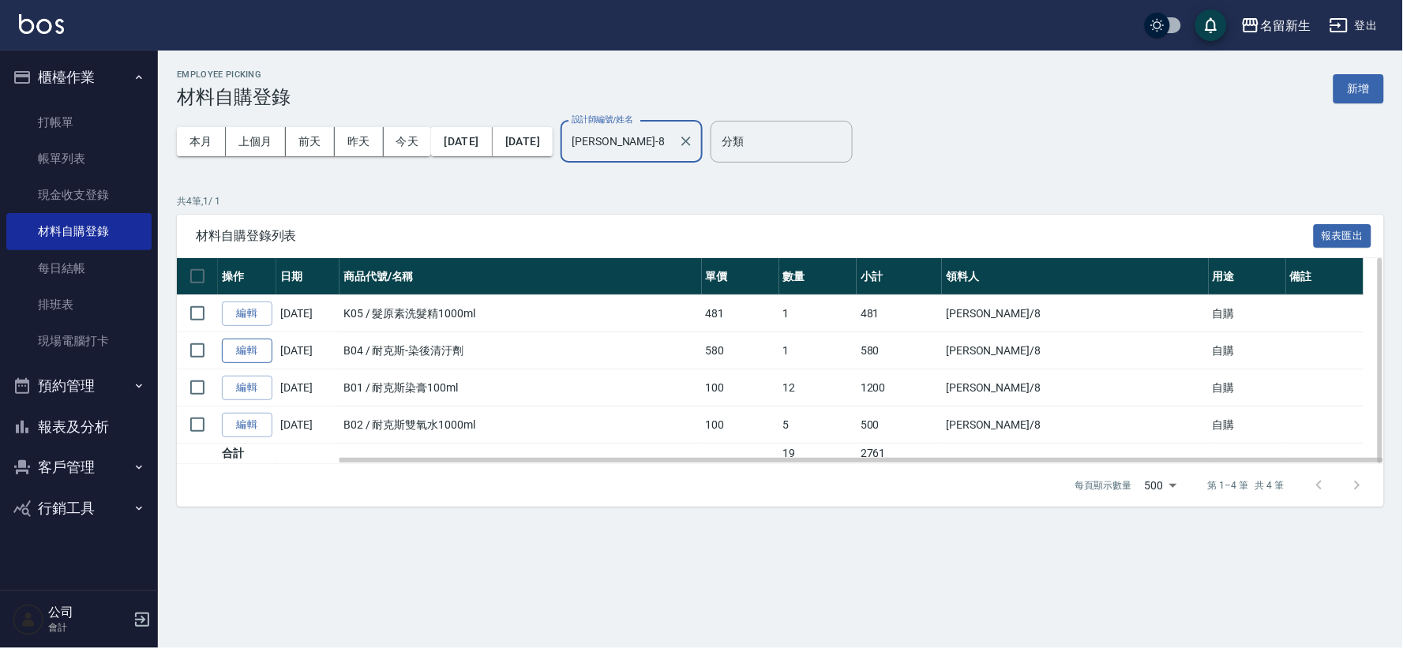
click at [242, 355] on link "編輯" at bounding box center [247, 351] width 51 height 24
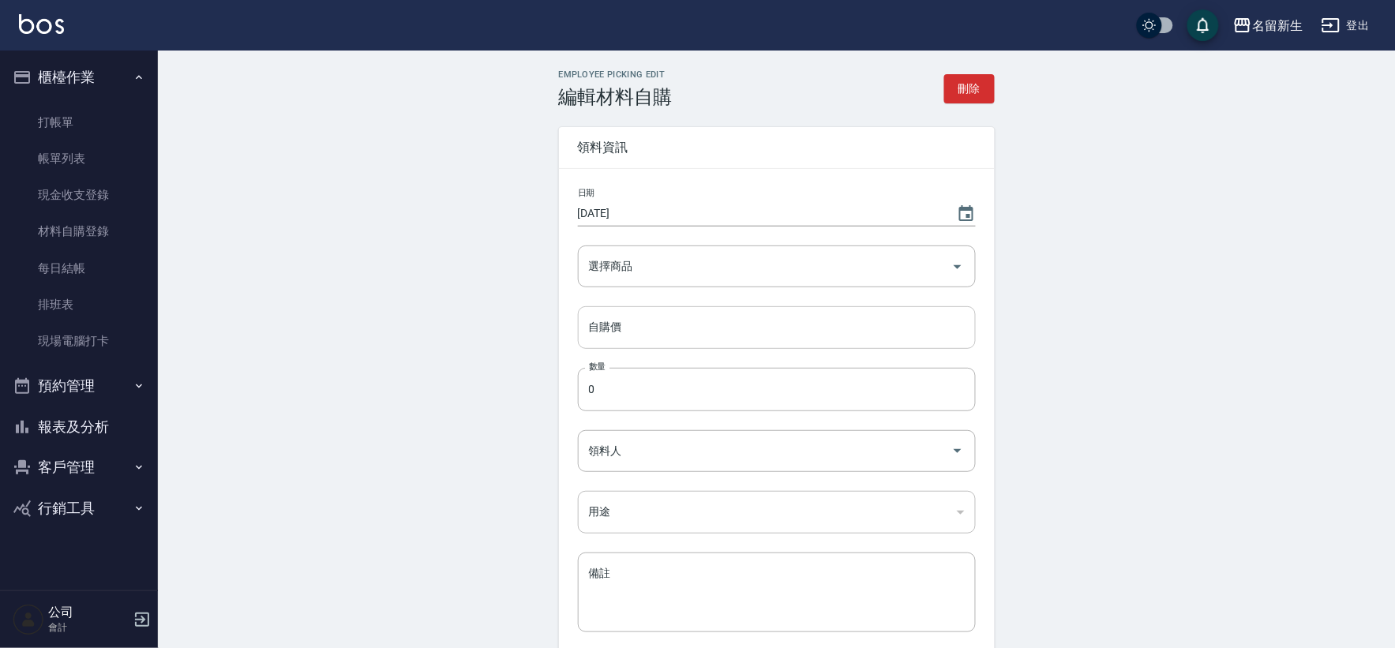
type input "[DATE]"
type input "耐克斯-染後清汙劑"
type input "580"
type input "1"
type input "陳欣如"
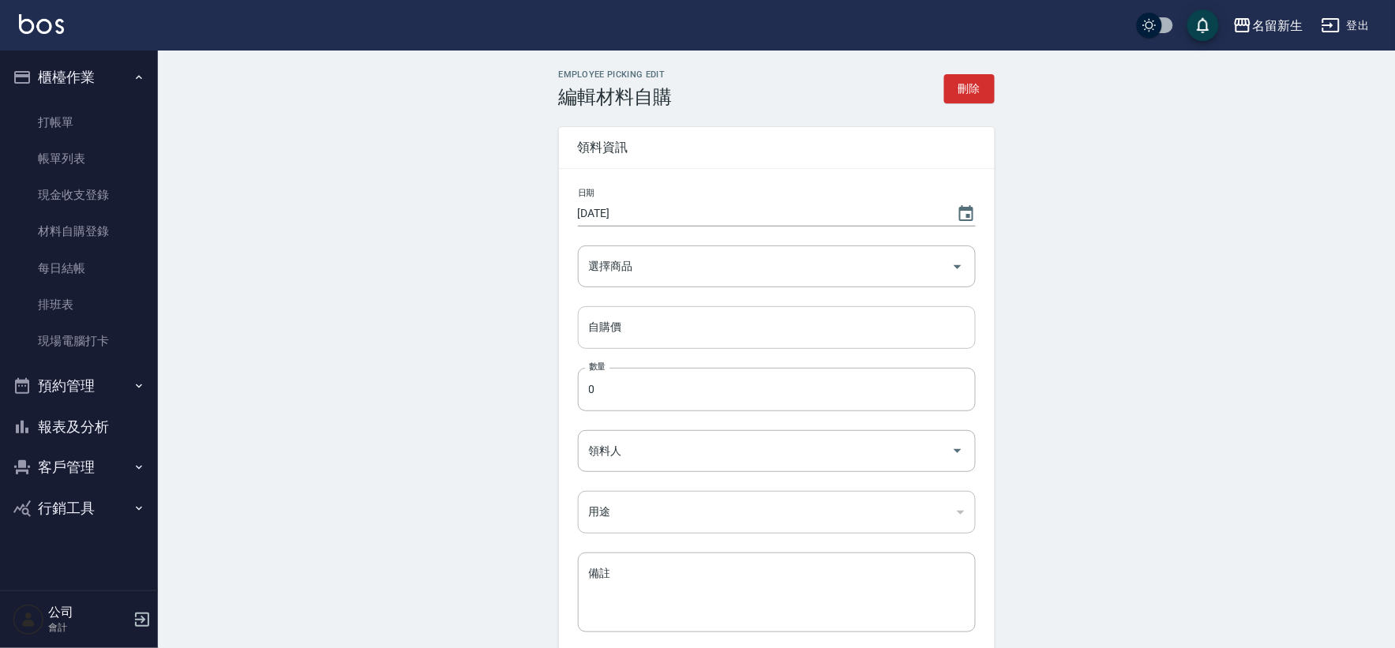
type input "自購"
click at [680, 268] on input "耐克斯-染後清汙劑" at bounding box center [754, 267] width 339 height 28
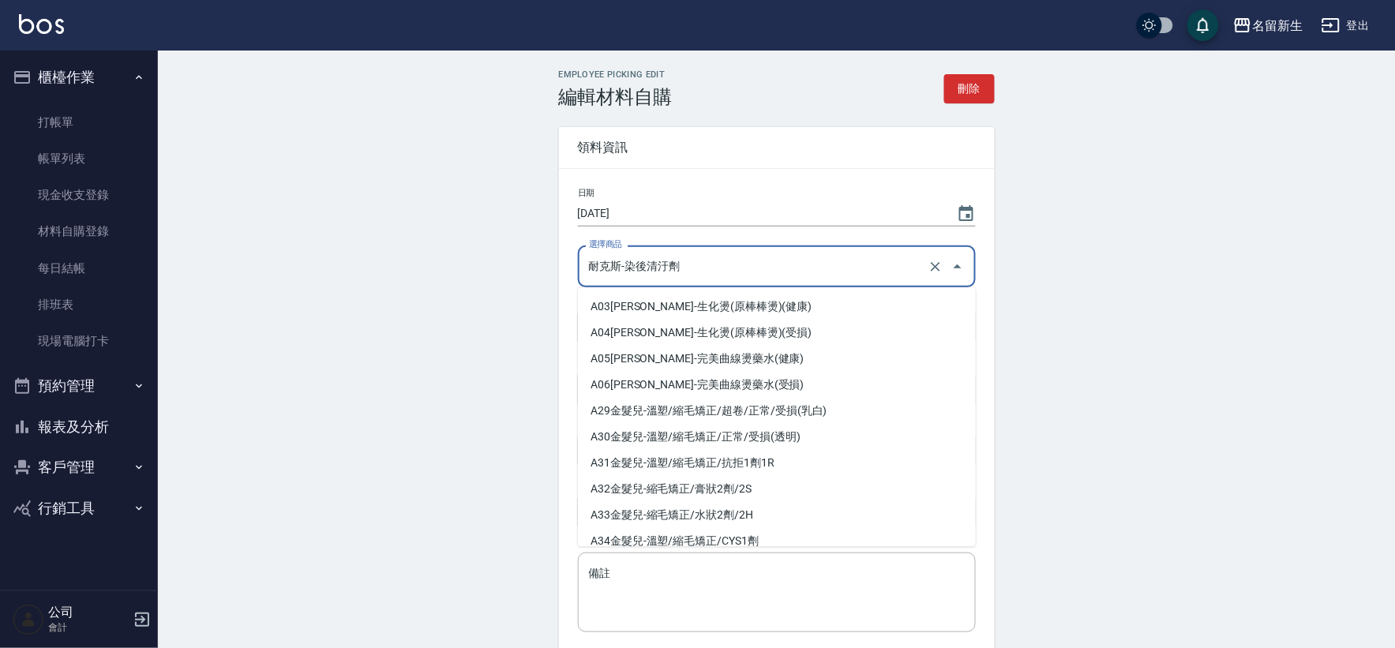
scroll to position [346, 0]
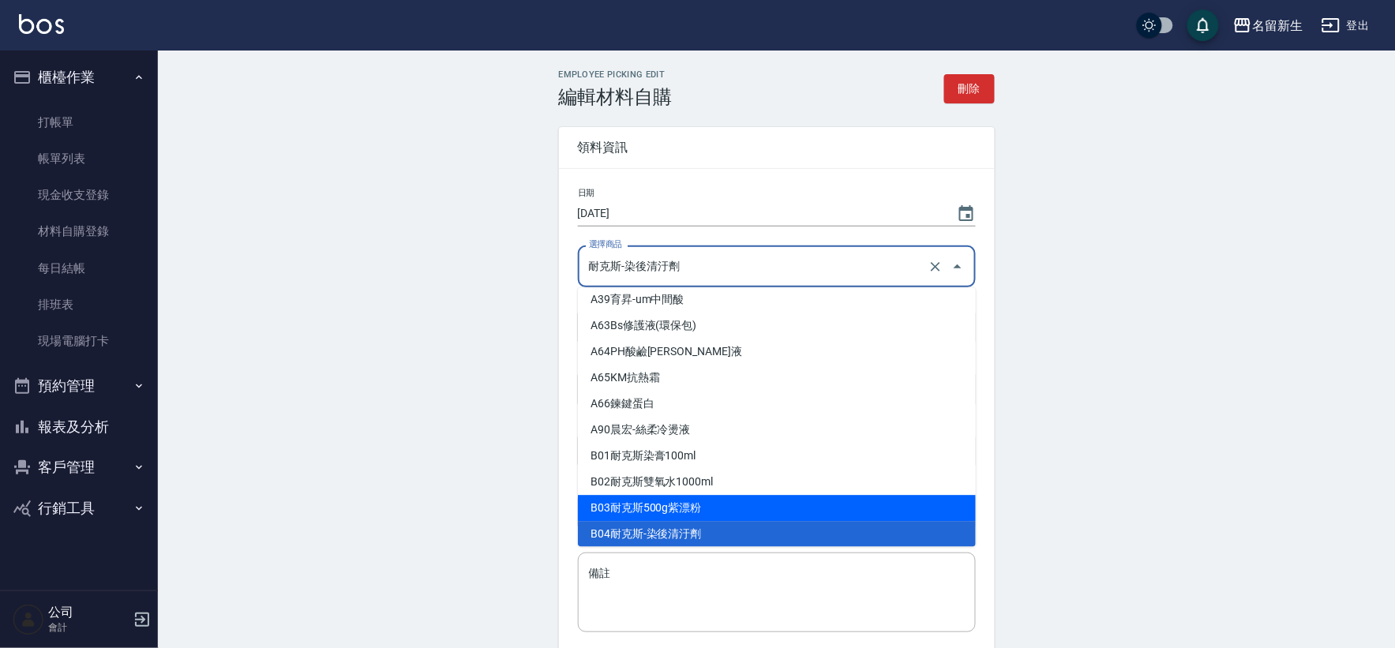
click at [717, 503] on li "B03 耐克斯500g紫漂粉" at bounding box center [777, 508] width 398 height 26
type input "耐克斯500g紫漂粉"
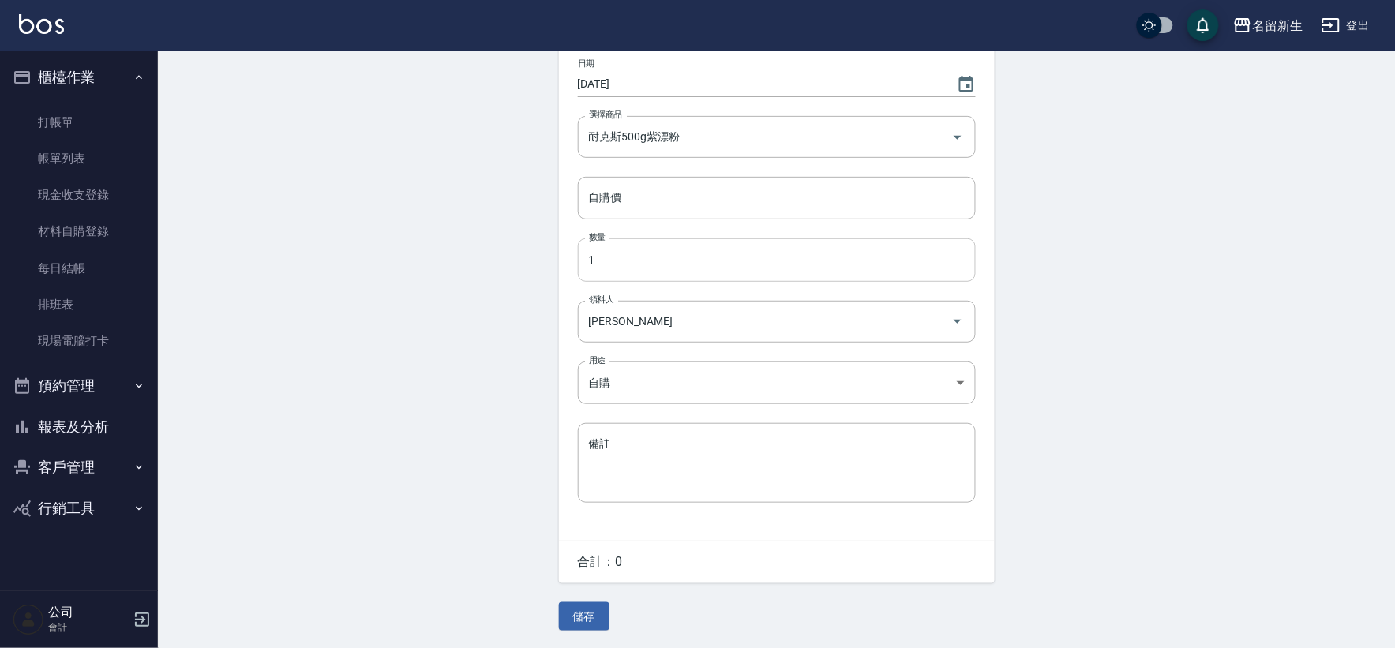
scroll to position [133, 0]
click at [593, 613] on button "儲存" at bounding box center [584, 615] width 51 height 29
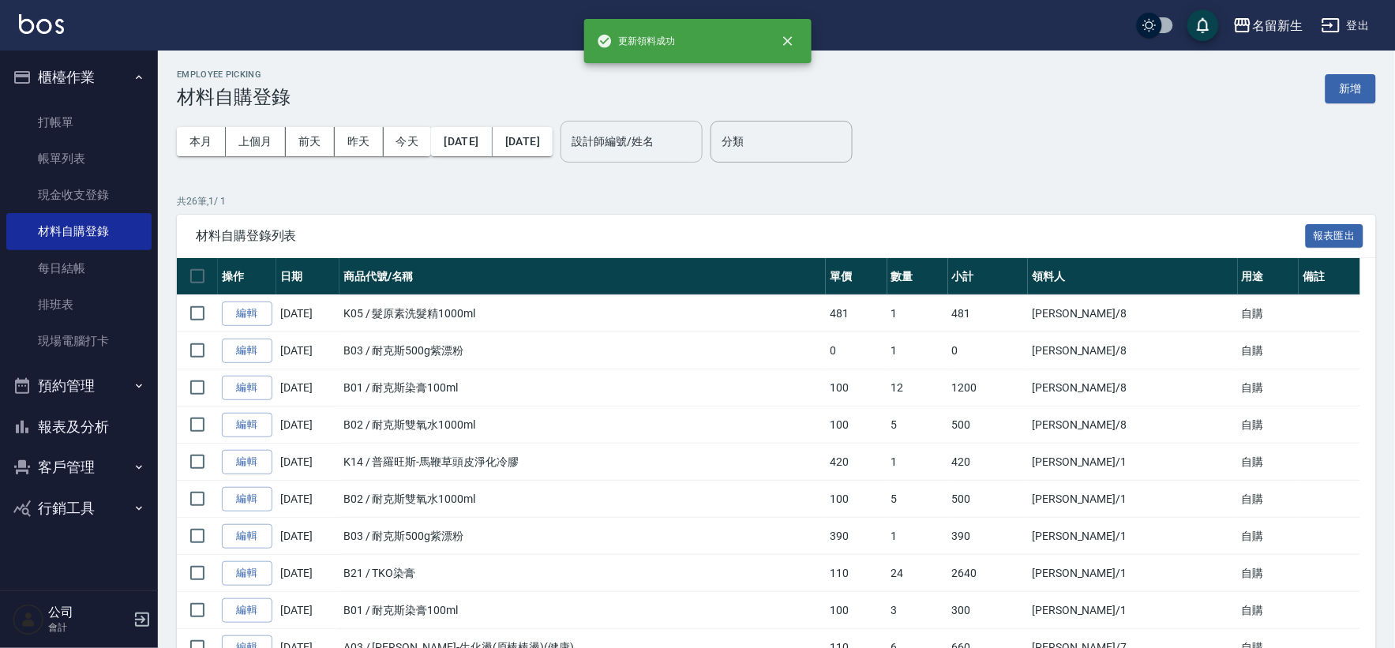
click at [695, 142] on input "設計師編號/姓名" at bounding box center [631, 142] width 128 height 28
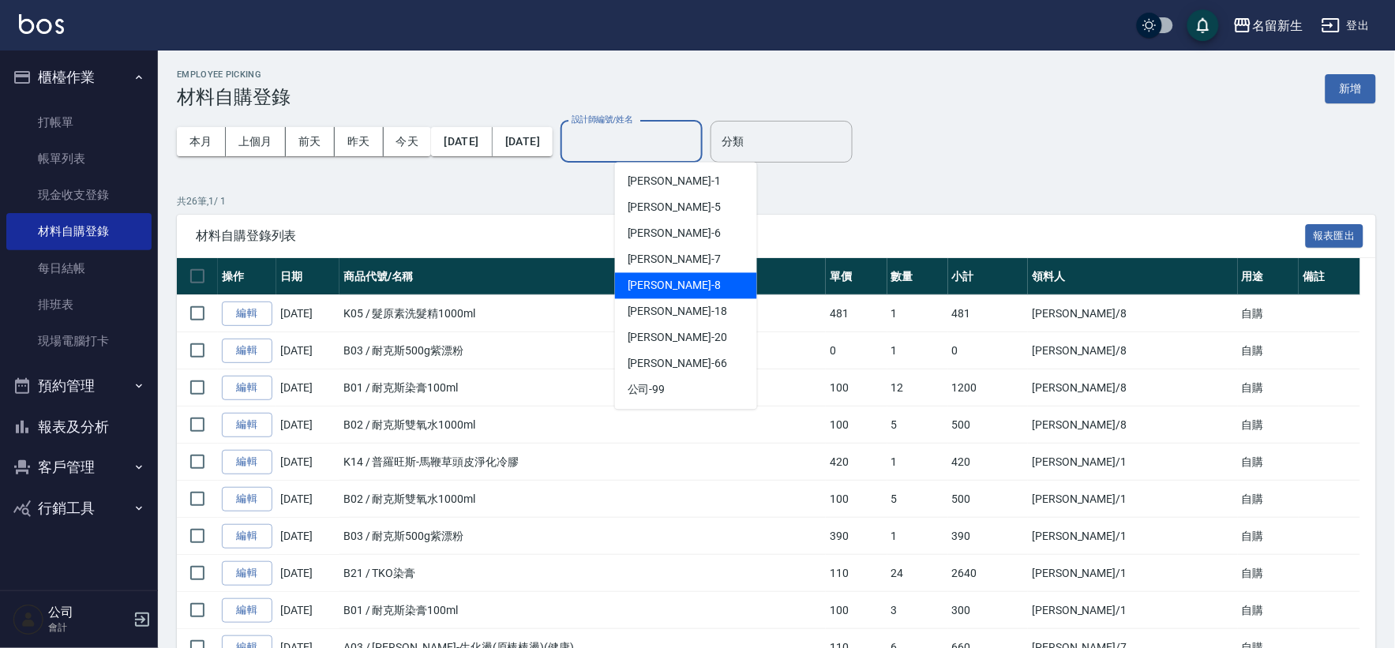
click at [659, 284] on span "陳欣如 -8" at bounding box center [673, 286] width 93 height 17
type input "陳欣如-8"
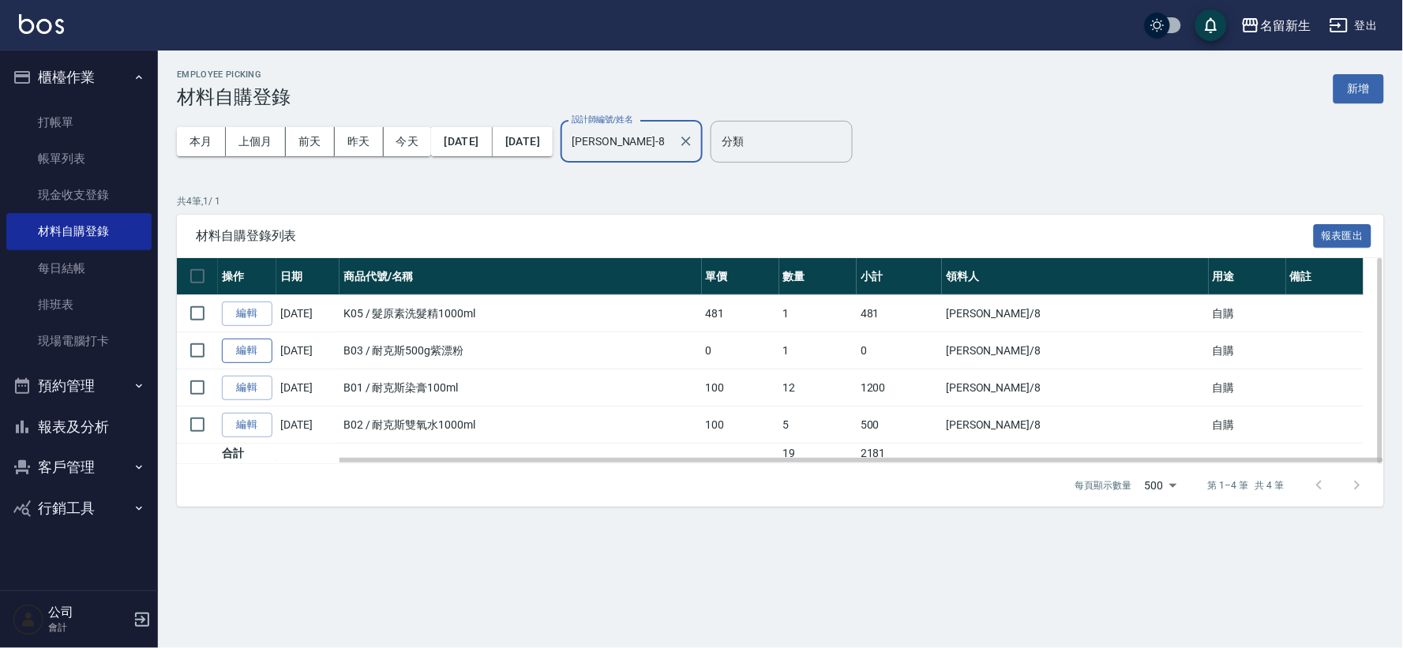
click at [253, 351] on link "編輯" at bounding box center [247, 351] width 51 height 24
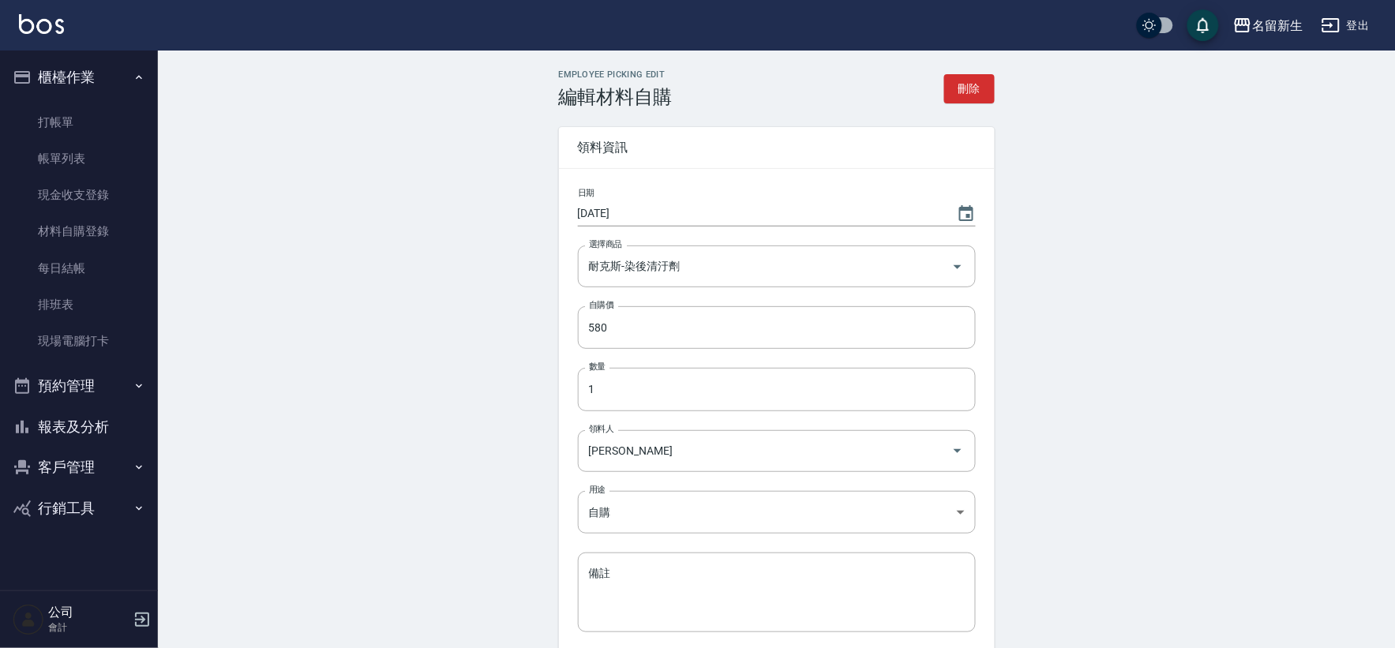
type input "耐克斯500g紫漂粉"
click at [631, 316] on input "自購價" at bounding box center [777, 327] width 398 height 43
type input "680"
click at [984, 73] on div "Employee Picking Edit 編輯材料自購 刪除" at bounding box center [777, 88] width 436 height 39
click at [976, 84] on button "刪除" at bounding box center [969, 88] width 51 height 29
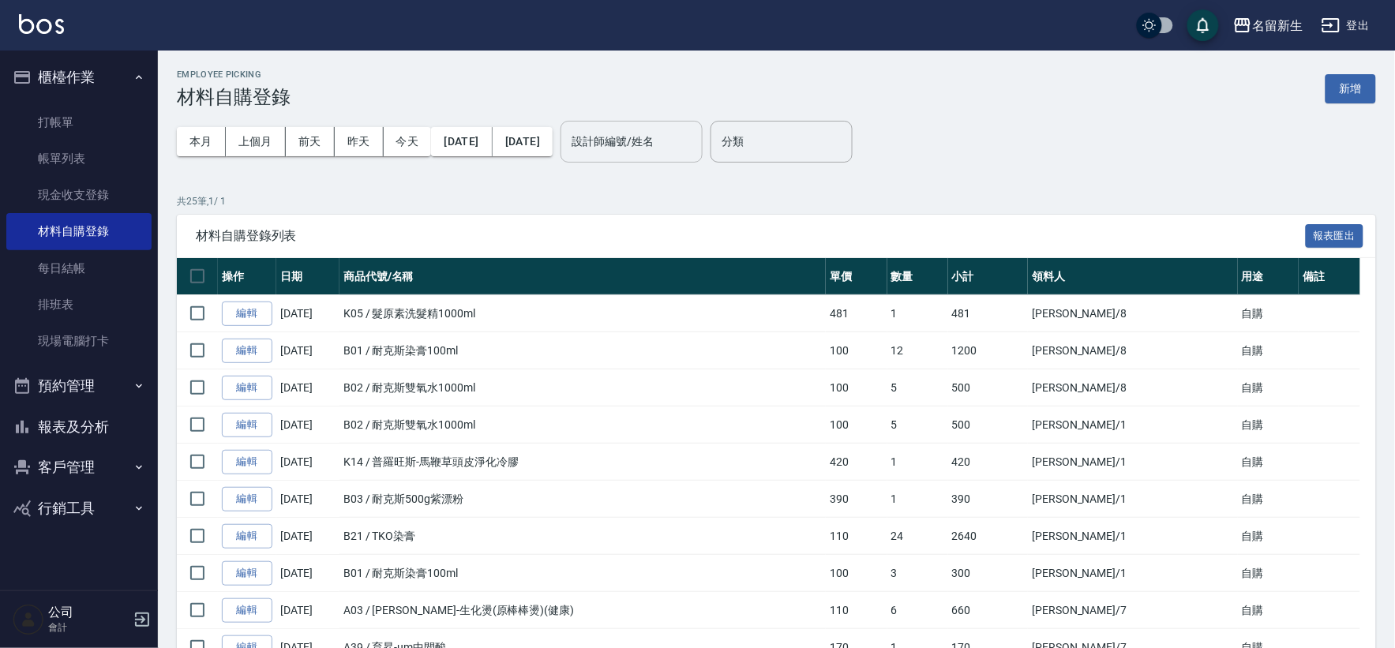
click at [695, 140] on input "設計師編號/姓名" at bounding box center [631, 142] width 128 height 28
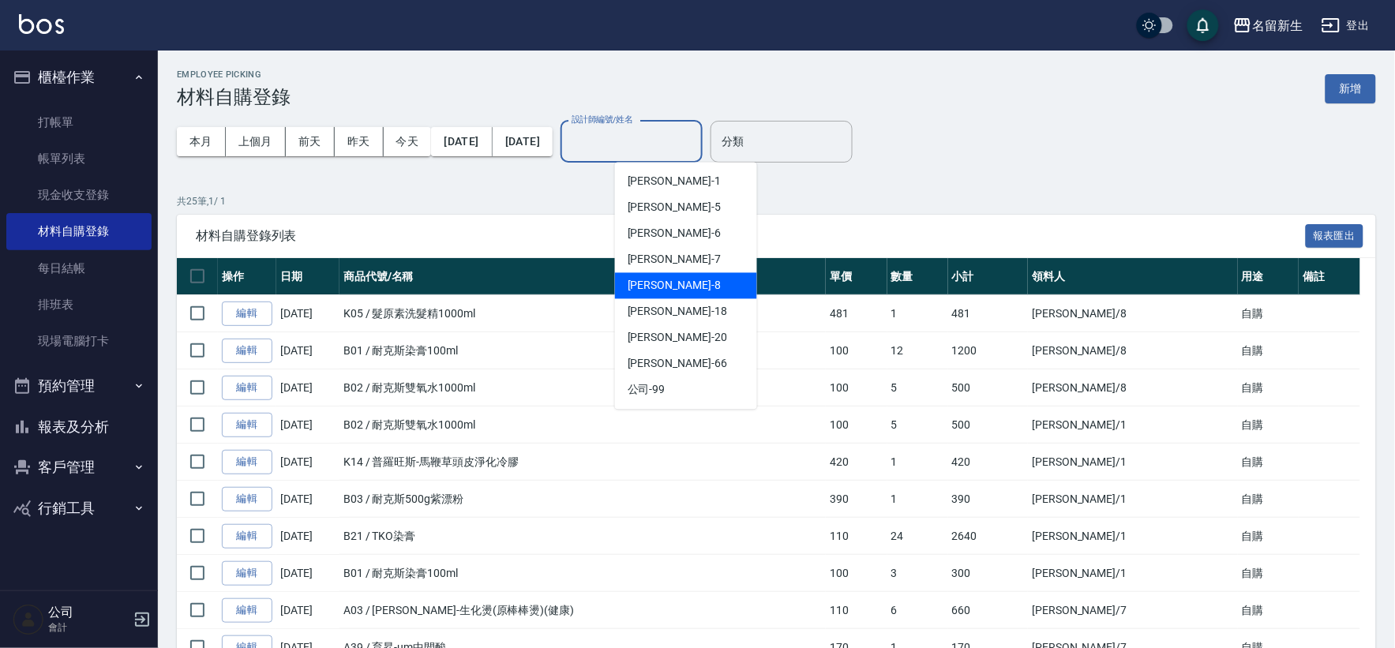
click at [684, 279] on div "陳欣如 -8" at bounding box center [686, 286] width 142 height 26
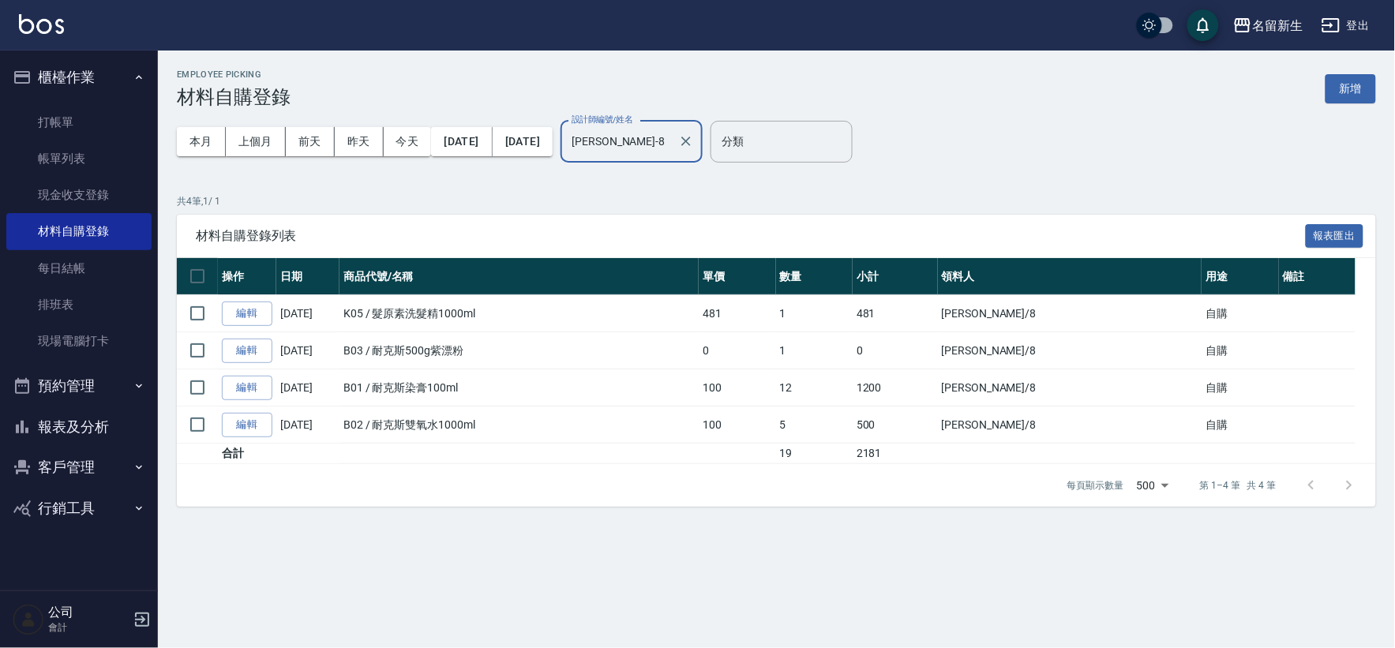
type input "陳欣如-8"
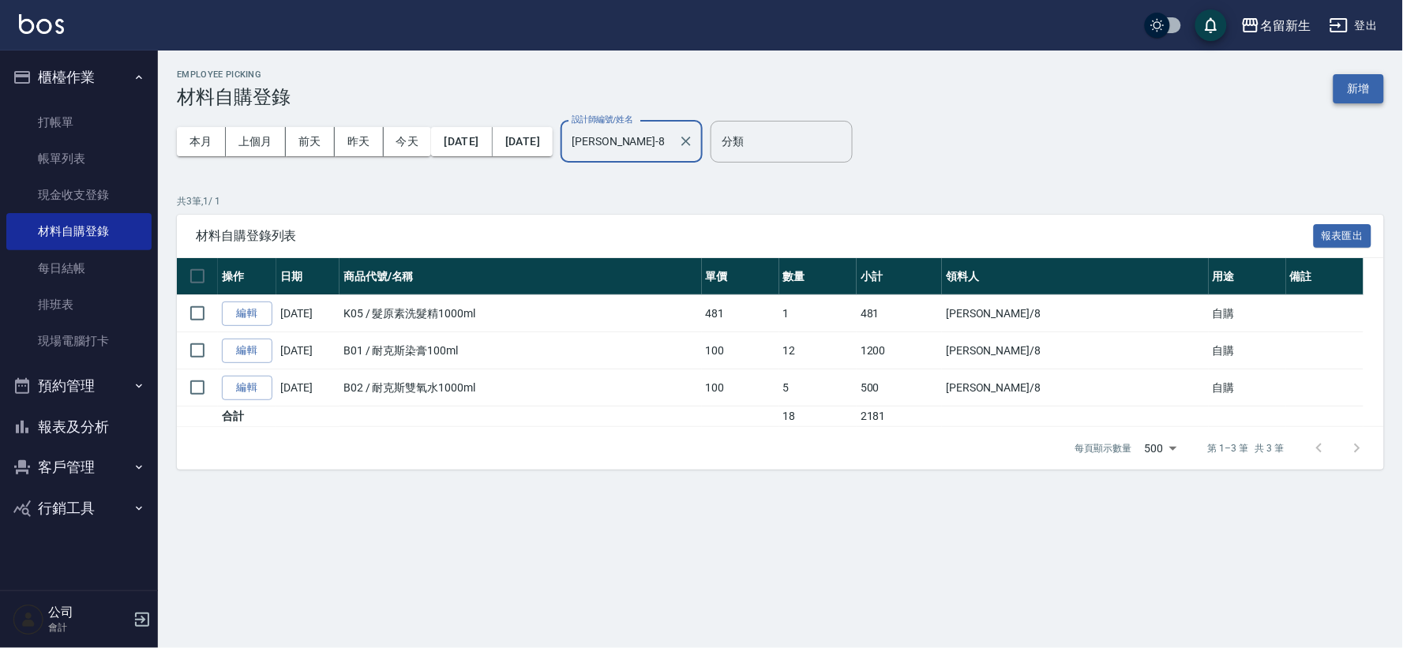
click at [1362, 92] on button "新增" at bounding box center [1358, 88] width 51 height 29
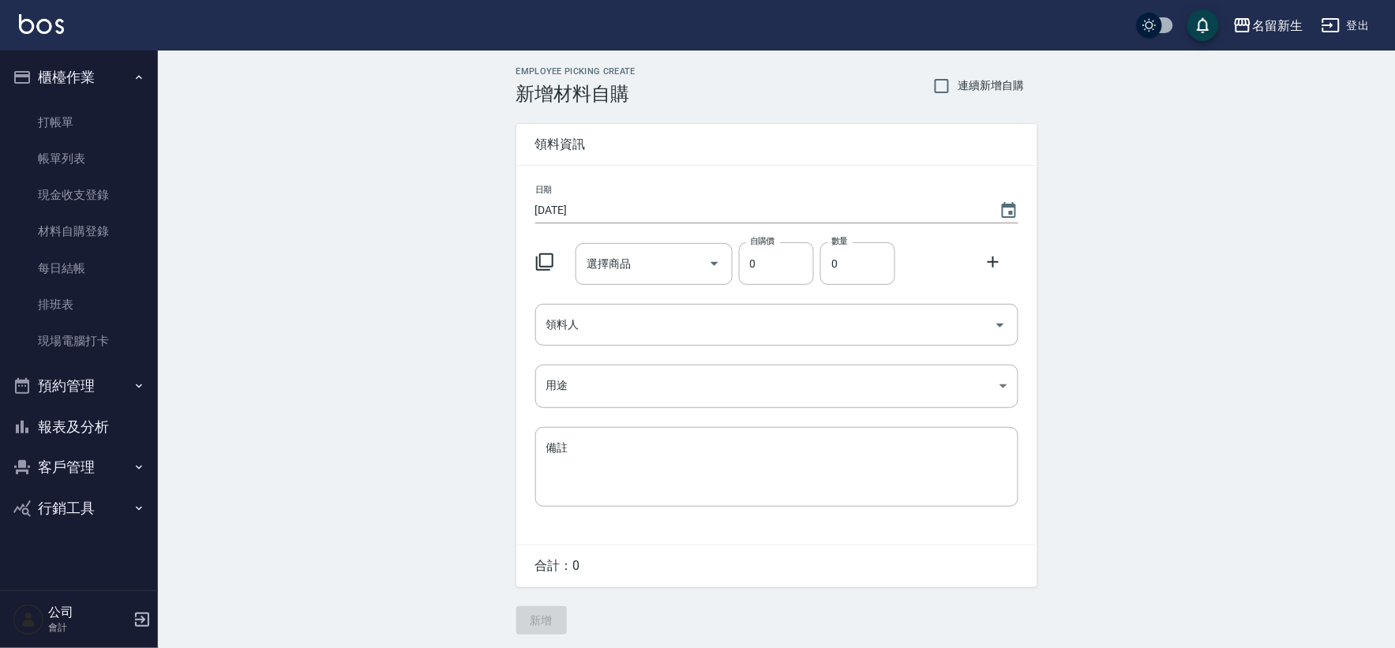
click at [547, 257] on icon at bounding box center [544, 262] width 19 height 19
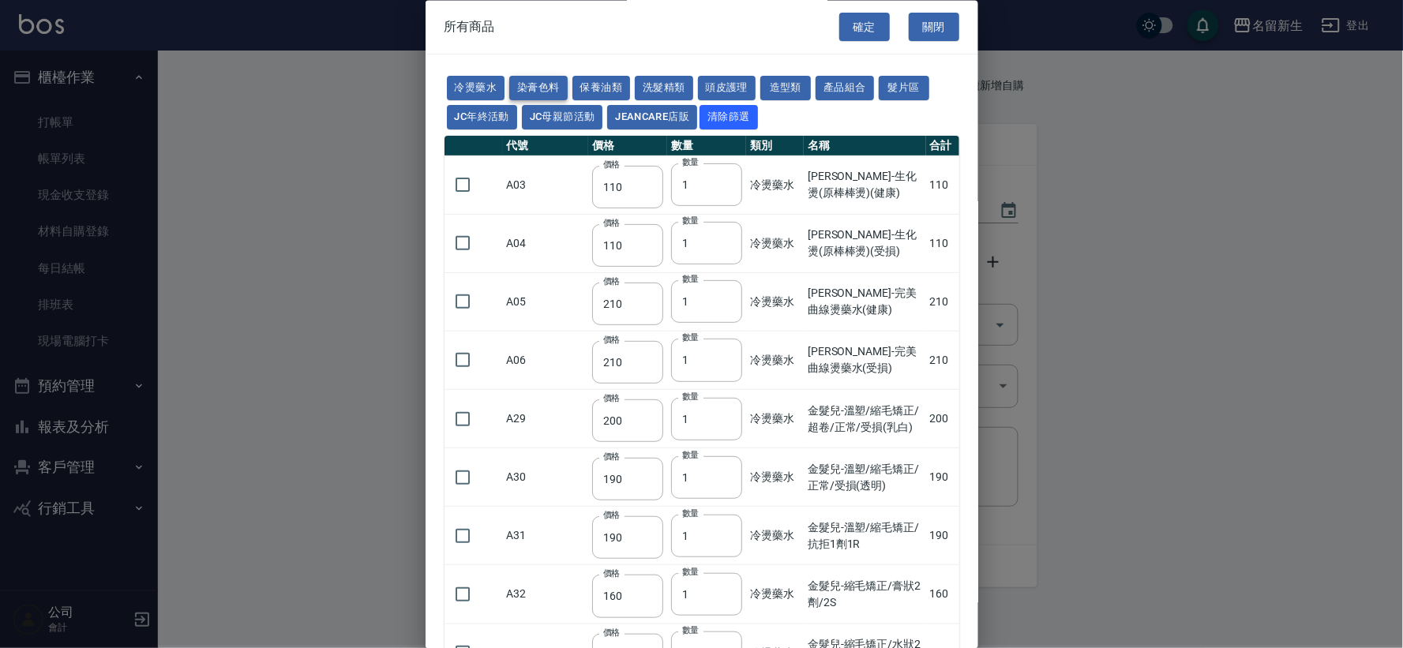
click at [537, 92] on button "染膏色料" at bounding box center [538, 89] width 58 height 24
type input "100"
type input "390"
type input "580"
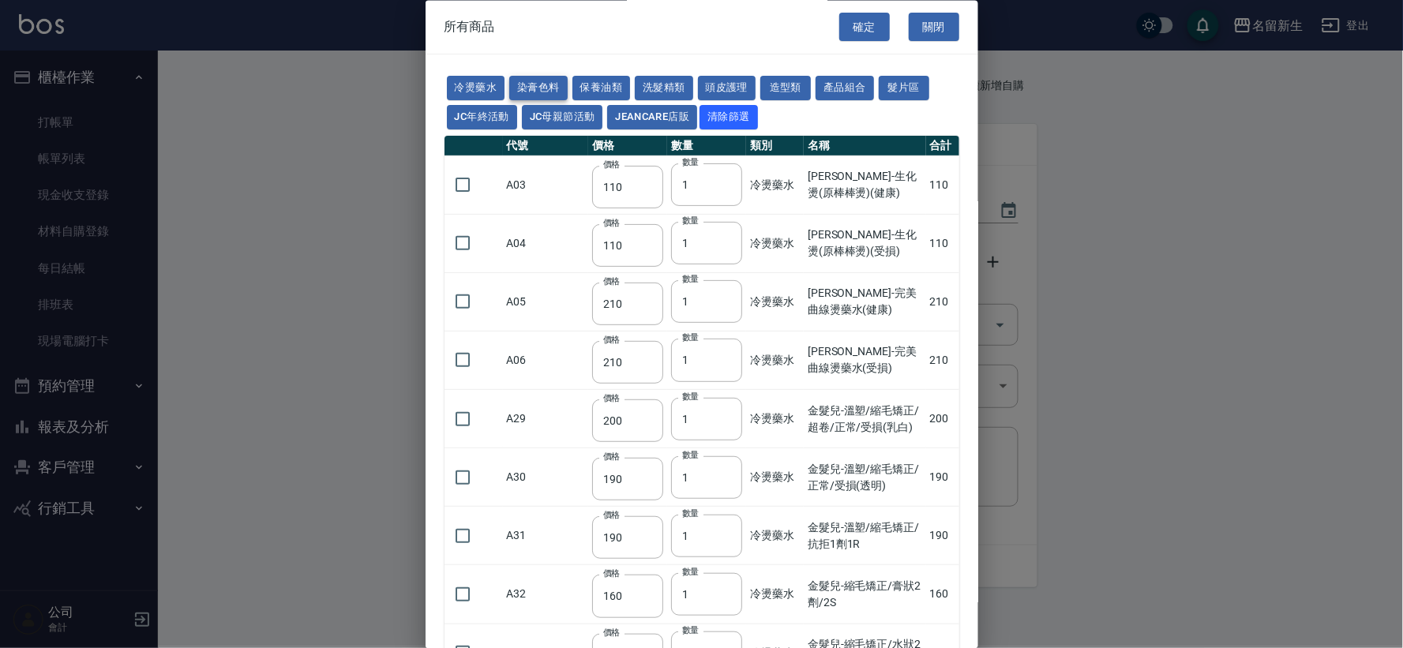
type input "105"
type input "406"
type input "105"
type input "102"
type input "137"
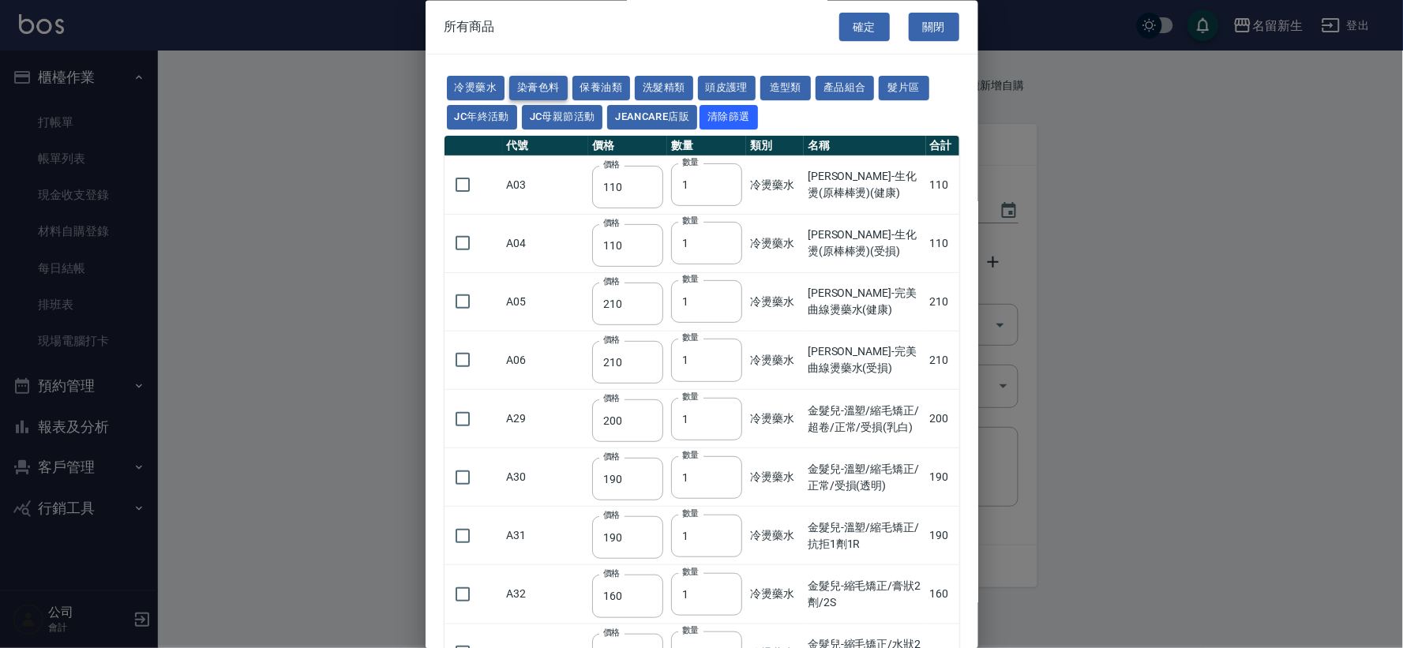
type input "110"
type input "133"
type input "186"
type input "133"
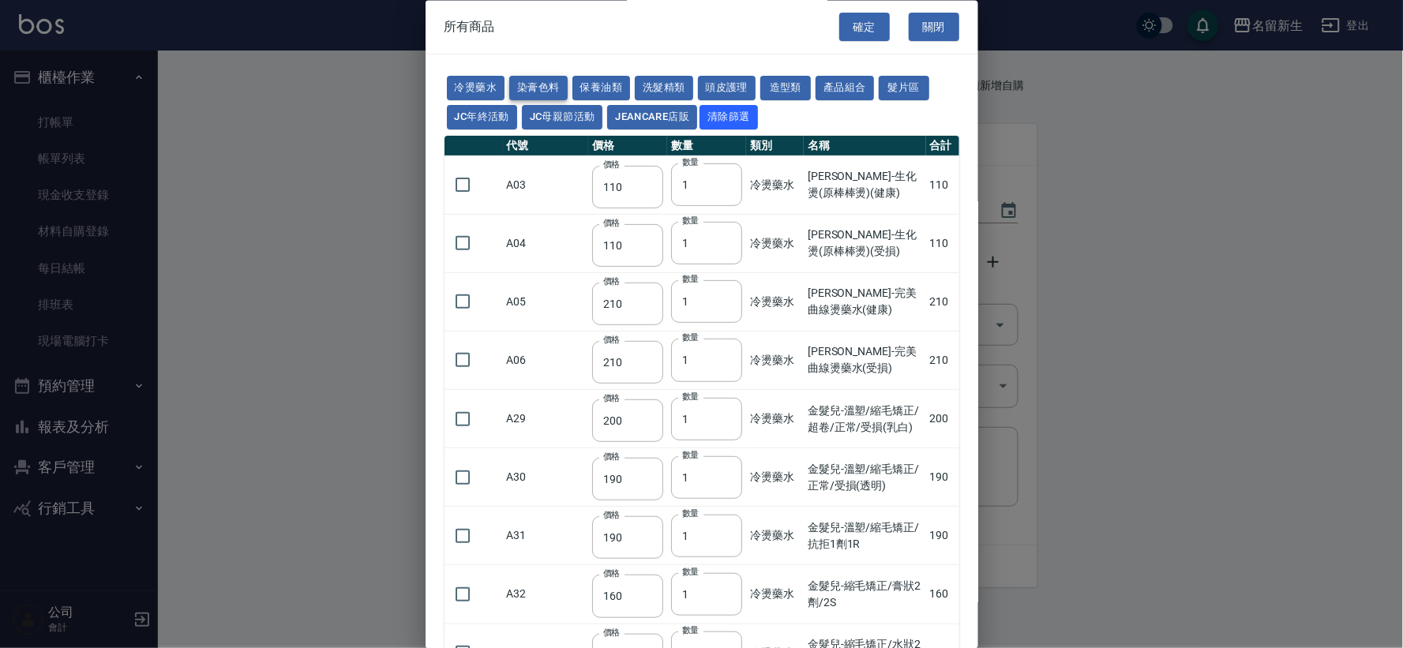
type input "450"
type input "350"
type input "112"
type input "450"
type input "1060"
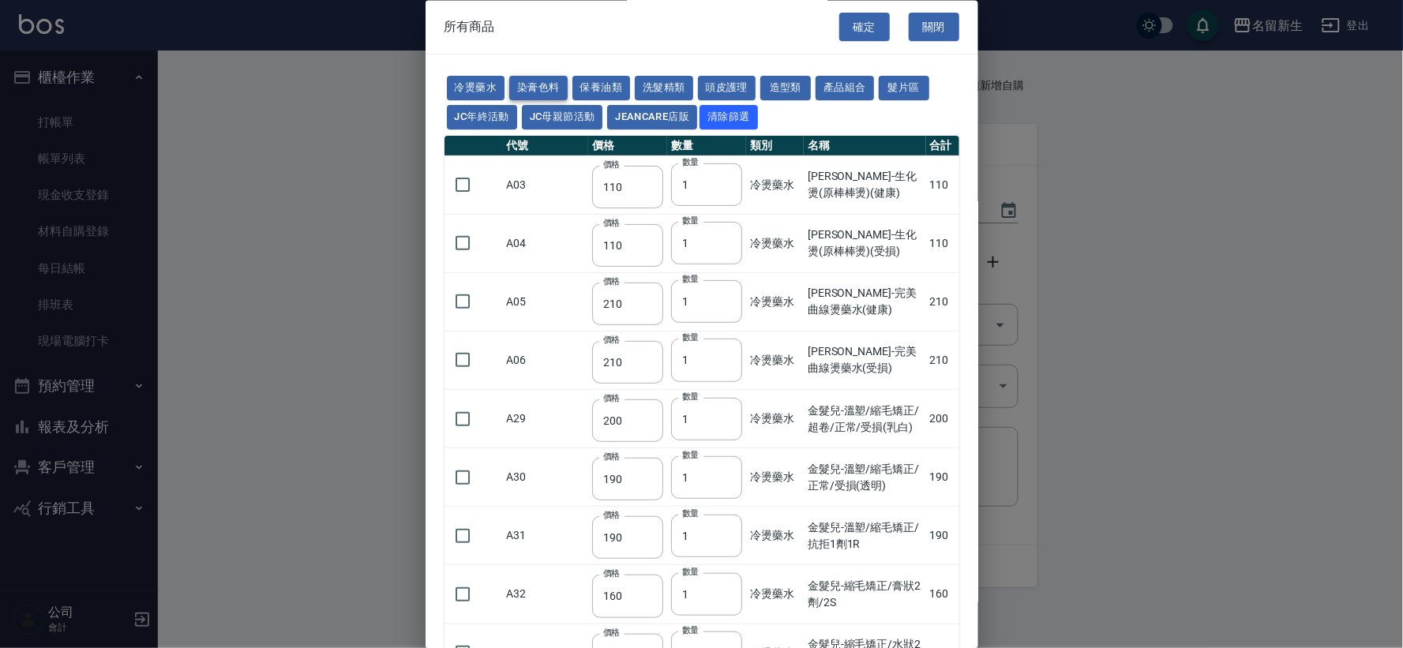
type input "190"
type input "250"
type input "350"
type input "735"
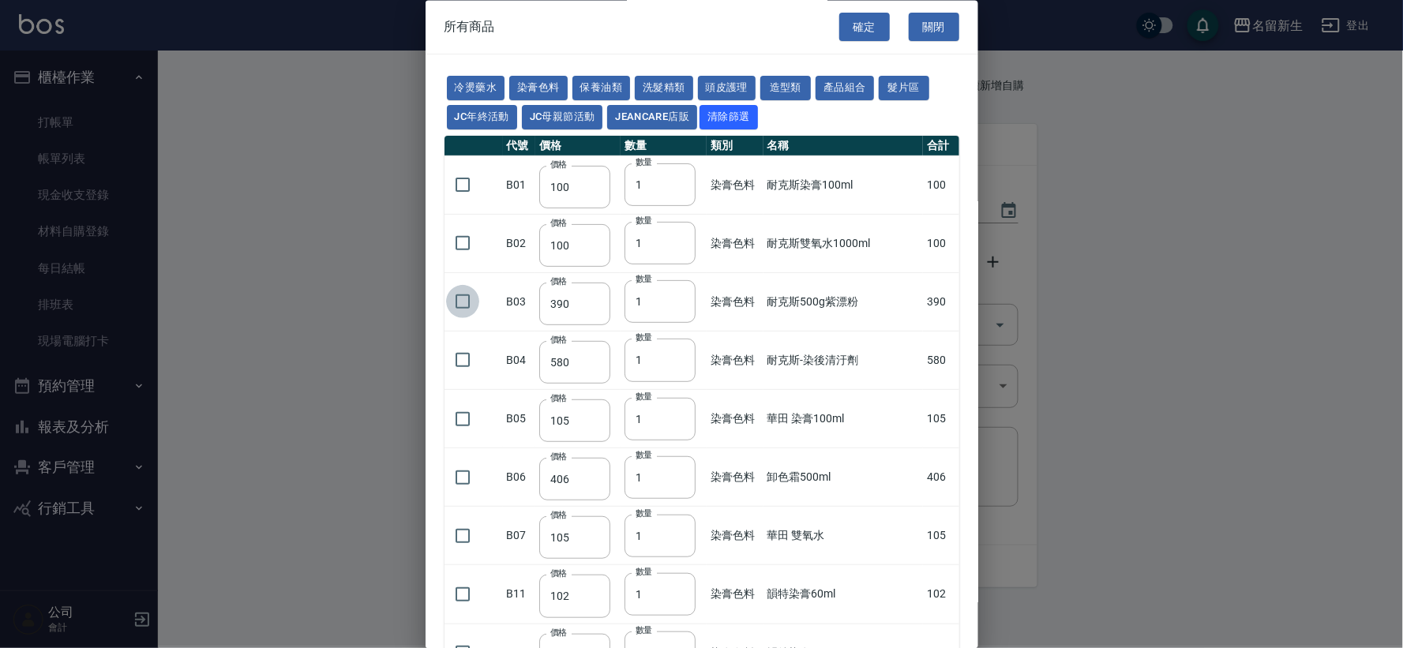
click at [462, 302] on input "checkbox" at bounding box center [462, 302] width 33 height 33
checkbox input "true"
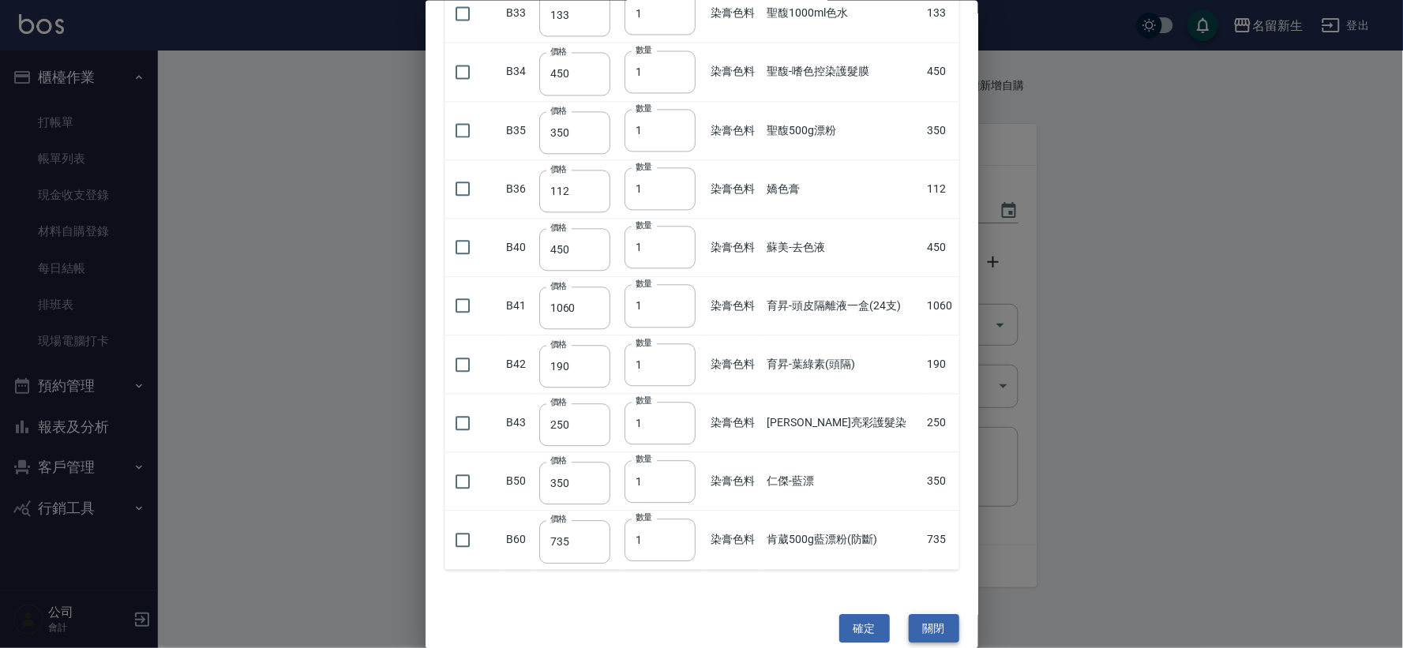
scroll to position [1012, 0]
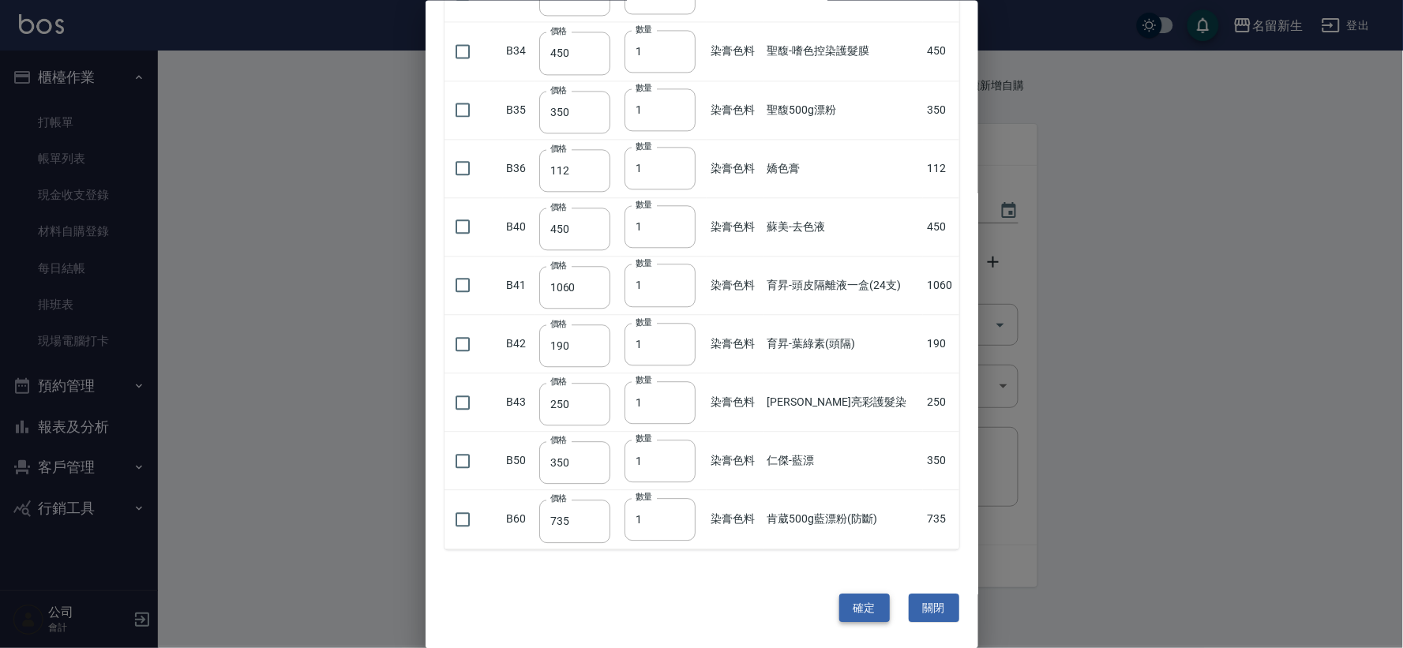
click at [858, 613] on button "確定" at bounding box center [864, 608] width 51 height 29
type input "耐克斯500g紫漂粉"
type input "390"
type input "1"
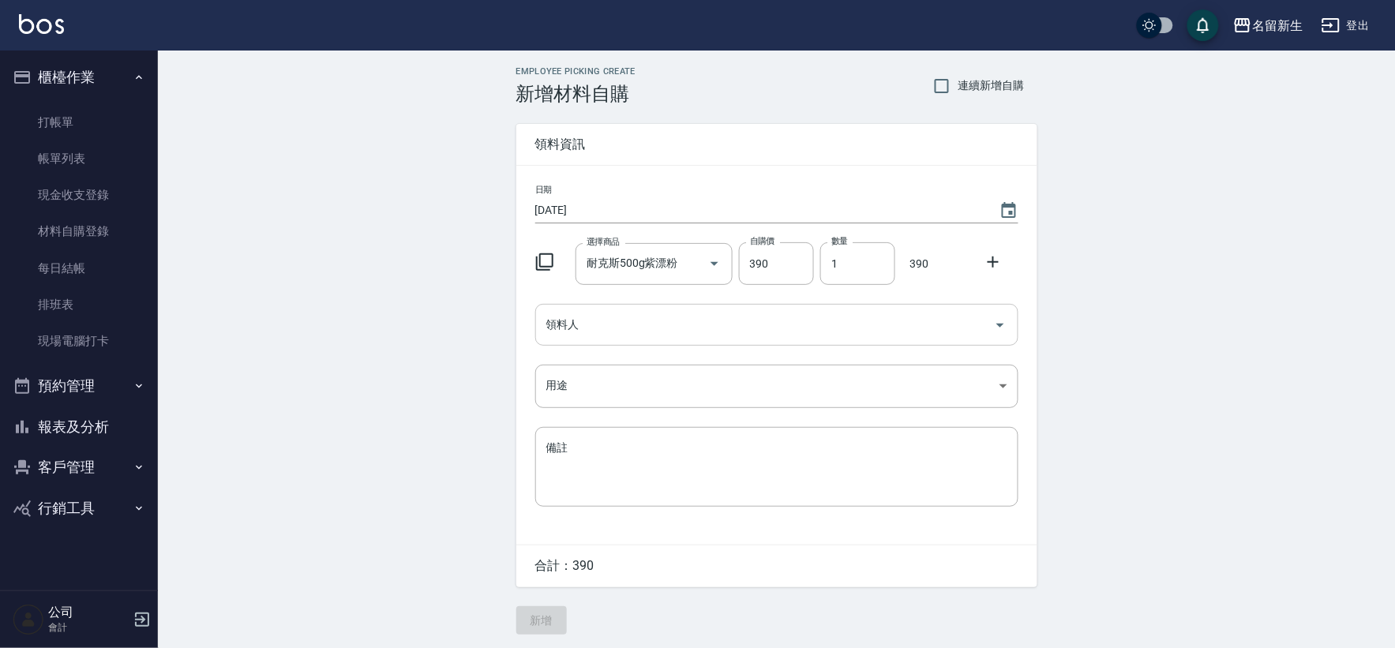
click at [637, 329] on input "領料人" at bounding box center [764, 325] width 445 height 28
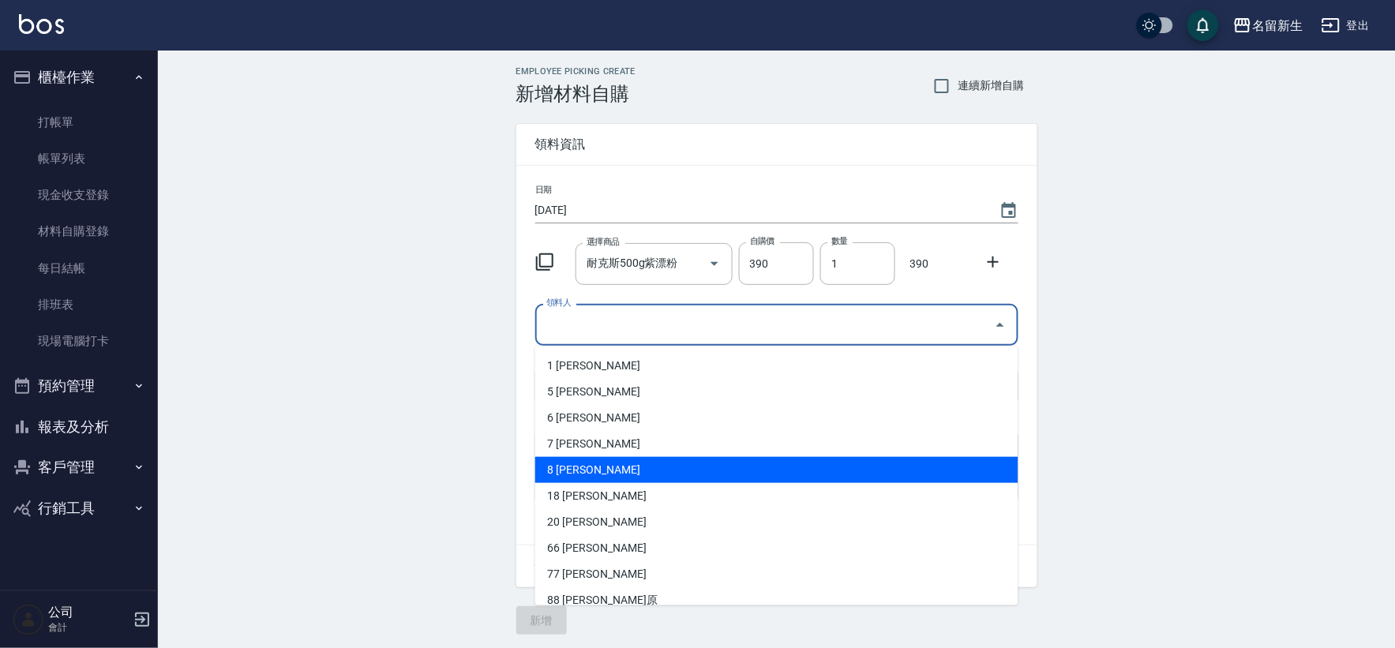
click at [679, 461] on li "8 陳欣如" at bounding box center [776, 470] width 483 height 26
type input "陳欣如"
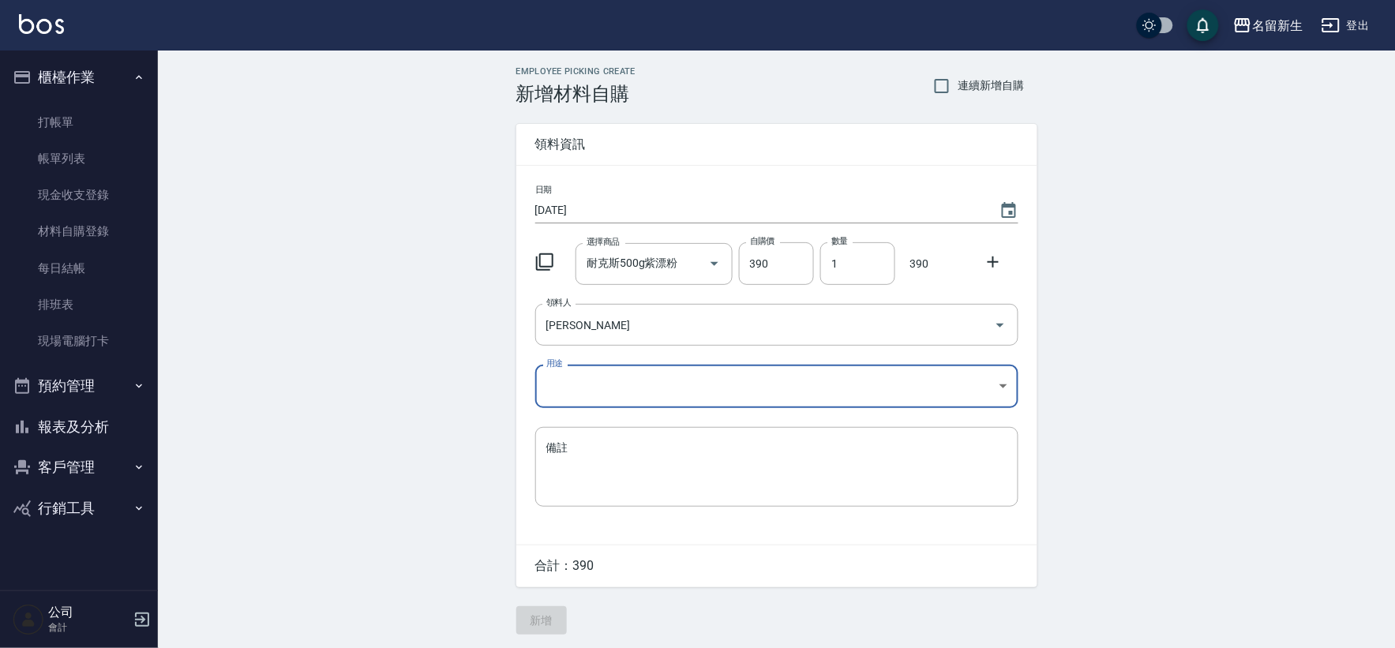
click at [624, 397] on body "名留新生 登出 櫃檯作業 打帳單 帳單列表 現金收支登錄 材料自購登錄 每日結帳 排班表 現場電腦打卡 預約管理 預約管理 單日預約紀錄 單週預約紀錄 報表及…" at bounding box center [697, 325] width 1395 height 650
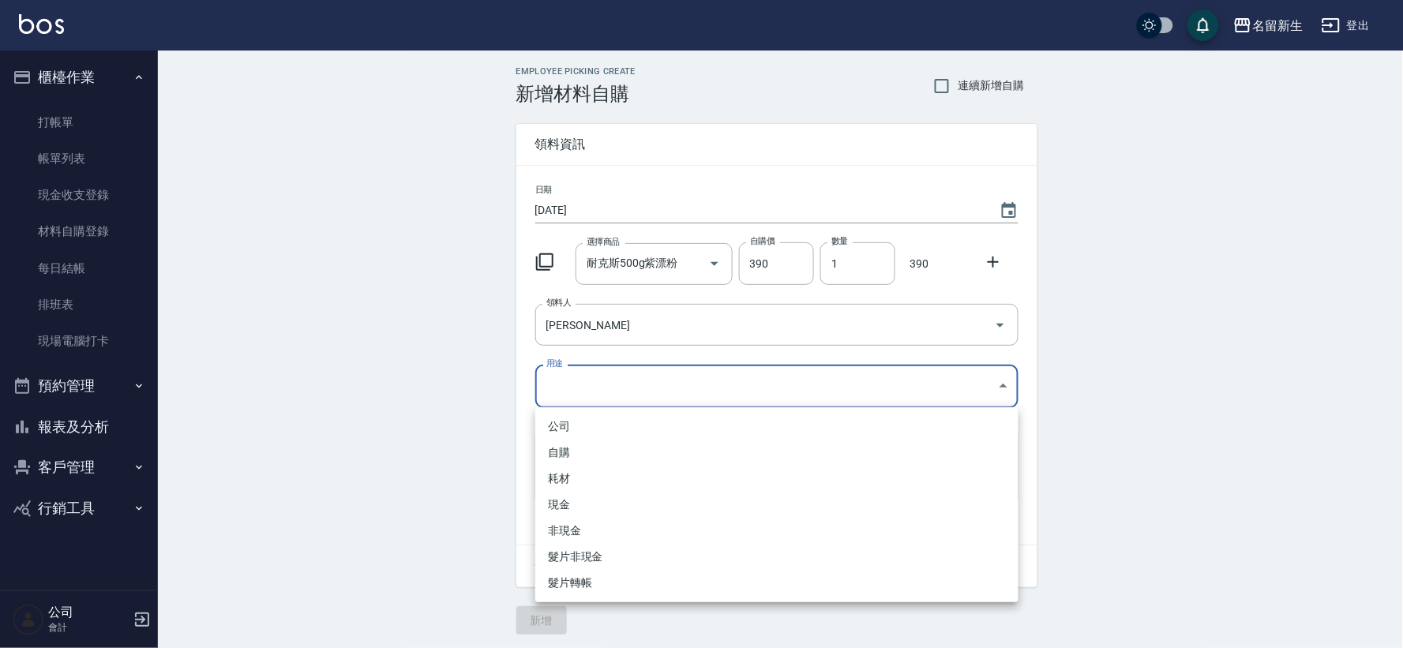
click at [581, 459] on li "自購" at bounding box center [776, 453] width 483 height 26
type input "自購"
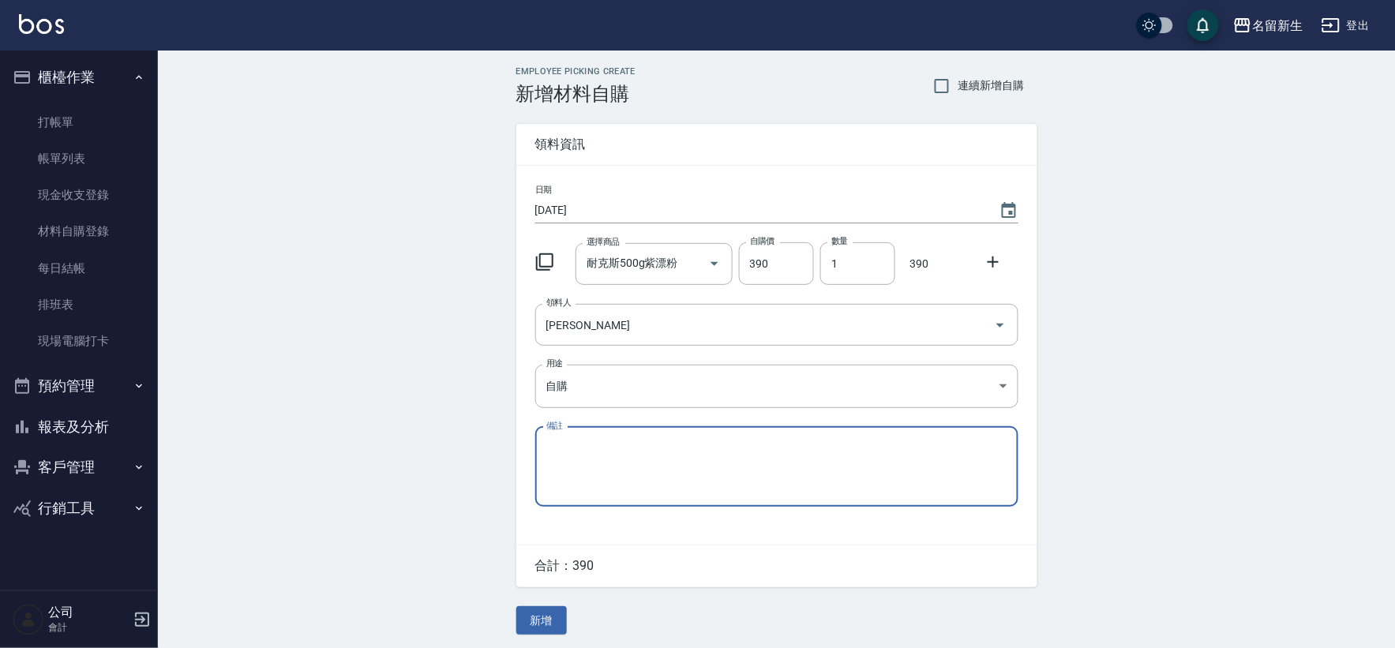
click at [674, 588] on div "Employee Picking Create 新增材料自購 連續新增自購 領料資訊 日期 2025/09/07 選擇商品 耐克斯500g紫漂粉 選擇商品 自…" at bounding box center [776, 351] width 552 height 600
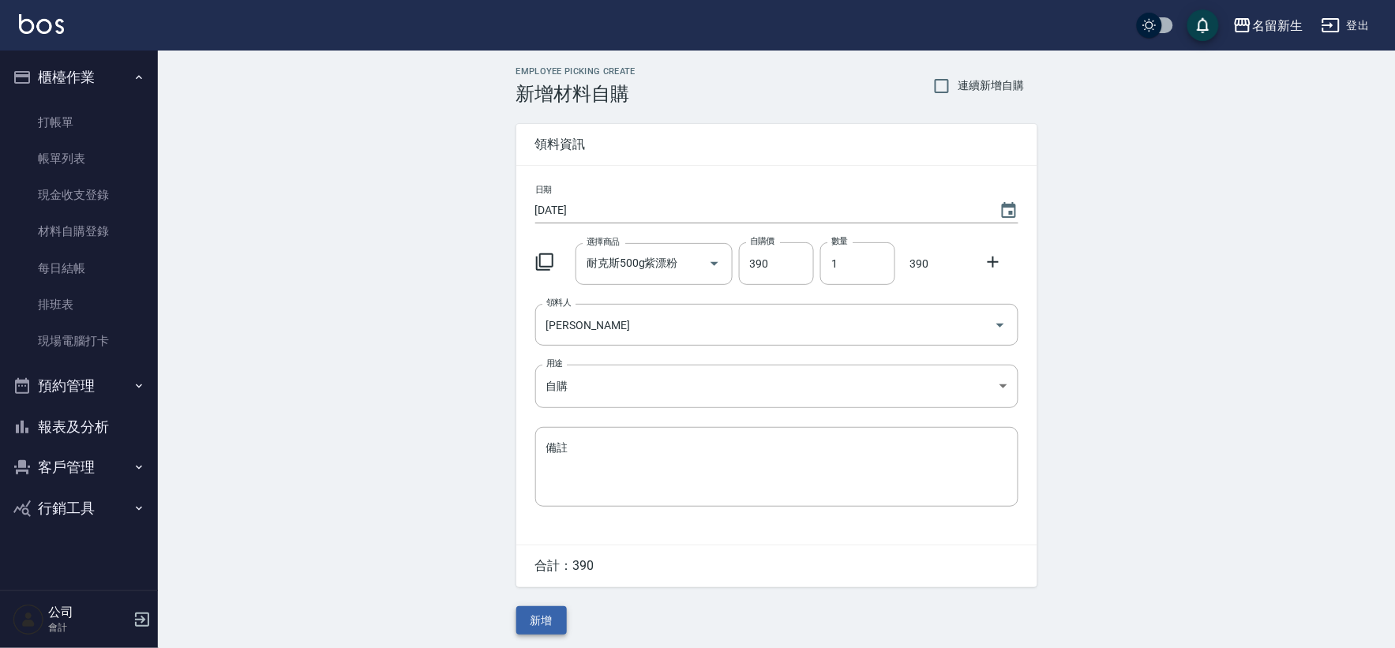
click at [521, 627] on button "新增" at bounding box center [541, 620] width 51 height 29
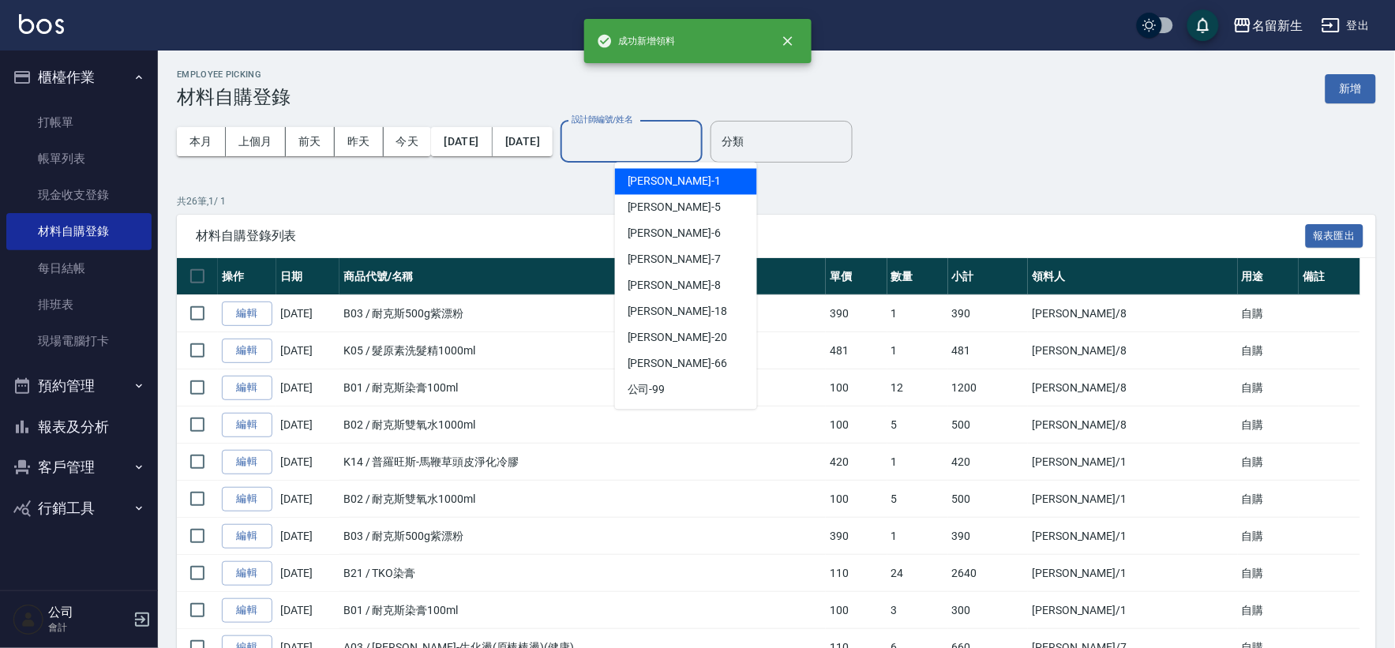
click at [695, 137] on div "設計師編號/姓名 設計師編號/姓名" at bounding box center [631, 142] width 142 height 42
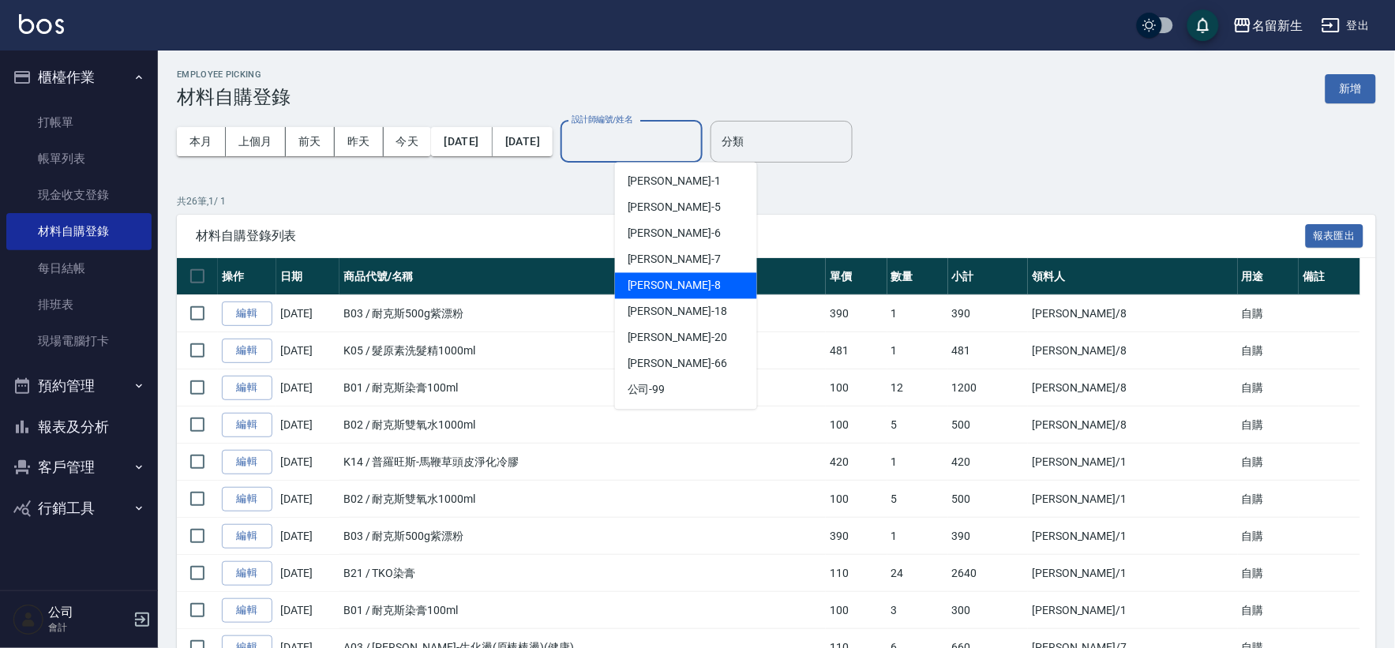
click at [726, 279] on div "陳欣如 -8" at bounding box center [686, 286] width 142 height 26
type input "陳欣如-8"
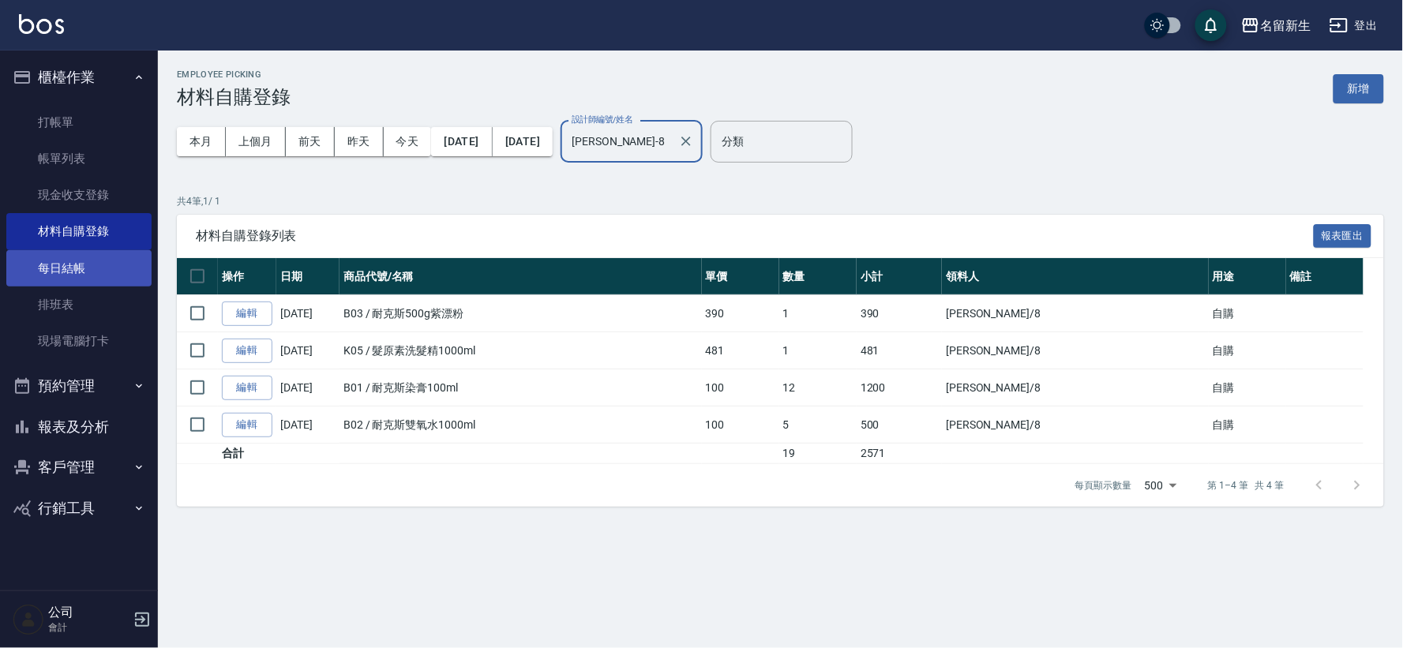
click at [82, 272] on link "每日結帳" at bounding box center [78, 268] width 145 height 36
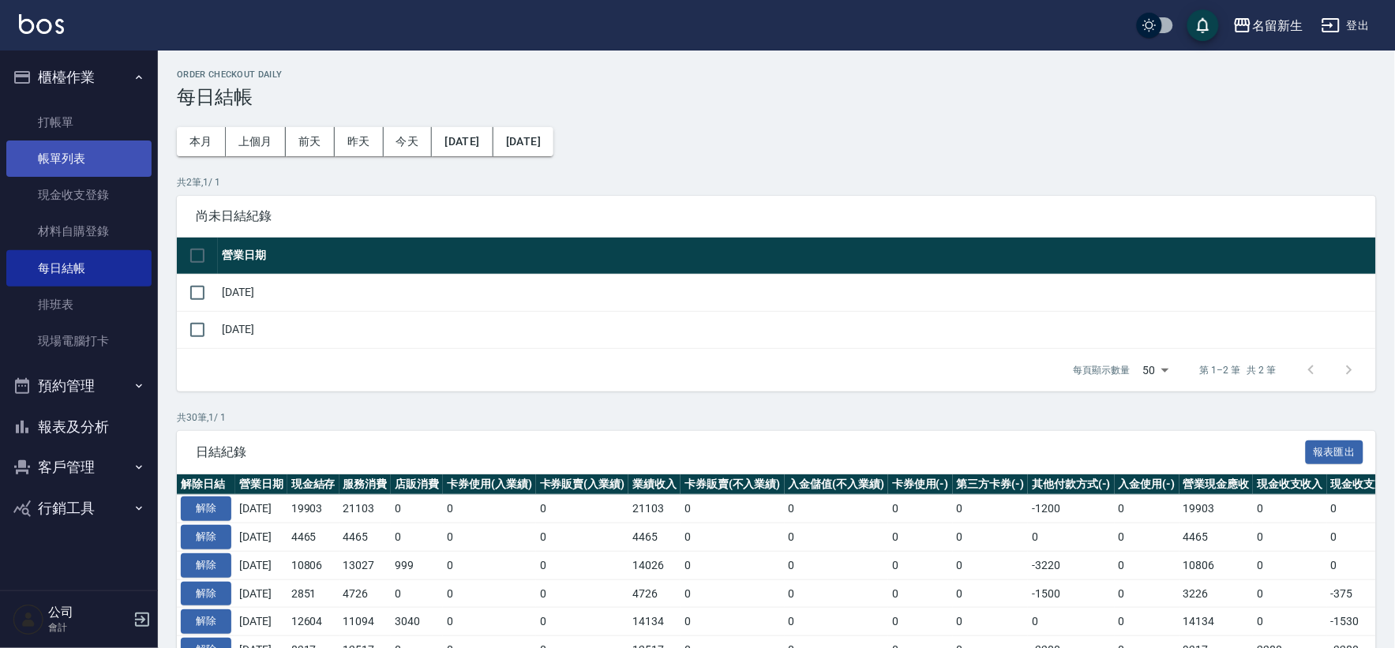
click at [99, 172] on link "帳單列表" at bounding box center [78, 158] width 145 height 36
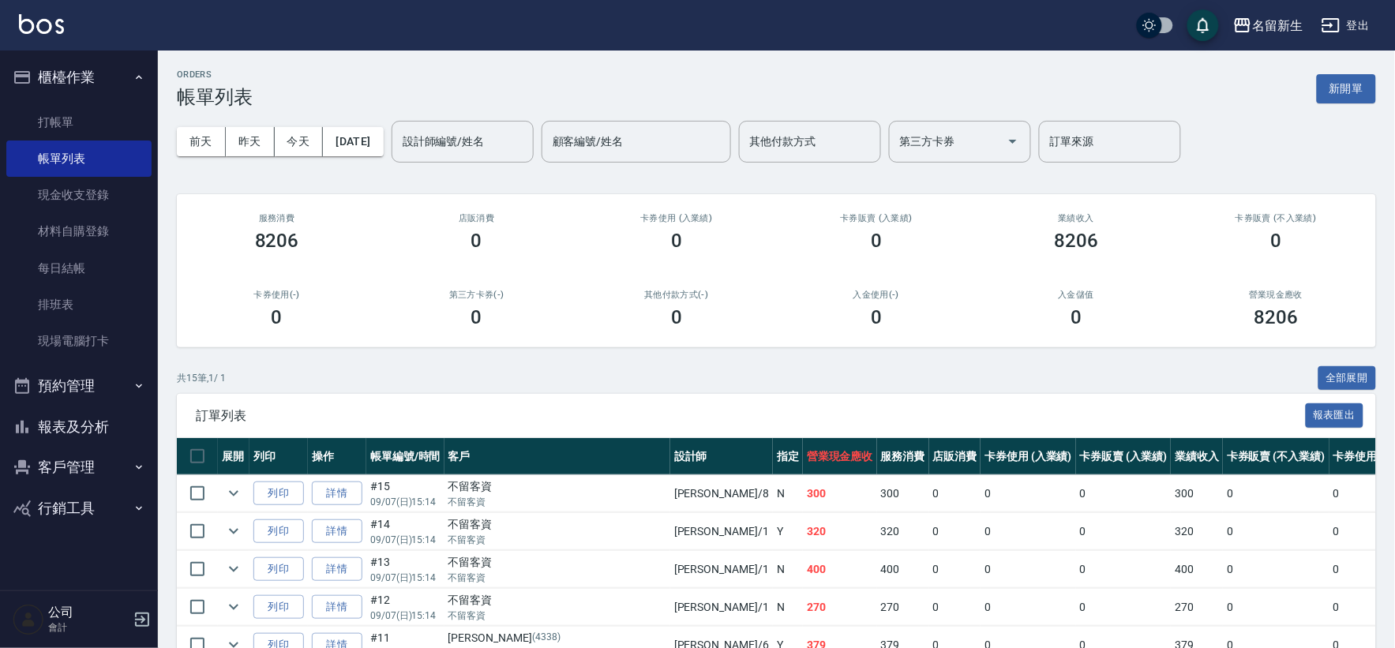
click at [100, 399] on button "預約管理" at bounding box center [78, 385] width 145 height 41
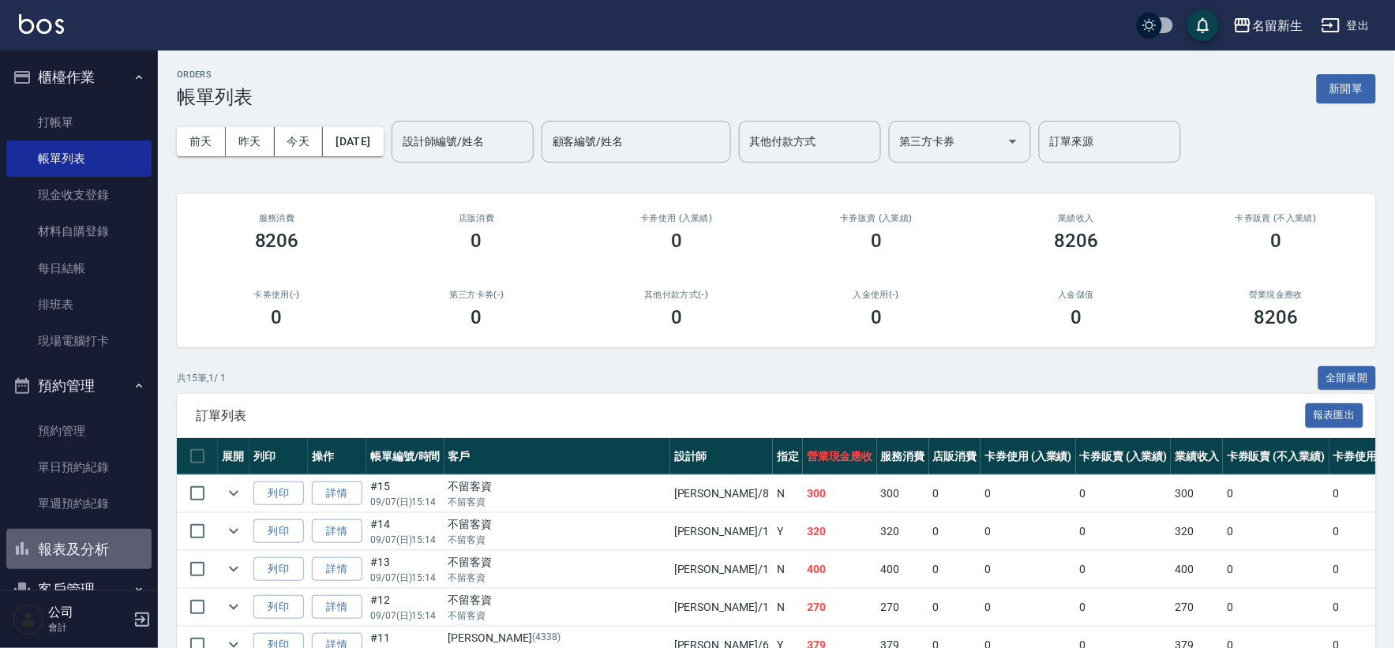
click at [112, 548] on button "報表及分析" at bounding box center [78, 549] width 145 height 41
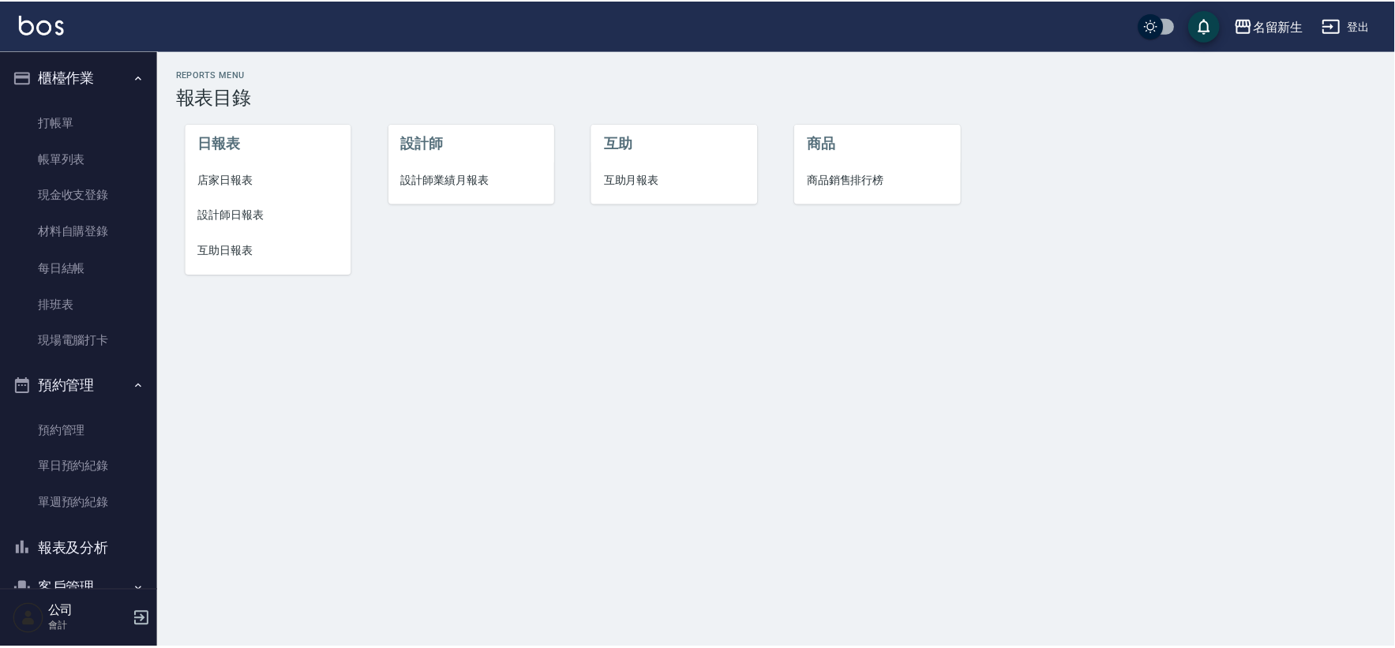
scroll to position [77, 0]
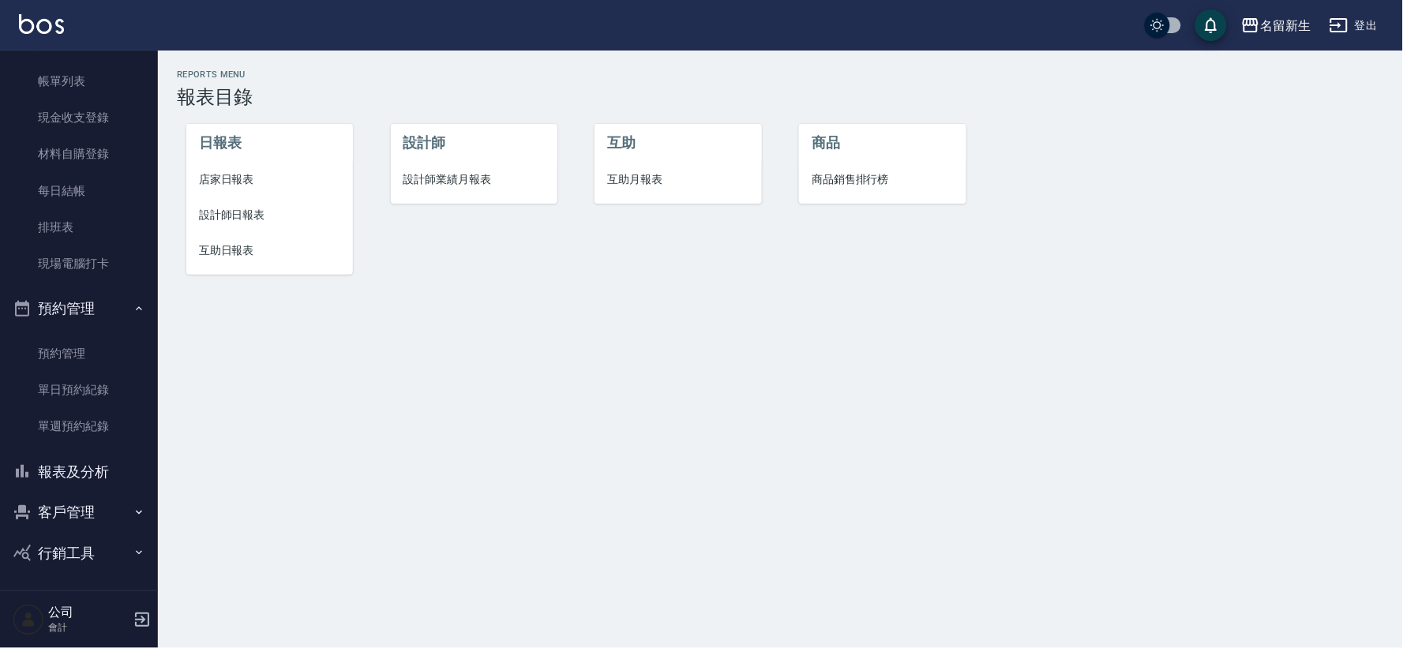
click at [253, 168] on li "店家日報表" at bounding box center [269, 180] width 167 height 36
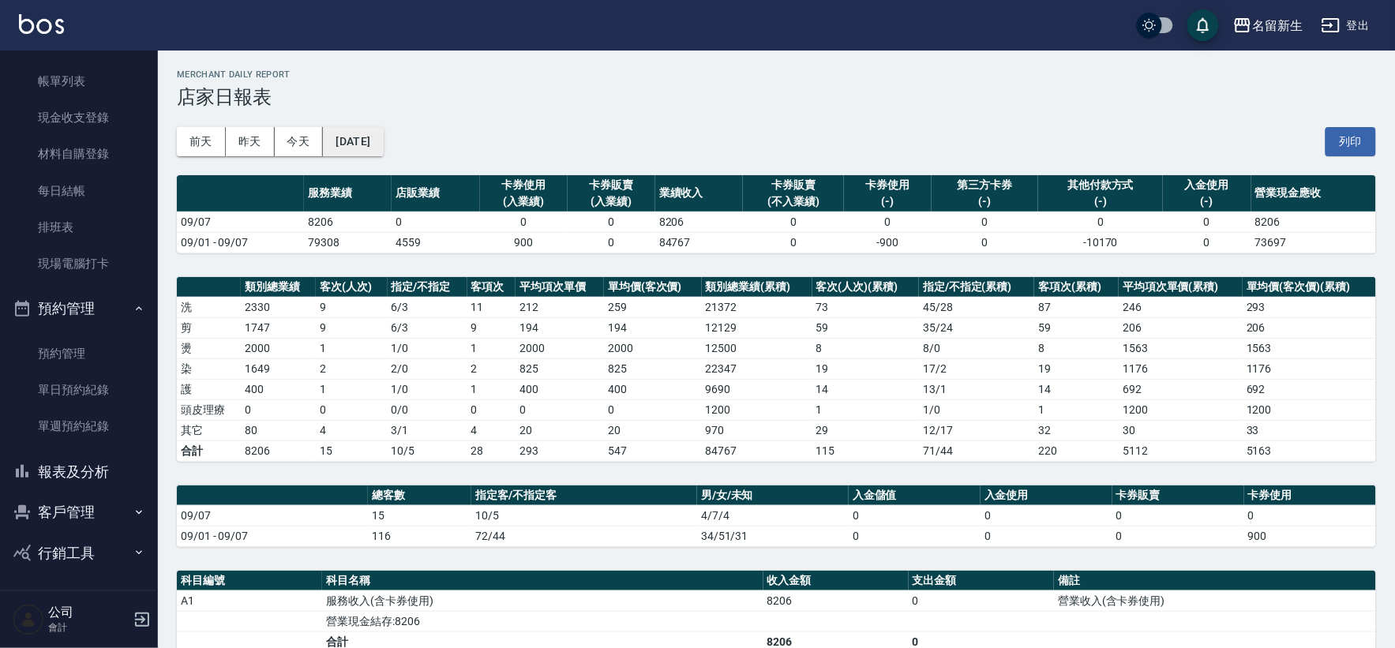
click at [377, 144] on button "[DATE]" at bounding box center [353, 141] width 60 height 29
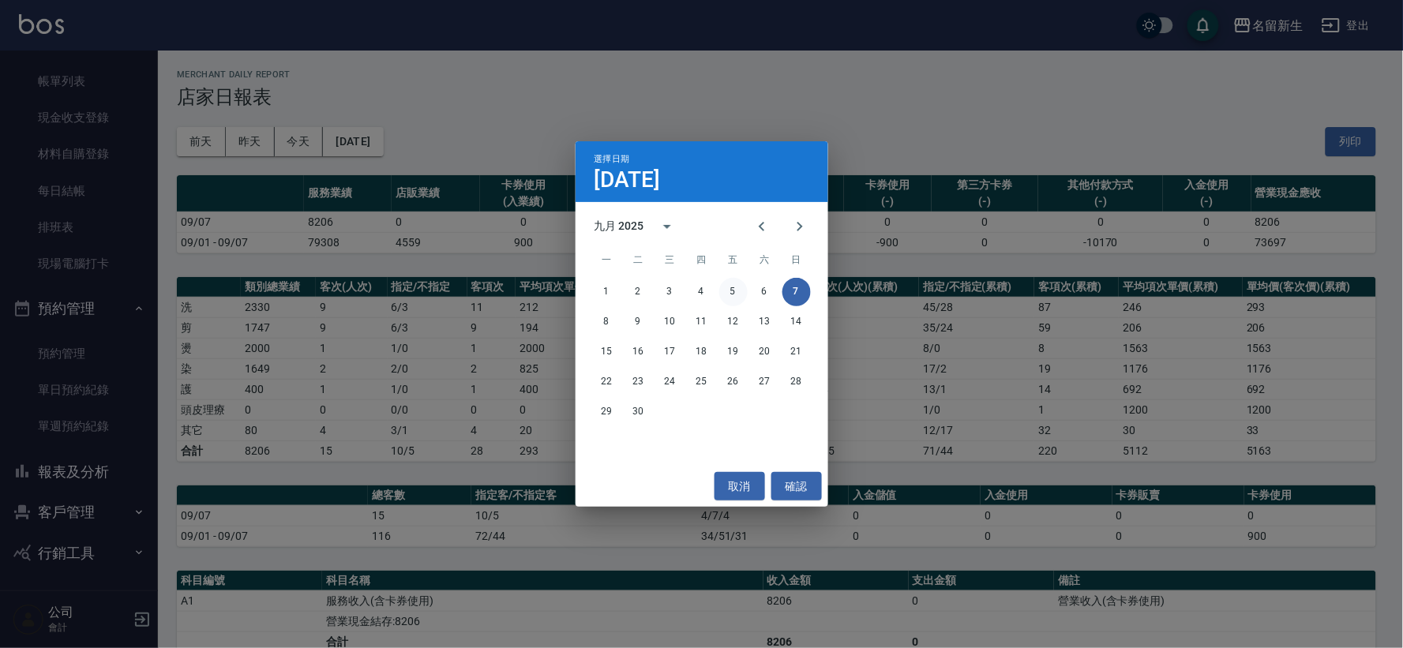
click at [742, 294] on button "5" at bounding box center [733, 292] width 28 height 28
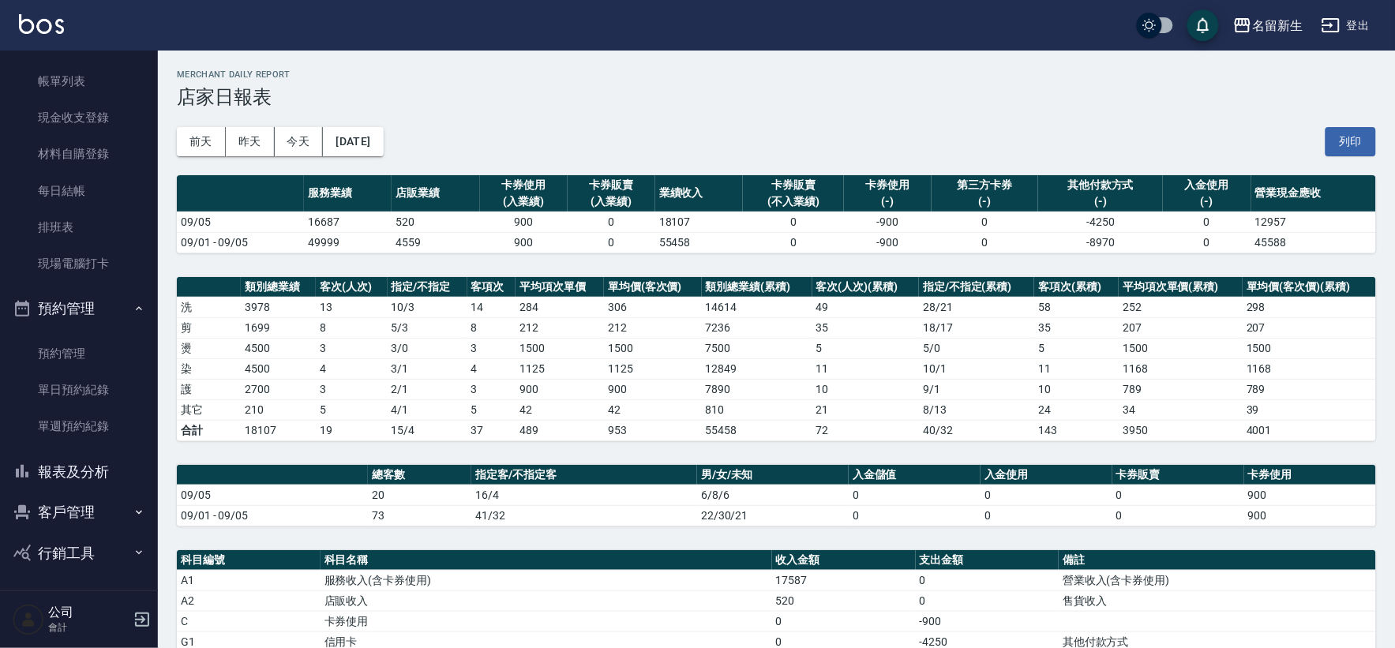
click at [367, 156] on div "前天 昨天 今天 2025/09/05 列印" at bounding box center [776, 141] width 1199 height 67
click at [373, 144] on button "[DATE]" at bounding box center [353, 141] width 60 height 29
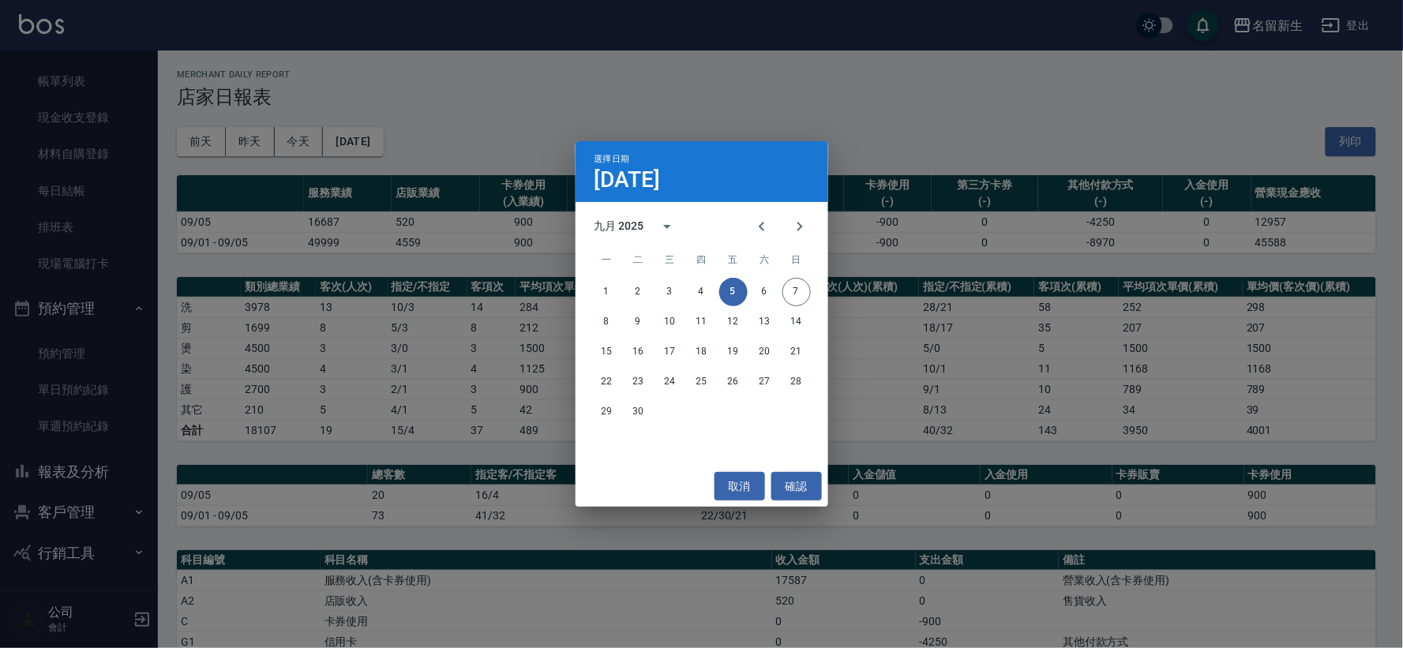
click at [533, 234] on div "選擇日期 9月5日 九月 2025 一 二 三 四 五 六 日 1 2 3 4 5 6 7 8 9 10 11 12 13 14 15 16 17 18 19…" at bounding box center [701, 324] width 1403 height 648
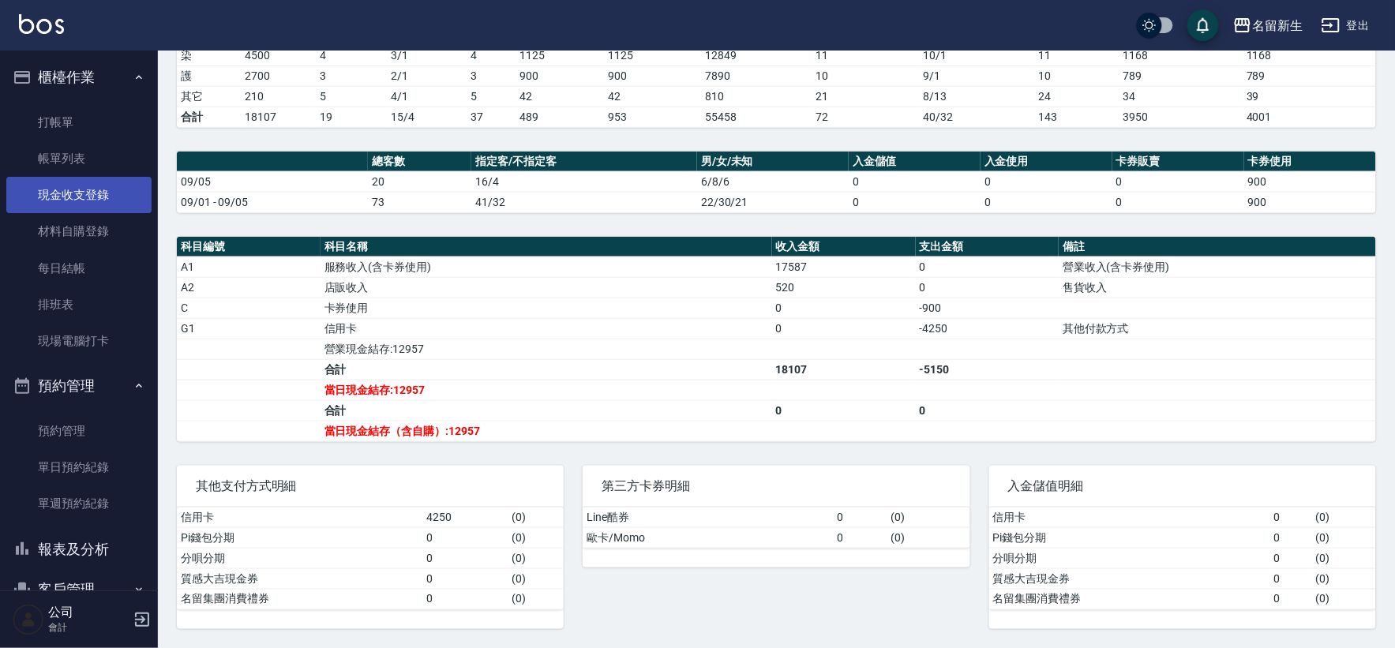
click at [74, 208] on link "現金收支登錄" at bounding box center [78, 195] width 145 height 36
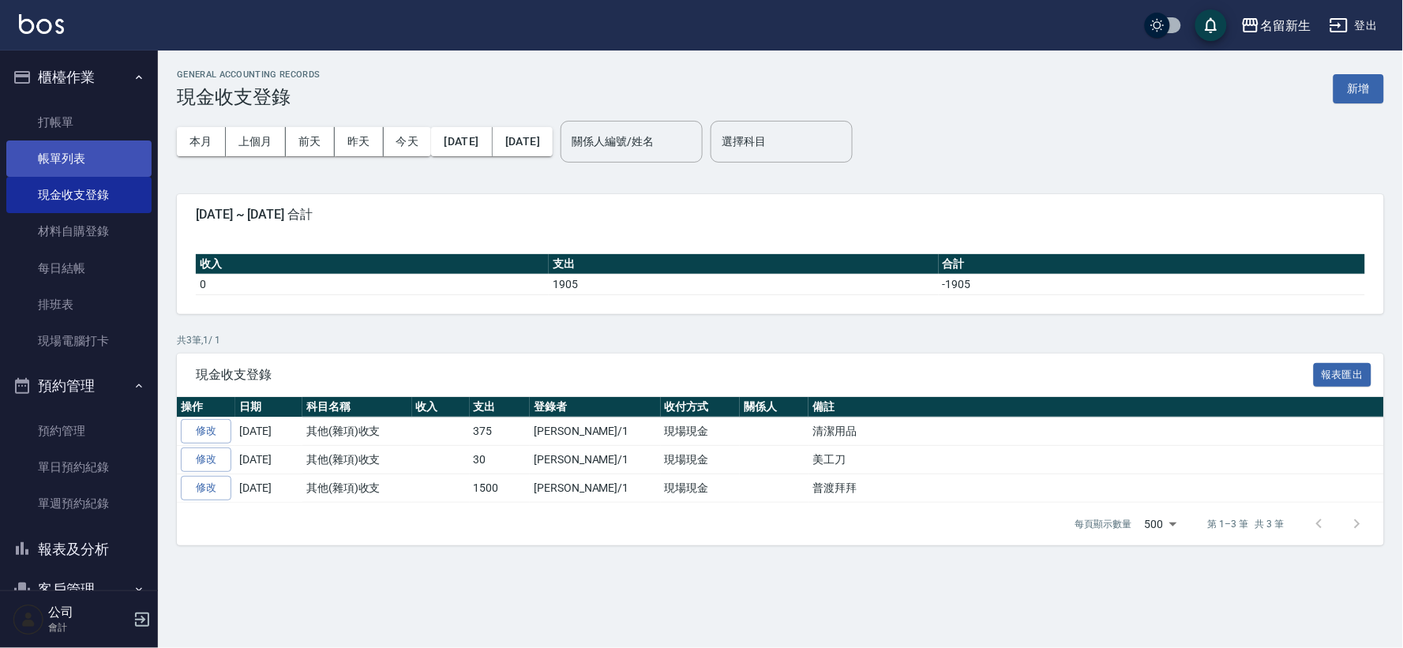
click at [93, 159] on link "帳單列表" at bounding box center [78, 158] width 145 height 36
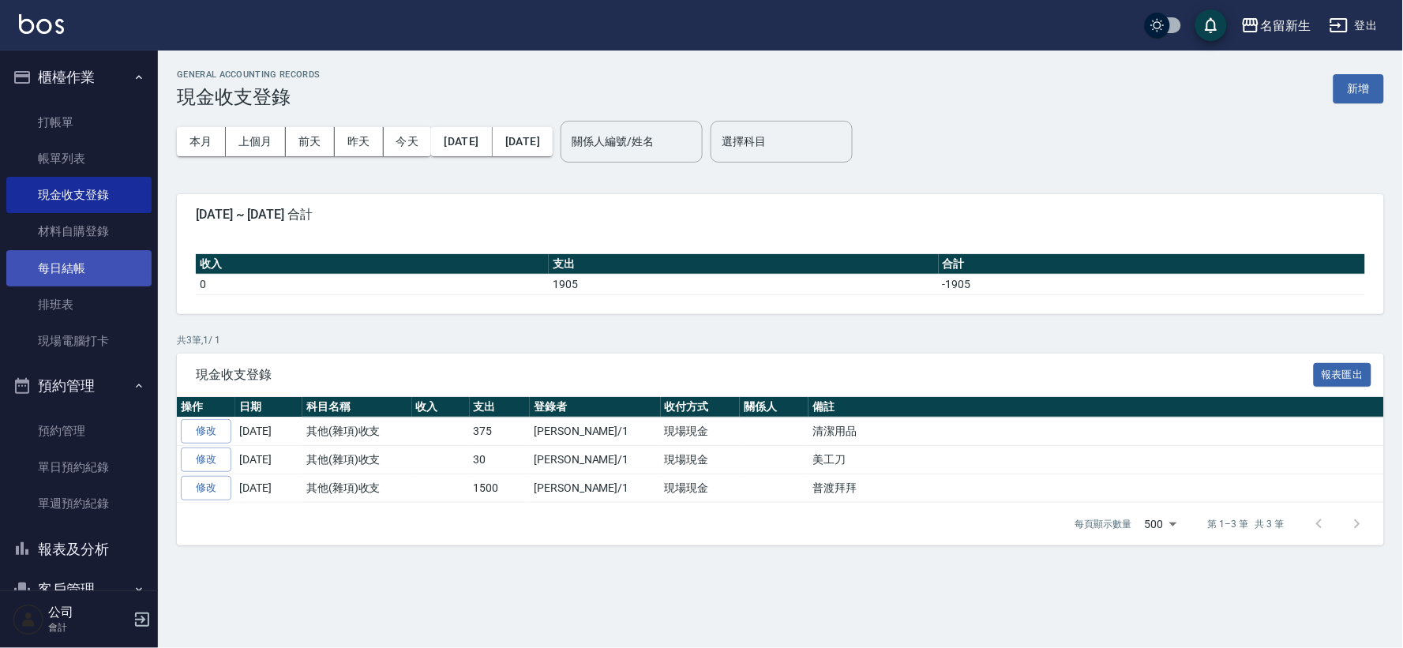
click at [88, 273] on link "每日結帳" at bounding box center [78, 268] width 145 height 36
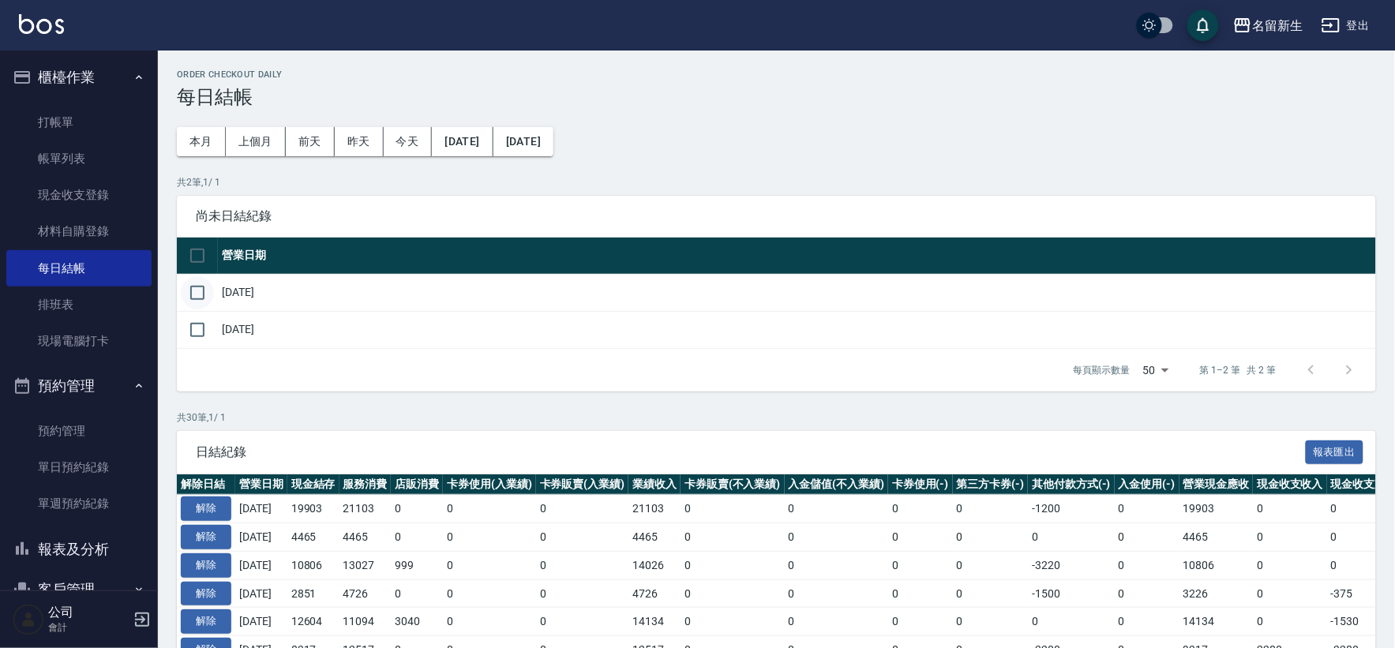
click at [208, 296] on input "checkbox" at bounding box center [197, 292] width 33 height 33
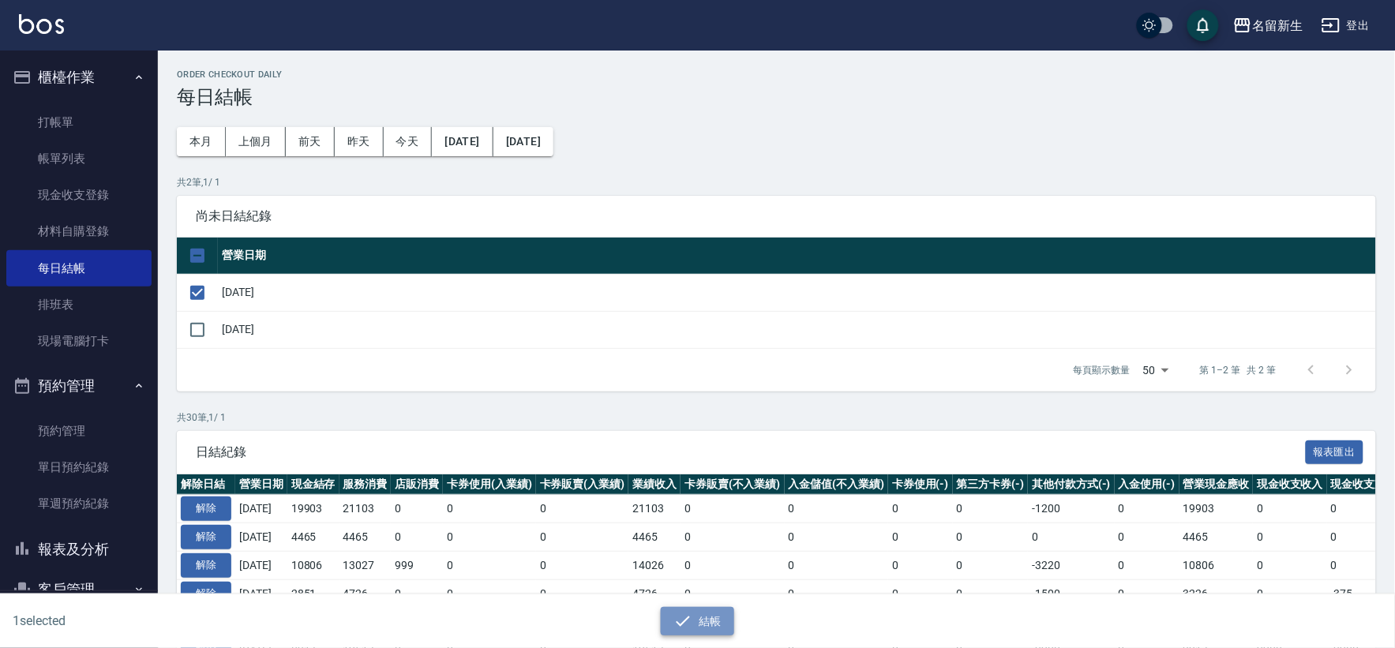
click at [727, 618] on button "結帳" at bounding box center [697, 621] width 73 height 29
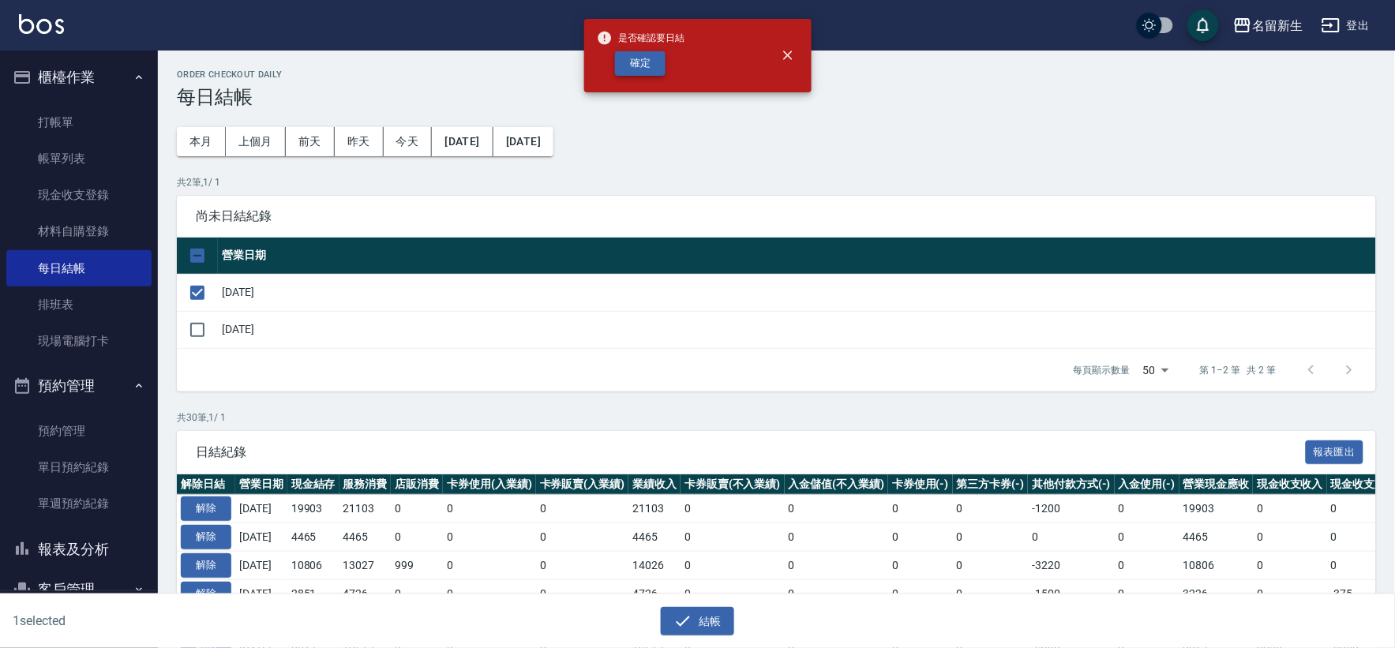
click at [655, 63] on button "確定" at bounding box center [640, 63] width 51 height 24
checkbox input "false"
